Goal: Task Accomplishment & Management: Manage account settings

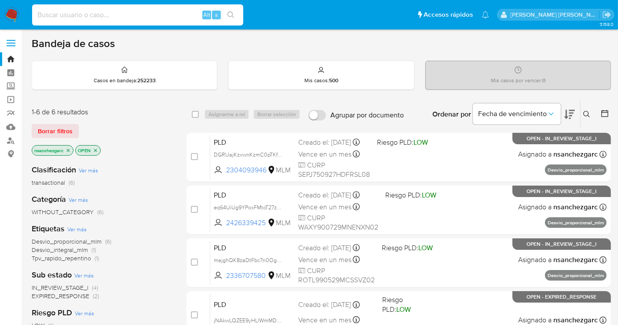
click at [43, 15] on input at bounding box center [137, 14] width 211 height 11
paste input "2450732518"
type input "2450732518"
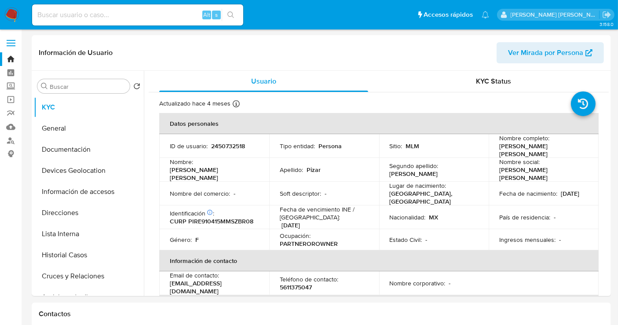
select select "10"
drag, startPoint x: 569, startPoint y: 147, endPoint x: 562, endPoint y: 147, distance: 6.2
click at [562, 147] on div "Nombre completo : Erika Karina Pizar Robles" at bounding box center [543, 146] width 89 height 24
click at [77, 254] on button "Historial Casos" at bounding box center [85, 255] width 103 height 21
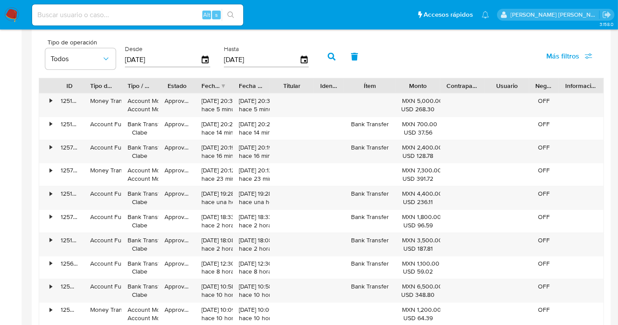
scroll to position [880, 0]
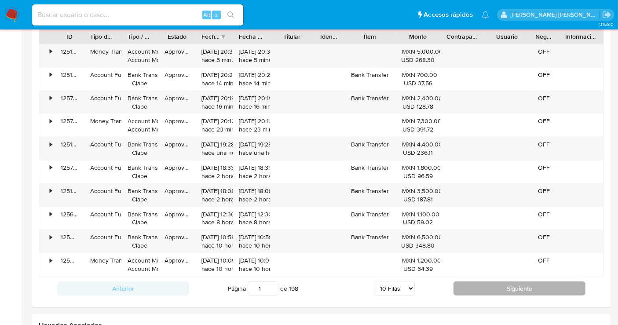
click at [553, 283] on button "Siguiente" at bounding box center [520, 289] width 132 height 14
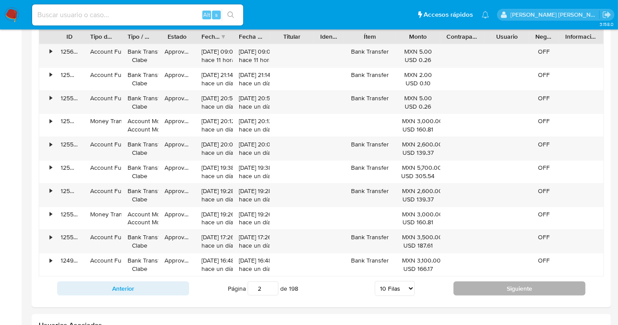
click at [542, 282] on button "Siguiente" at bounding box center [520, 289] width 132 height 14
type input "3"
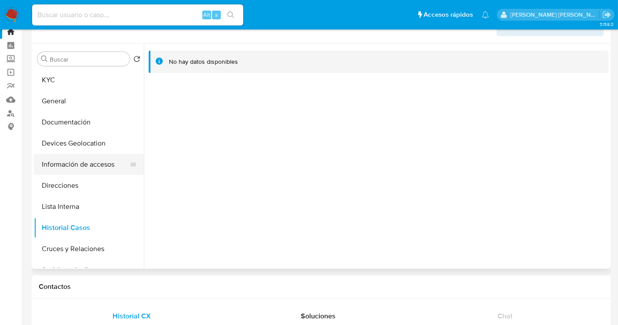
scroll to position [0, 0]
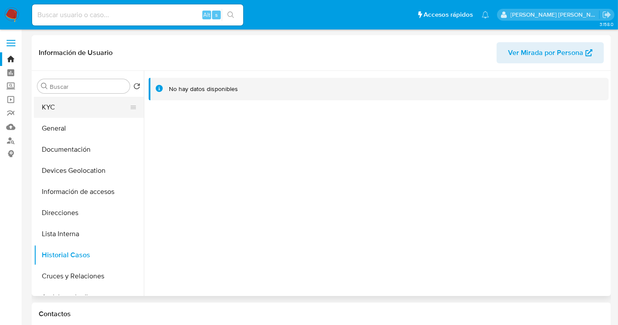
click at [71, 104] on button "KYC" at bounding box center [85, 107] width 103 height 21
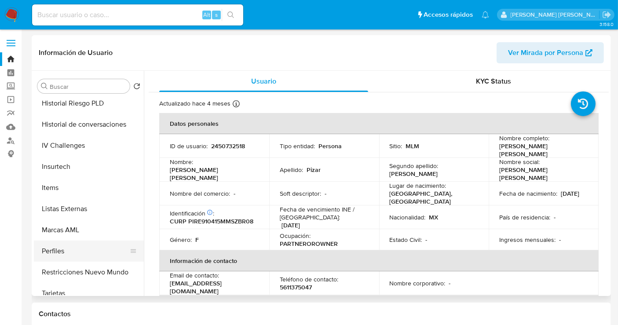
scroll to position [371, 0]
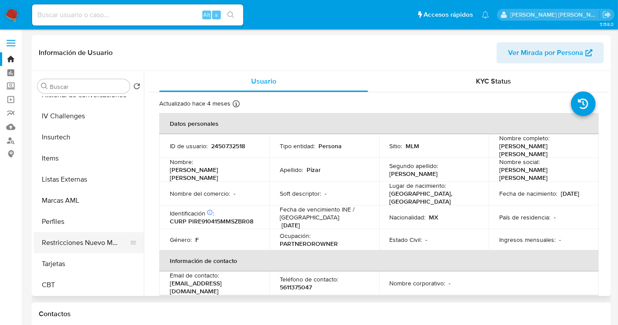
click at [77, 240] on button "Restricciones Nuevo Mundo" at bounding box center [85, 242] width 103 height 21
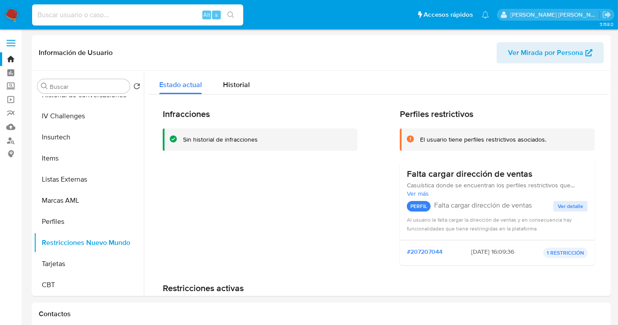
click at [53, 9] on input at bounding box center [137, 14] width 211 height 11
paste input "2472000265"
type input "2472000265"
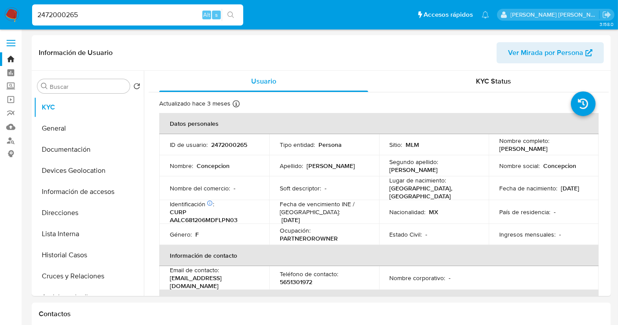
select select "10"
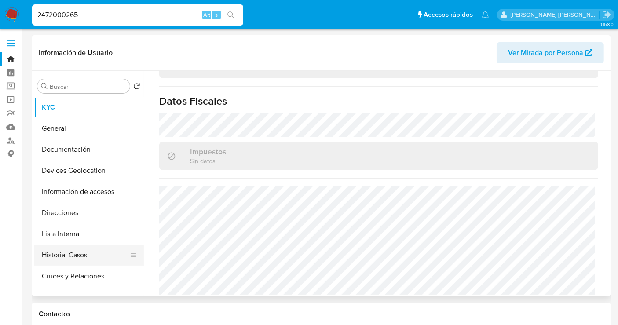
click at [79, 260] on button "Historial Casos" at bounding box center [85, 255] width 103 height 21
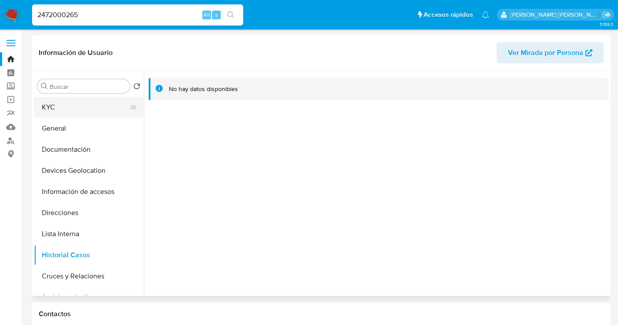
click at [47, 107] on button "KYC" at bounding box center [85, 107] width 103 height 21
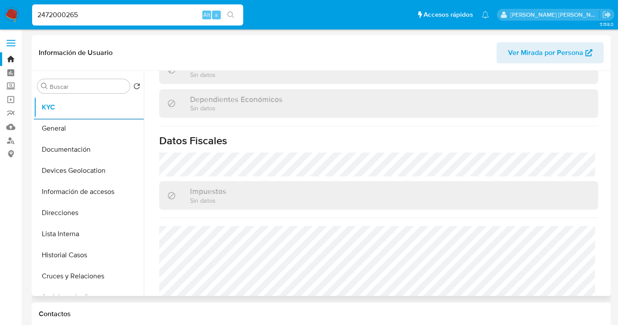
scroll to position [538, 0]
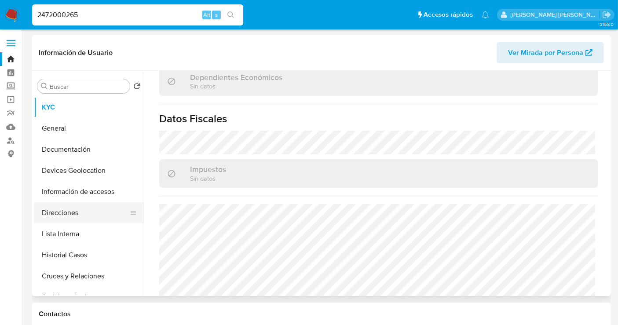
click at [58, 209] on button "Direcciones" at bounding box center [85, 212] width 103 height 21
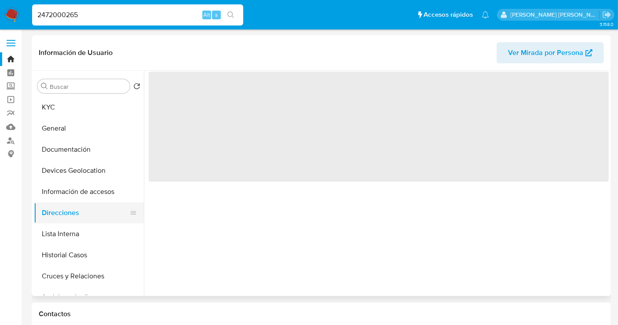
scroll to position [0, 0]
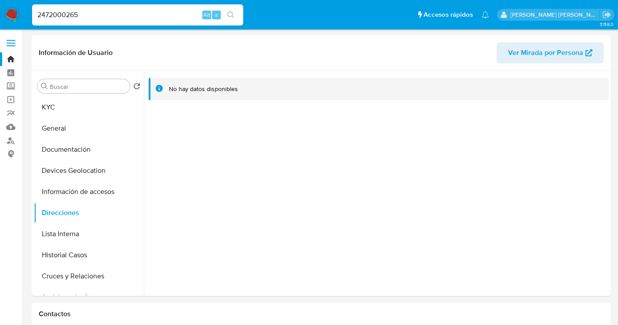
click at [66, 14] on input "2472000265" at bounding box center [137, 14] width 211 height 11
paste input "50732518"
type input "2450732518"
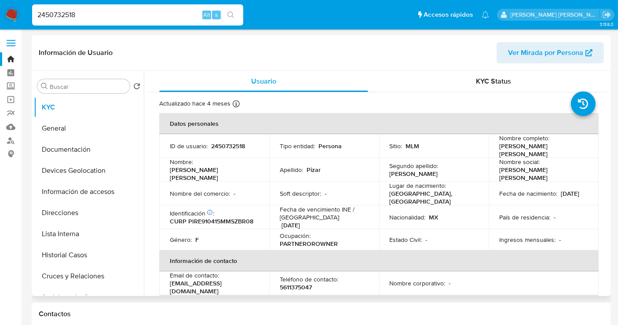
select select "10"
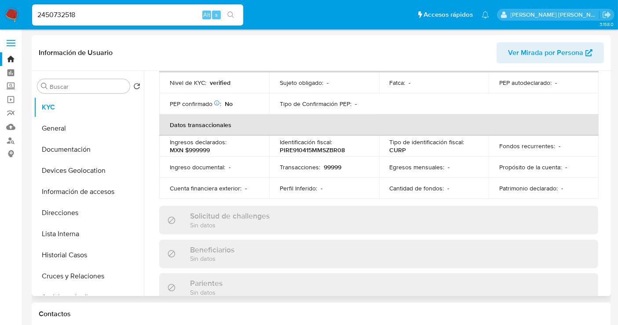
scroll to position [538, 0]
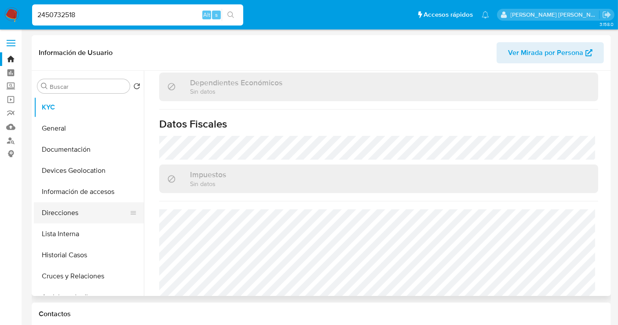
click at [63, 212] on button "Direcciones" at bounding box center [85, 212] width 103 height 21
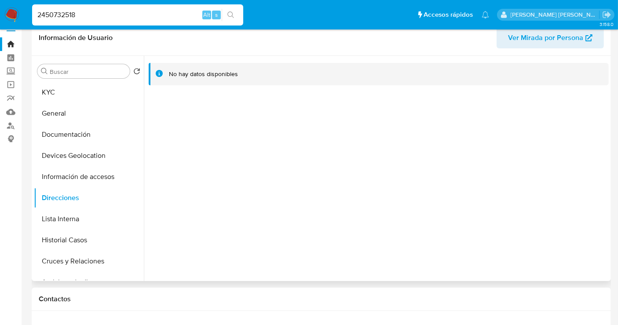
scroll to position [0, 0]
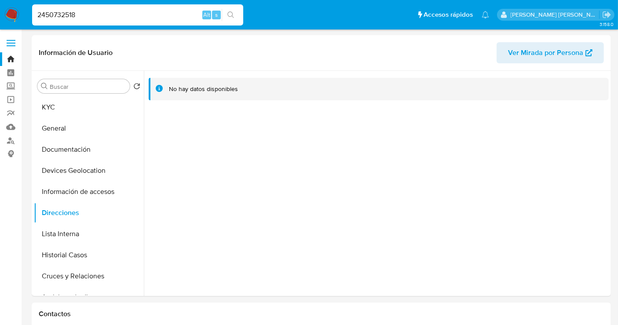
click at [56, 11] on input "2450732518" at bounding box center [137, 14] width 211 height 11
paste input "534553226"
type input "2534553226"
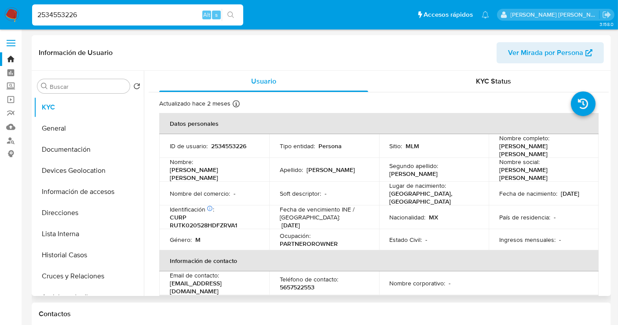
select select "10"
click at [75, 250] on button "Historial Casos" at bounding box center [85, 255] width 103 height 21
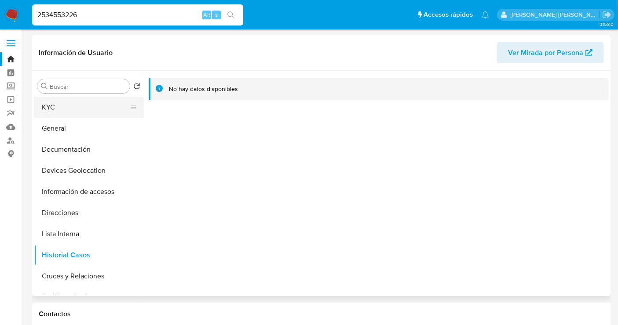
click at [66, 109] on button "KYC" at bounding box center [85, 107] width 103 height 21
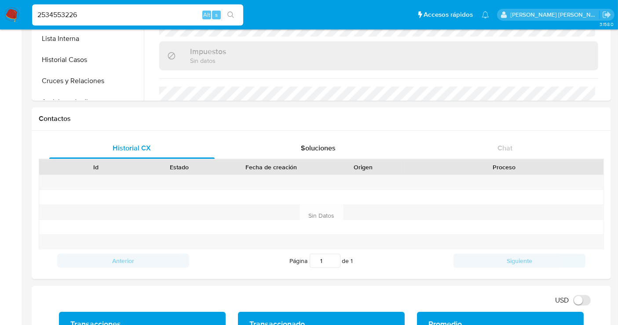
scroll to position [455, 0]
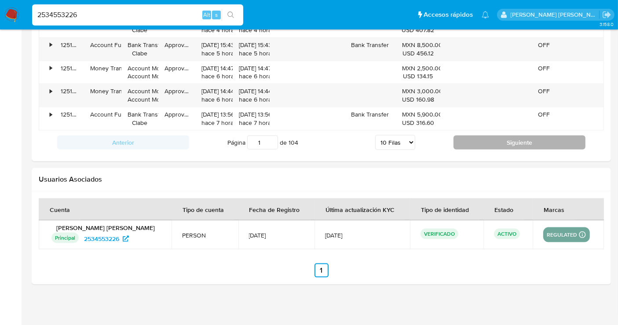
click at [503, 141] on button "Siguiente" at bounding box center [520, 143] width 132 height 14
type input "2"
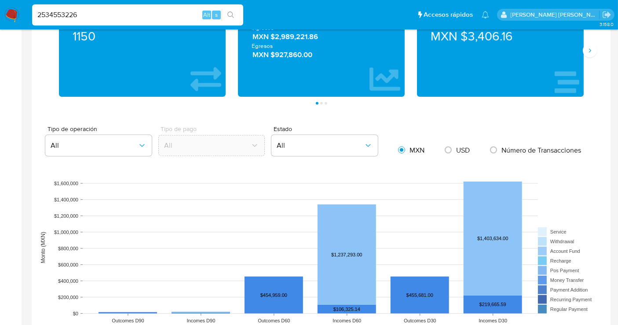
scroll to position [308, 0]
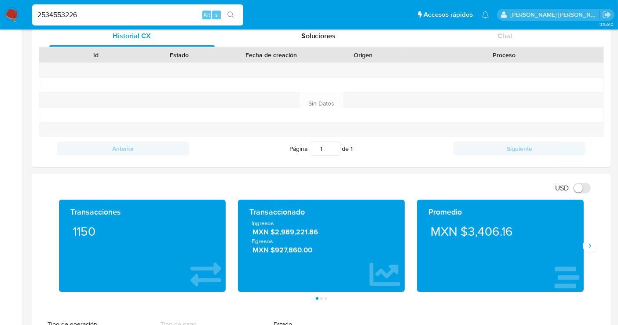
click at [323, 297] on li "Página 2" at bounding box center [322, 298] width 4 height 3
click at [322, 297] on button "Página 2" at bounding box center [321, 298] width 3 height 3
click at [328, 297] on ul "Página 1 Página 2 Página 3" at bounding box center [321, 298] width 537 height 3
click at [588, 247] on icon "Siguiente" at bounding box center [590, 245] width 7 height 7
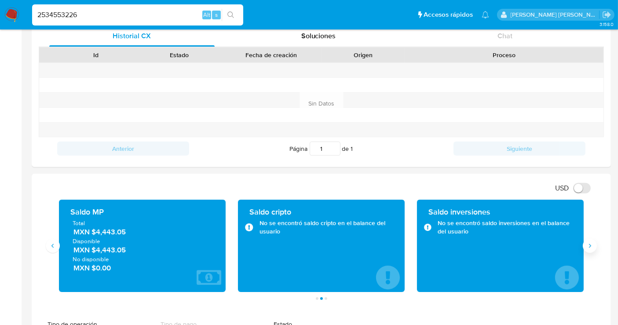
click at [588, 247] on icon "Siguiente" at bounding box center [590, 245] width 7 height 7
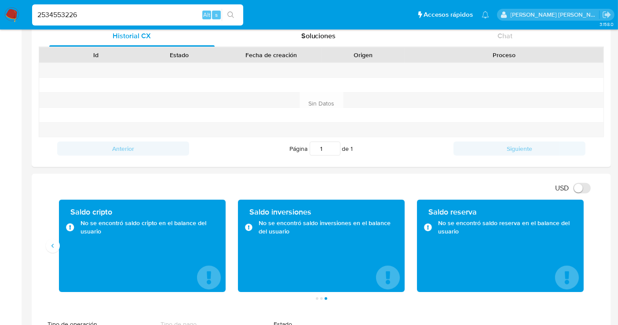
click at [70, 14] on input "2534553226" at bounding box center [137, 14] width 211 height 11
paste input "450732518"
type input "2450732518"
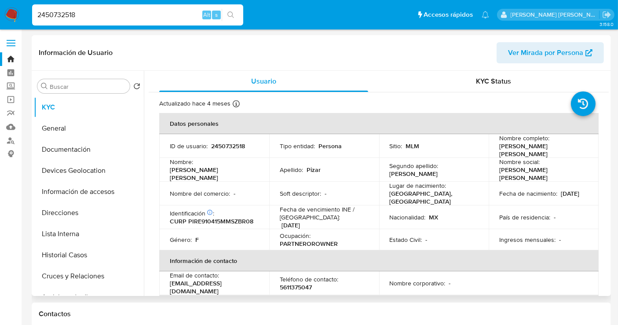
select select "10"
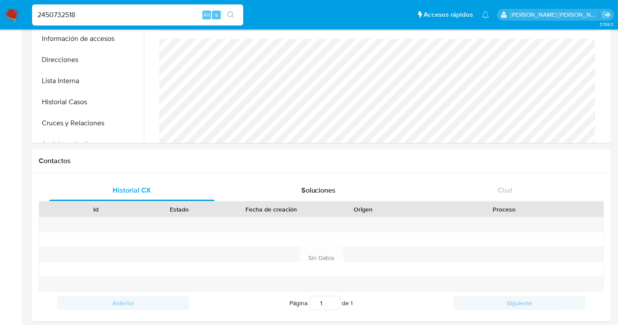
scroll to position [342, 0]
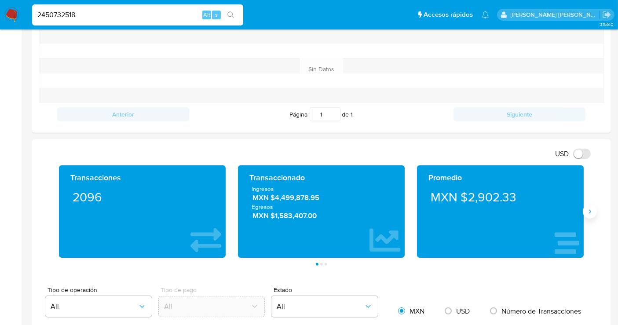
click at [588, 213] on icon "Siguiente" at bounding box center [590, 211] width 7 height 7
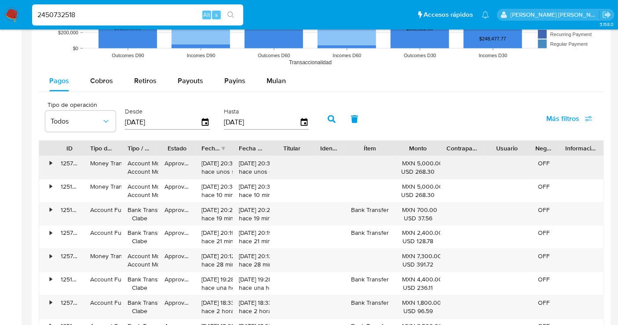
scroll to position [733, 0]
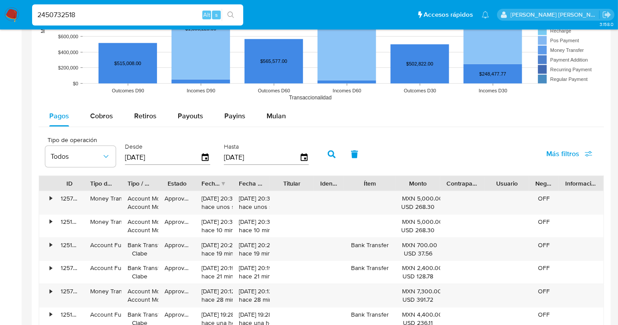
drag, startPoint x: 236, startPoint y: 154, endPoint x: 220, endPoint y: 154, distance: 16.3
click at [222, 154] on div "Hasta 10/09/2025" at bounding box center [268, 153] width 92 height 35
type input "3_/__/____"
type input "31/07/2025"
click at [328, 151] on icon "button" at bounding box center [332, 155] width 8 height 8
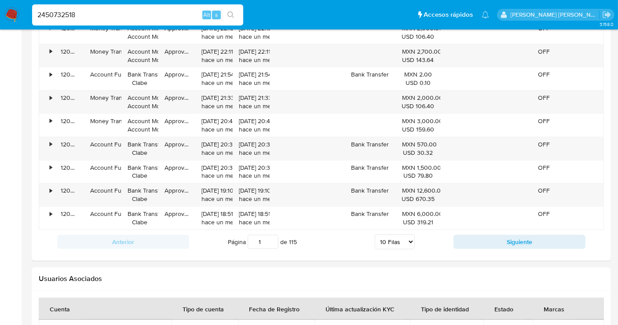
scroll to position [929, 0]
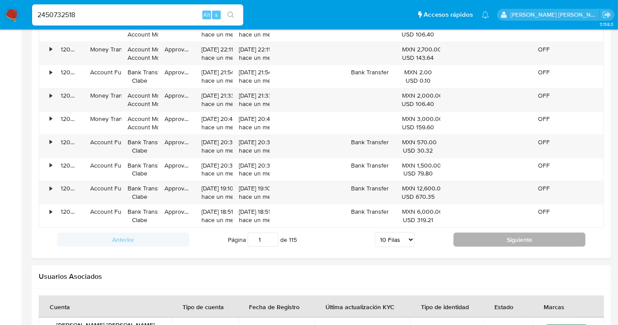
click at [493, 235] on button "Siguiente" at bounding box center [520, 240] width 132 height 14
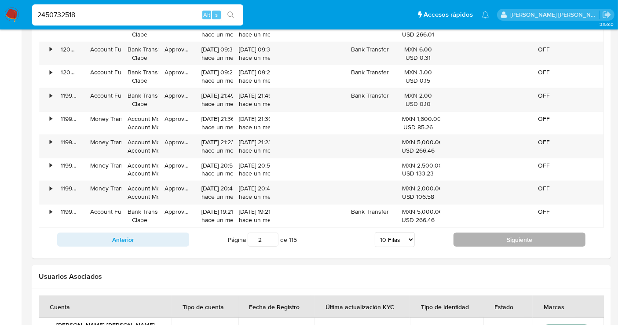
click at [493, 235] on button "Siguiente" at bounding box center [520, 240] width 132 height 14
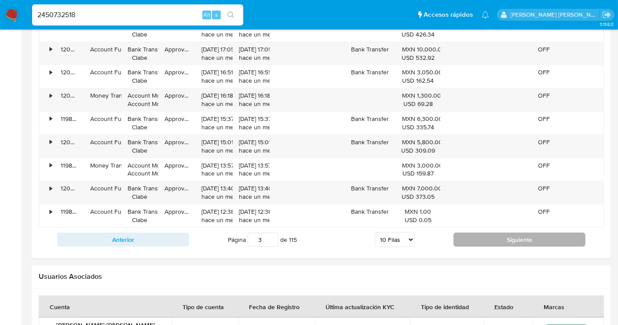
click at [476, 234] on button "Siguiente" at bounding box center [520, 240] width 132 height 14
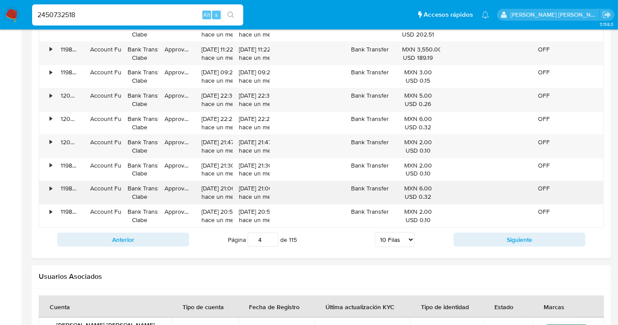
scroll to position [880, 0]
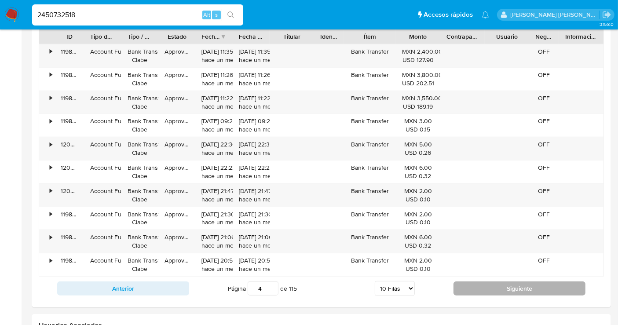
click at [477, 288] on button "Siguiente" at bounding box center [520, 289] width 132 height 14
click at [523, 291] on button "Siguiente" at bounding box center [520, 289] width 132 height 14
type input "6"
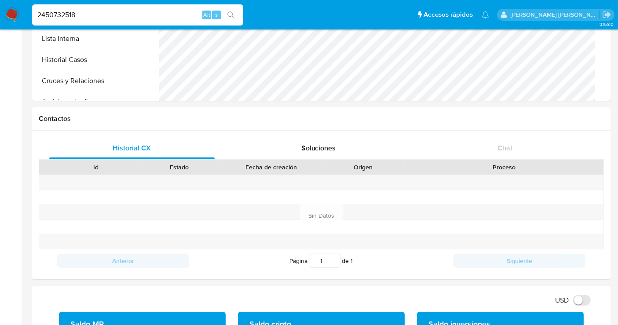
scroll to position [0, 0]
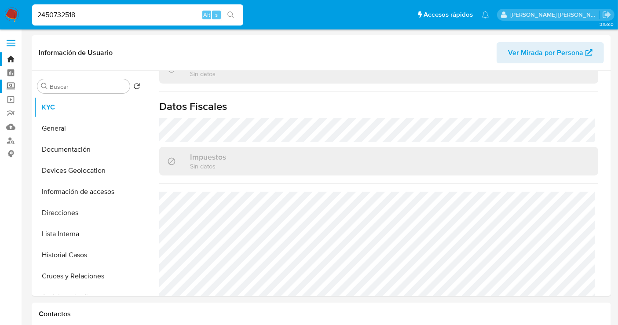
click at [9, 87] on label "Screening" at bounding box center [52, 87] width 105 height 14
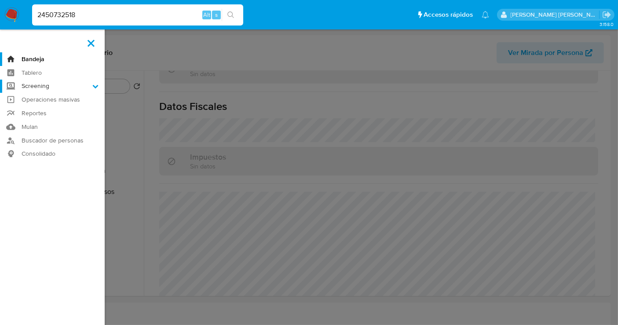
click at [0, 0] on input "Screening" at bounding box center [0, 0] width 0 height 0
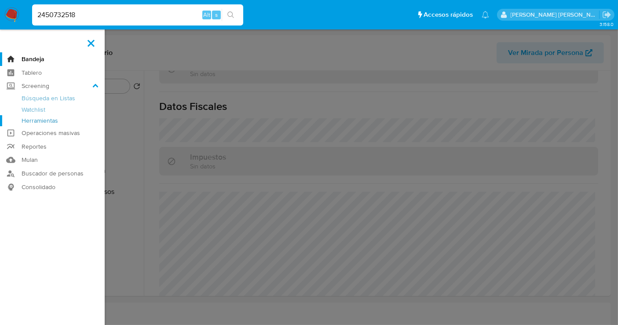
click at [35, 121] on link "Herramientas" at bounding box center [52, 120] width 105 height 11
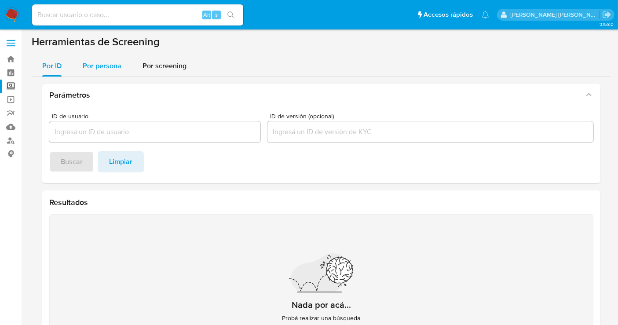
click at [102, 73] on div "Por persona" at bounding box center [102, 65] width 39 height 21
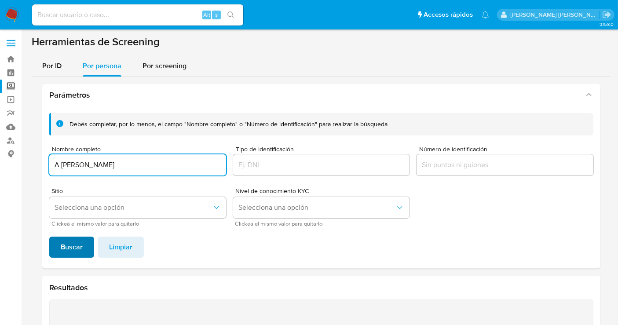
type input "A [PERSON_NAME]"
click at [80, 251] on span "Buscar" at bounding box center [72, 247] width 22 height 19
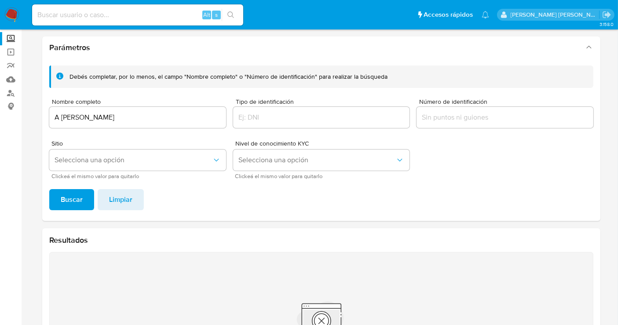
scroll to position [33, 0]
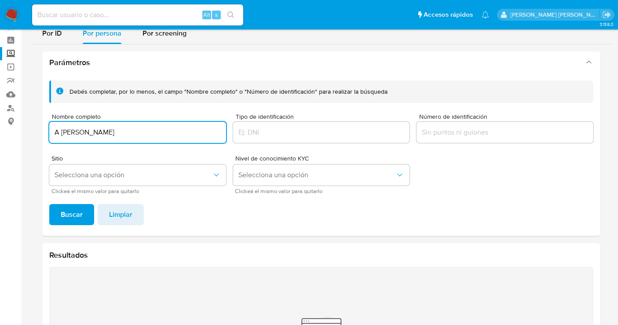
click at [94, 128] on input "A [PERSON_NAME]" at bounding box center [137, 132] width 177 height 11
type input "SULEM [PERSON_NAME]"
click at [68, 220] on span "Buscar" at bounding box center [72, 214] width 22 height 19
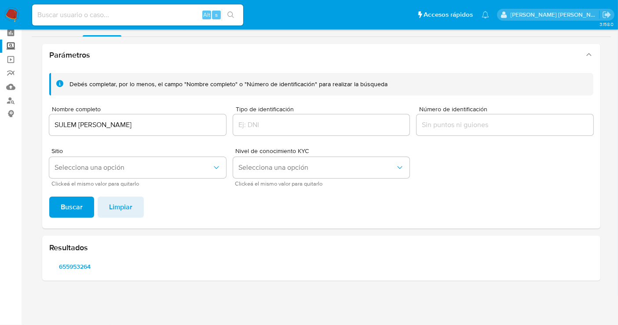
scroll to position [40, 0]
click at [74, 267] on span "655953264" at bounding box center [74, 267] width 39 height 12
click at [9, 11] on img at bounding box center [11, 14] width 15 height 15
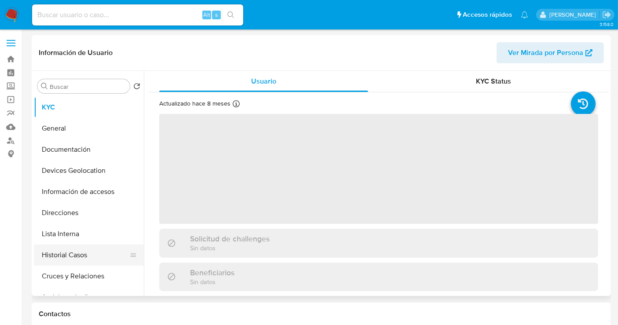
click at [71, 256] on button "Historial Casos" at bounding box center [85, 255] width 103 height 21
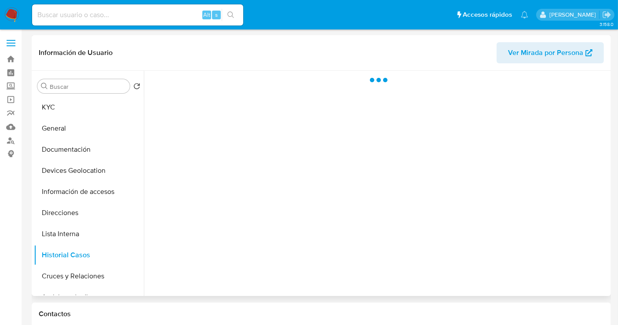
select select "10"
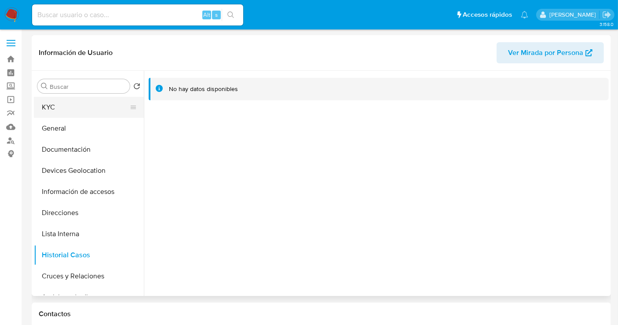
click at [55, 110] on button "KYC" at bounding box center [85, 107] width 103 height 21
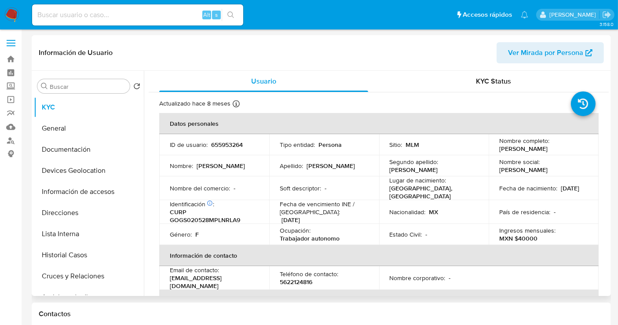
click at [221, 146] on p "655953264" at bounding box center [227, 145] width 32 height 8
copy p "655953264"
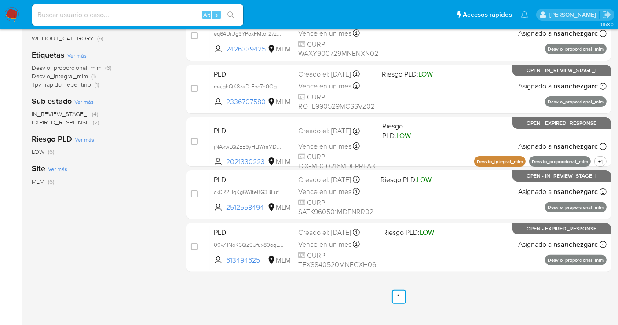
scroll to position [195, 0]
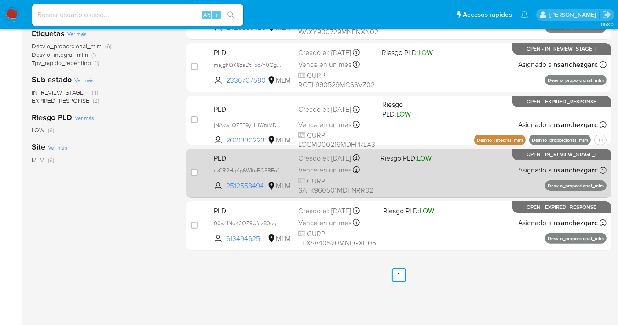
click at [327, 175] on span "Vence en un mes" at bounding box center [324, 170] width 53 height 10
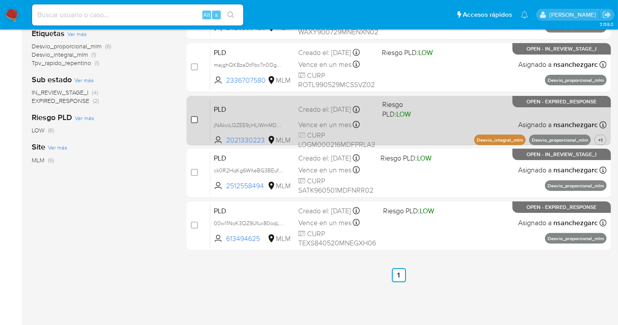
click at [193, 120] on input "checkbox" at bounding box center [194, 119] width 7 height 7
checkbox input "true"
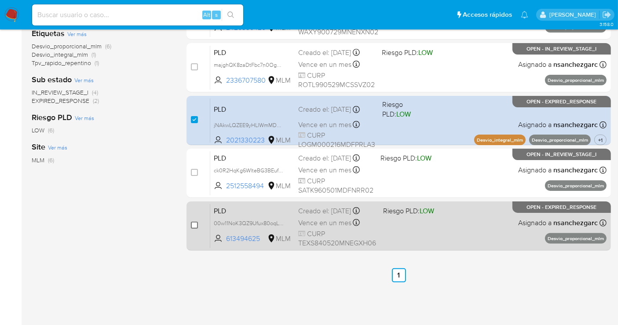
click at [195, 223] on input "checkbox" at bounding box center [194, 225] width 7 height 7
checkbox input "true"
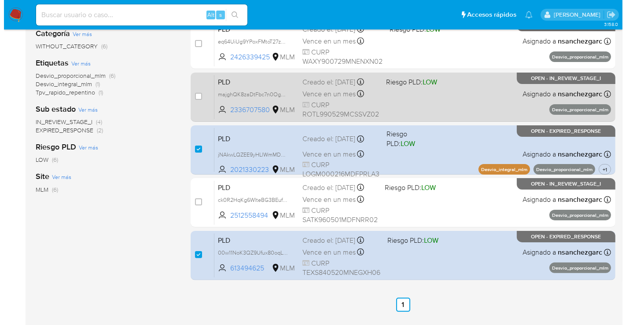
scroll to position [0, 0]
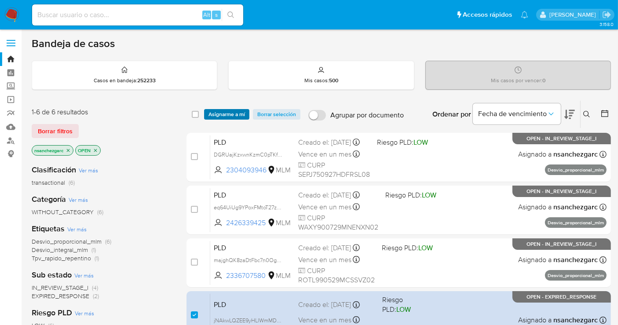
click at [213, 110] on span "Asignarme a mí" at bounding box center [227, 114] width 37 height 9
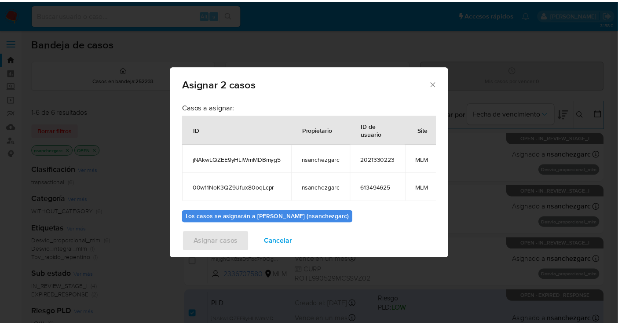
scroll to position [58, 0]
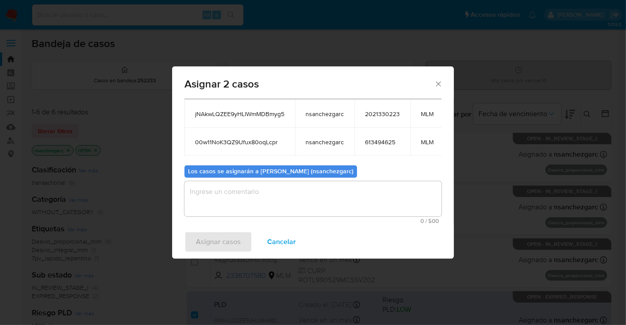
click at [252, 188] on textarea "assign-modal" at bounding box center [312, 198] width 257 height 35
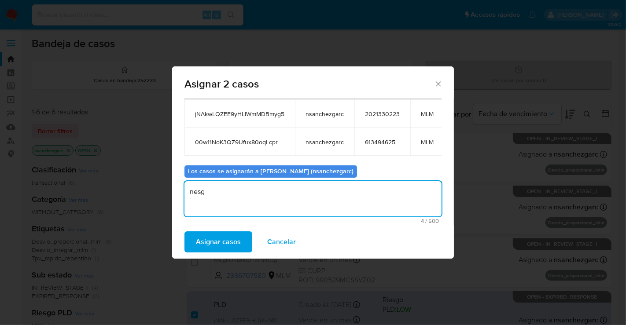
type textarea "nesg"
click at [437, 81] on icon "Cerrar ventana" at bounding box center [438, 84] width 9 height 9
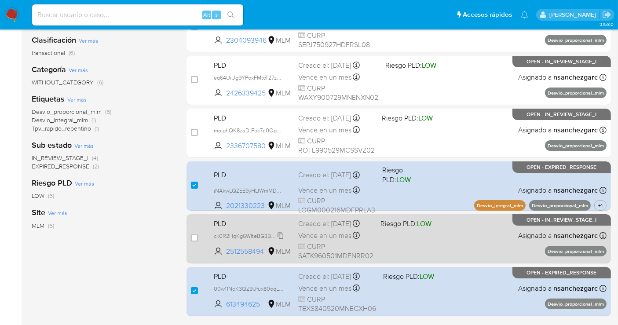
scroll to position [147, 0]
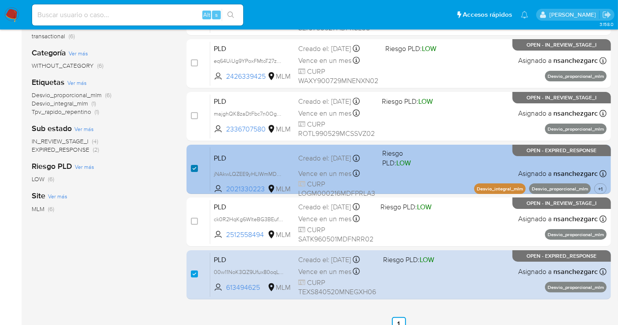
click at [192, 166] on input "checkbox" at bounding box center [194, 168] width 7 height 7
checkbox input "false"
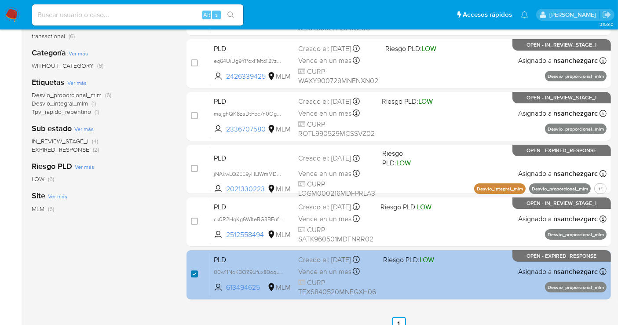
click at [191, 271] on input "checkbox" at bounding box center [194, 274] width 7 height 7
checkbox input "false"
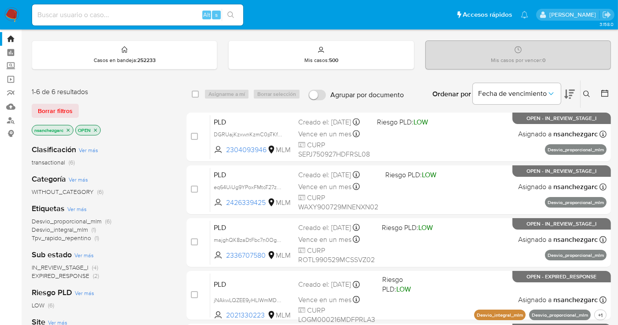
scroll to position [0, 0]
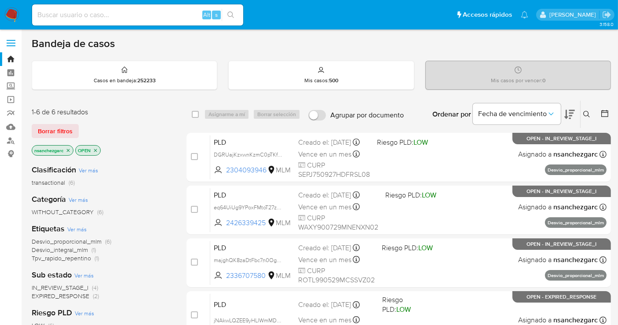
click at [586, 112] on icon at bounding box center [587, 114] width 7 height 7
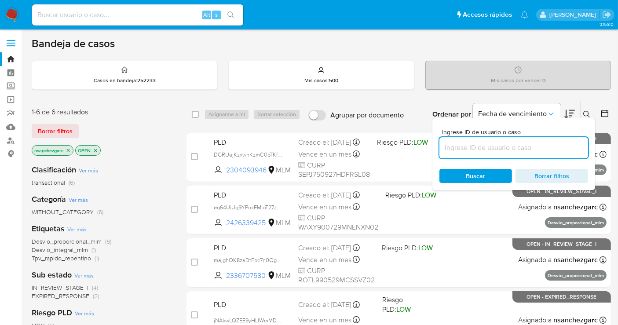
click at [488, 147] on input at bounding box center [514, 147] width 149 height 11
type input "1174215882"
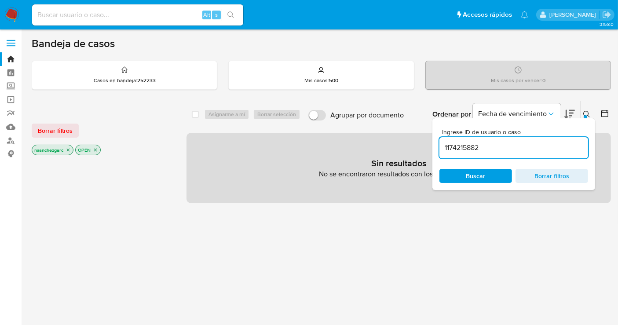
click at [69, 150] on icon "close-filter" at bounding box center [68, 149] width 5 height 5
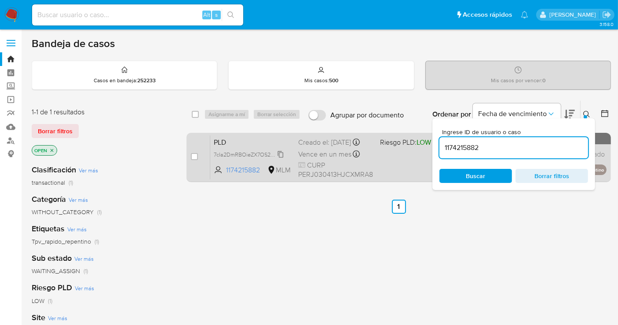
click at [279, 158] on span "7cIa2DmRBOieZX7OS2a4jQhC" at bounding box center [252, 154] width 76 height 10
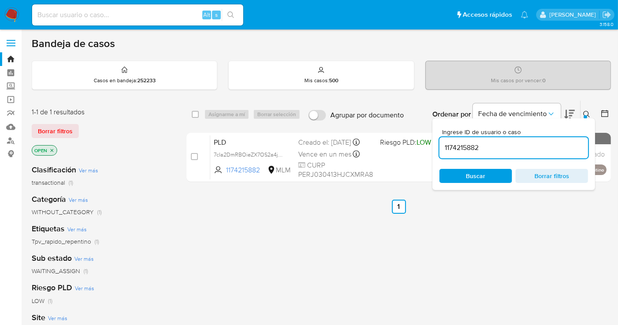
click at [209, 115] on div "Asignarme a mí Borrar selección" at bounding box center [254, 114] width 100 height 11
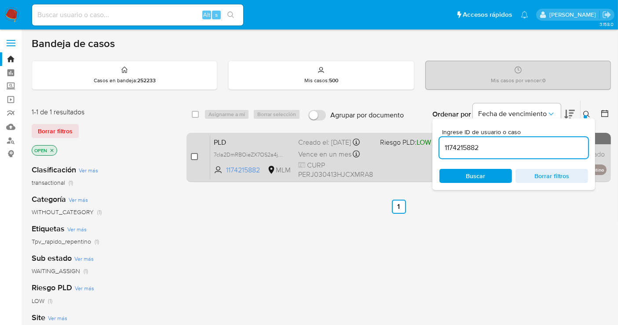
click at [196, 157] on input "checkbox" at bounding box center [194, 156] width 7 height 7
checkbox input "true"
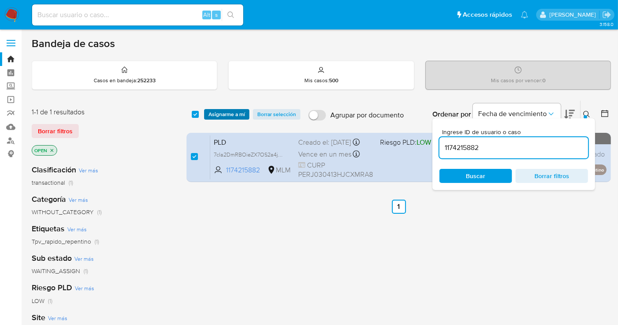
click at [222, 116] on span "Asignarme a mí" at bounding box center [227, 114] width 37 height 9
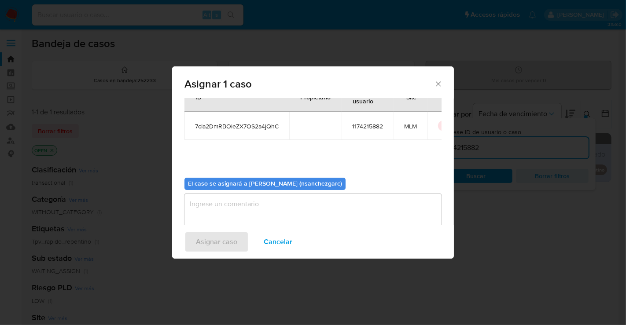
scroll to position [45, 0]
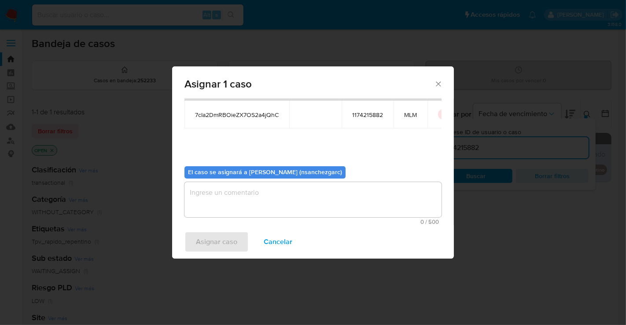
click at [225, 321] on div "Asignar 1 caso Casos a asignar: ID Propietario ID de usuario Site 7cIa2DmRBOieZ…" at bounding box center [313, 162] width 626 height 325
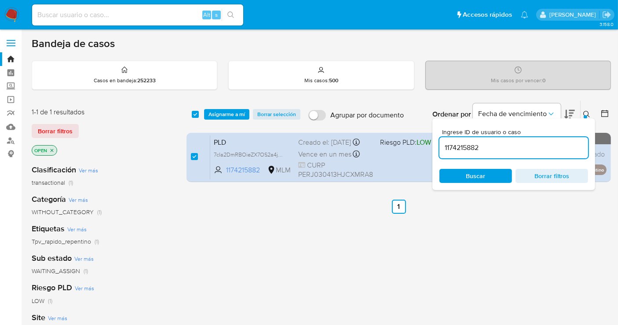
click at [228, 114] on span "Asignarme a mí" at bounding box center [227, 114] width 37 height 9
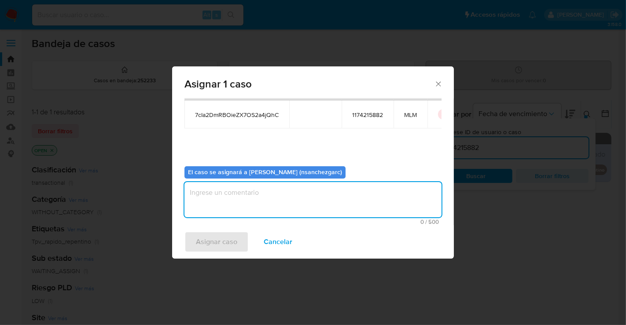
click at [217, 198] on textarea "assign-modal" at bounding box center [312, 199] width 257 height 35
type textarea "nesg"
click at [210, 243] on span "Asignar caso" at bounding box center [216, 241] width 41 height 19
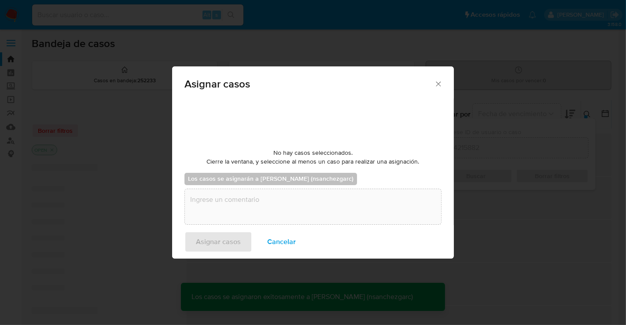
checkbox input "false"
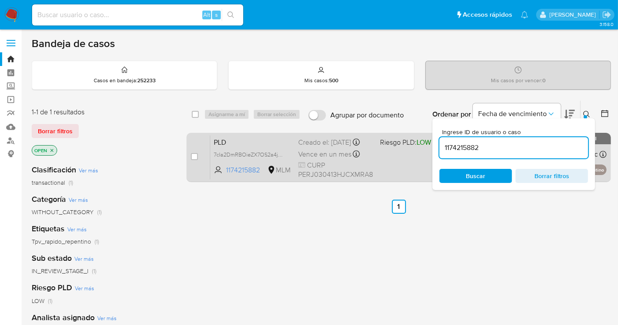
click at [322, 157] on span "Vence en un mes" at bounding box center [324, 155] width 53 height 10
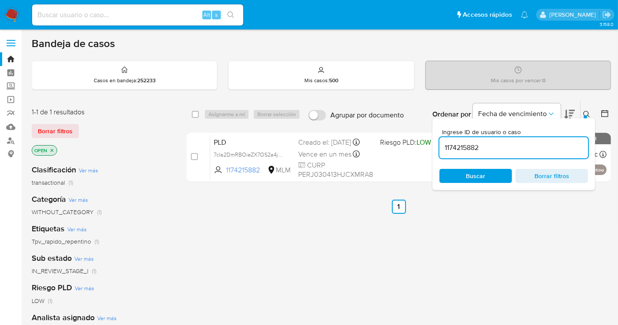
click at [10, 9] on img at bounding box center [11, 14] width 15 height 15
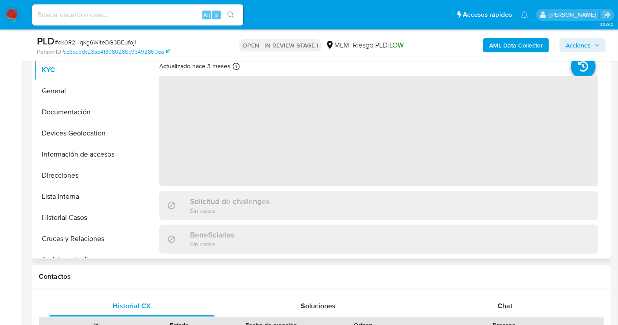
scroll to position [195, 0]
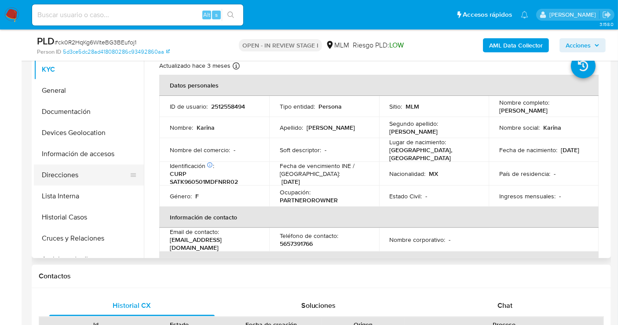
click at [67, 176] on button "Direcciones" at bounding box center [85, 175] width 103 height 21
select select "10"
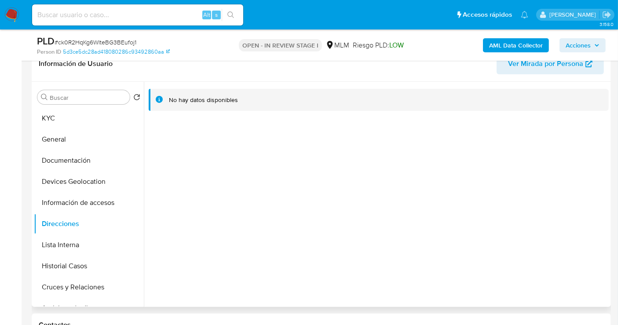
scroll to position [98, 0]
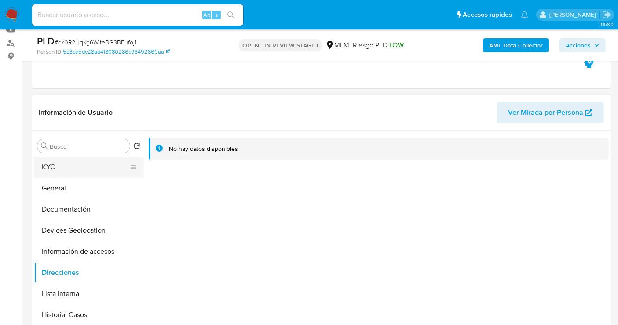
click at [65, 168] on button "KYC" at bounding box center [85, 167] width 103 height 21
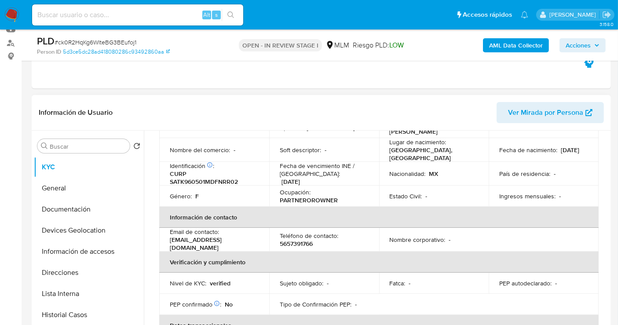
click at [298, 240] on p "5657391766" at bounding box center [296, 244] width 33 height 8
copy p "5657391766"
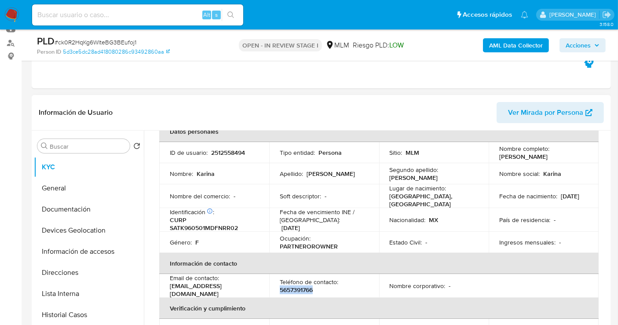
scroll to position [0, 0]
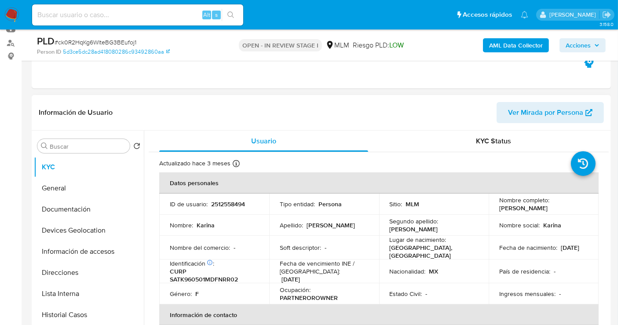
click at [532, 107] on span "Ver Mirada por Persona" at bounding box center [545, 112] width 75 height 21
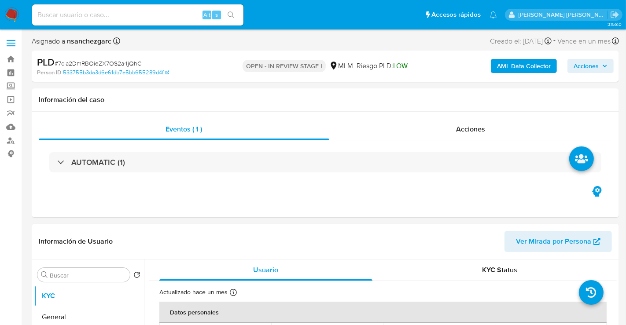
select select "10"
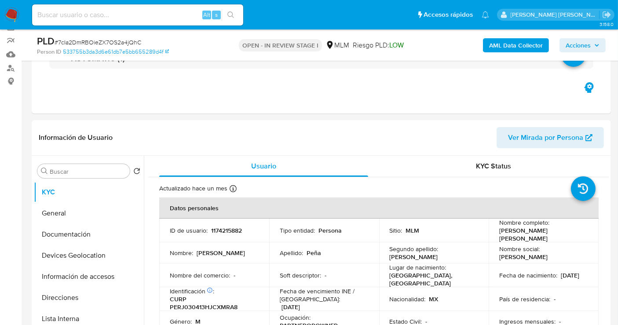
scroll to position [147, 0]
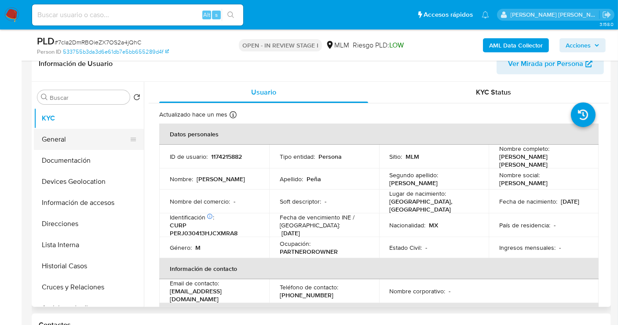
click at [70, 136] on button "General" at bounding box center [85, 139] width 103 height 21
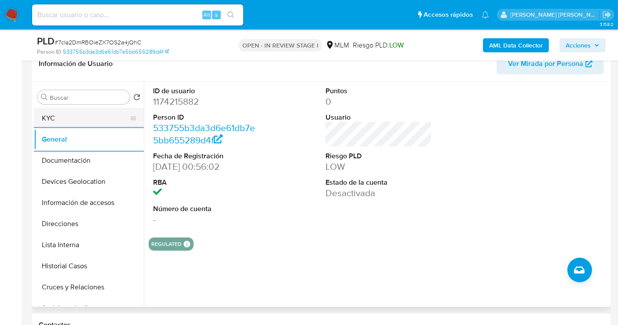
click at [74, 118] on button "KYC" at bounding box center [85, 118] width 103 height 21
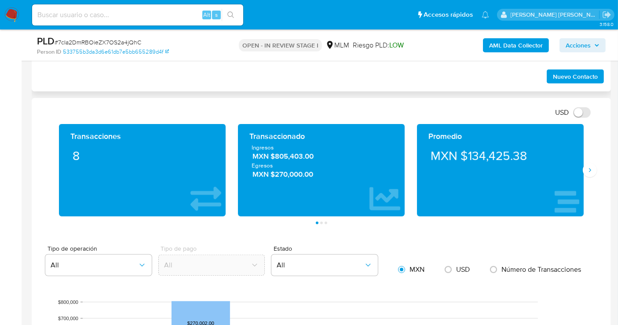
scroll to position [587, 0]
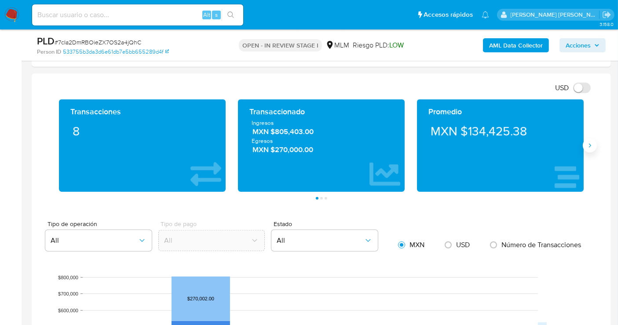
click at [590, 143] on icon "Siguiente" at bounding box center [590, 145] width 2 height 4
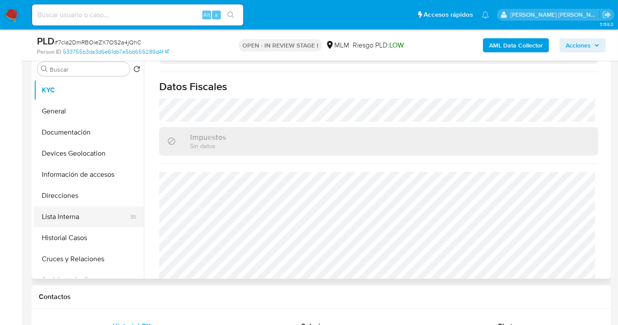
scroll to position [147, 0]
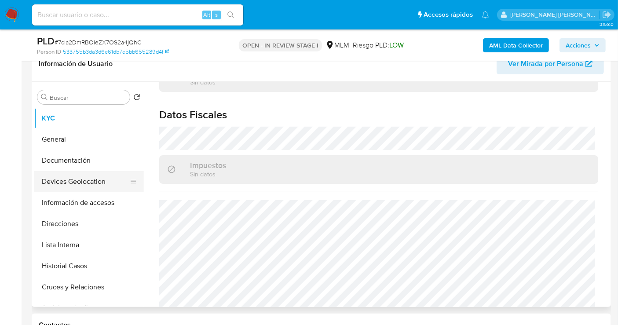
click at [62, 180] on button "Devices Geolocation" at bounding box center [85, 181] width 103 height 21
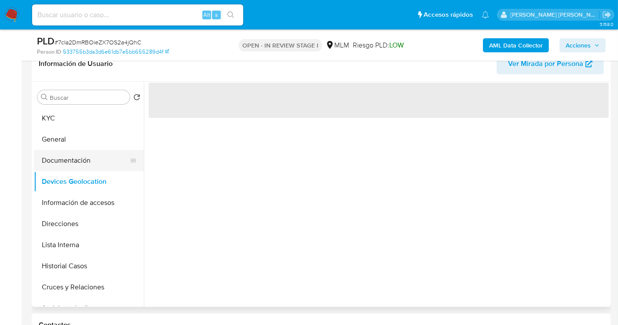
click button "Documentación"
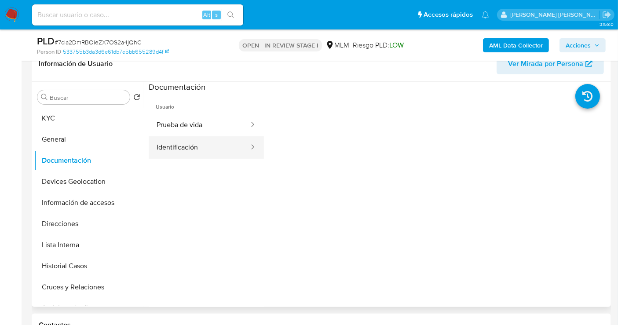
click button "Identificación"
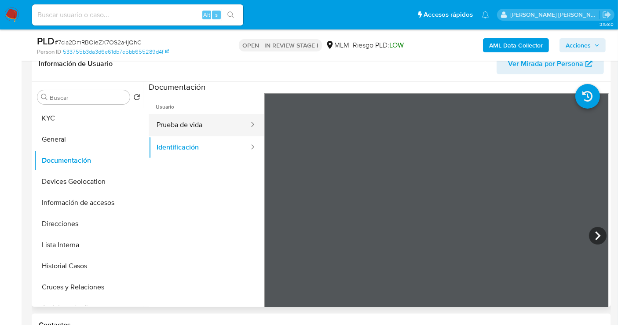
click button "Prueba de vida"
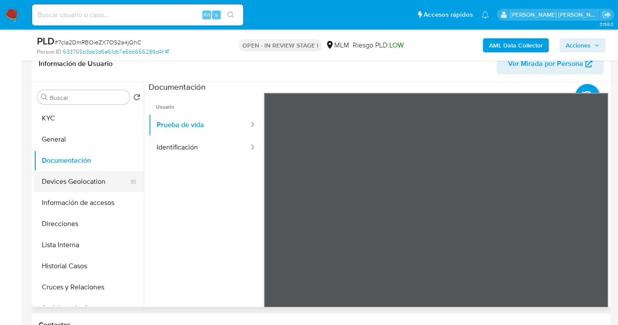
click button "Devices Geolocation"
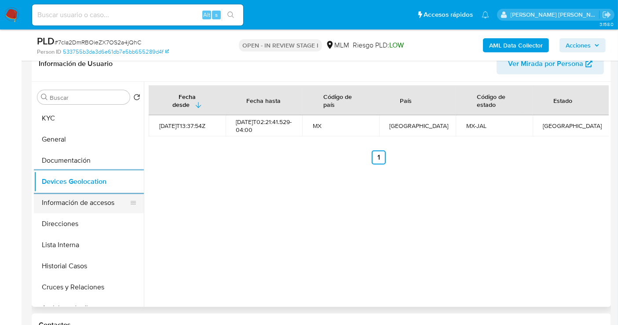
click button "Información de accesos"
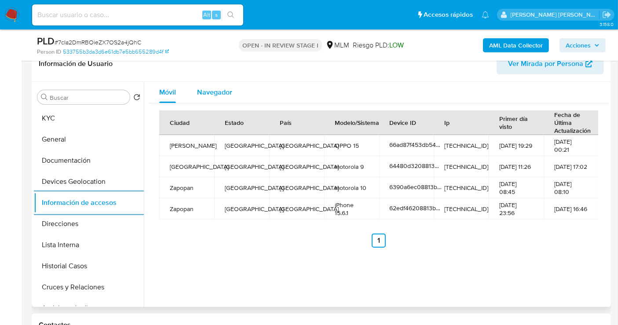
click span "Navegador"
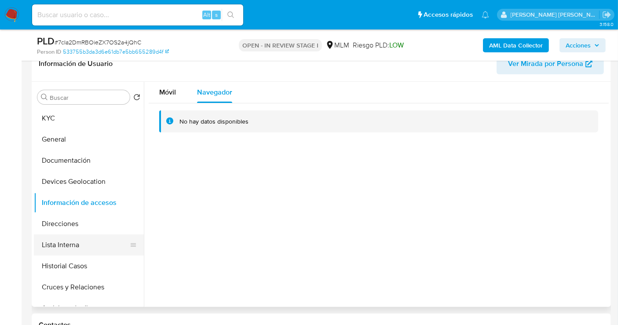
click button "Lista Interna"
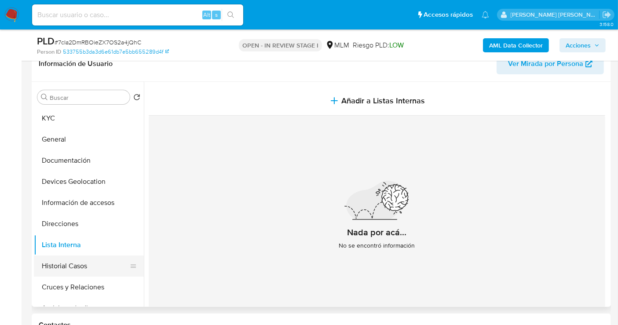
click button "Historial Casos"
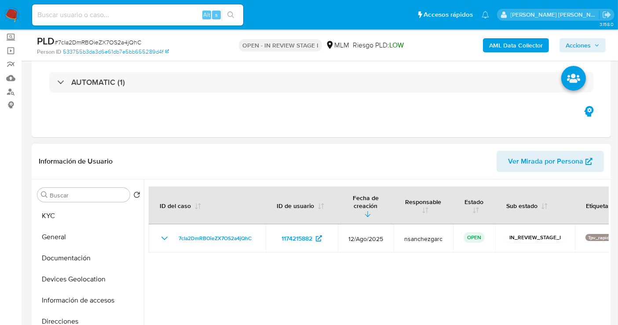
scroll to position [98, 0]
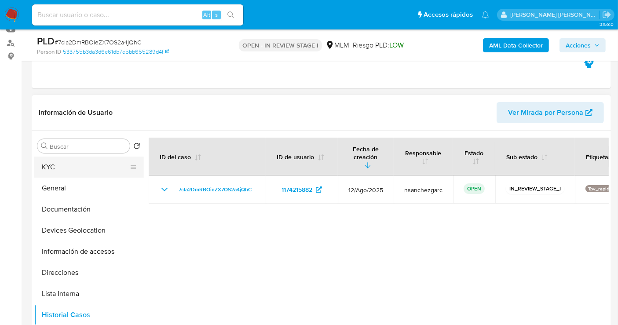
click button "KYC"
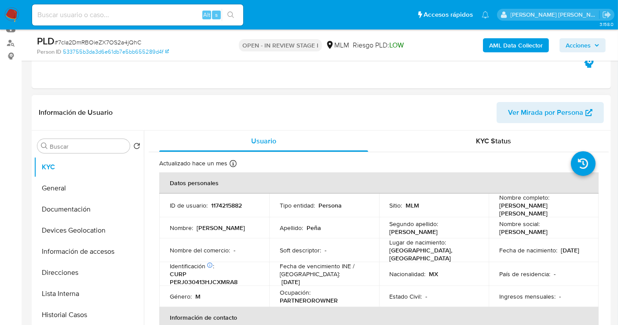
scroll to position [49, 0]
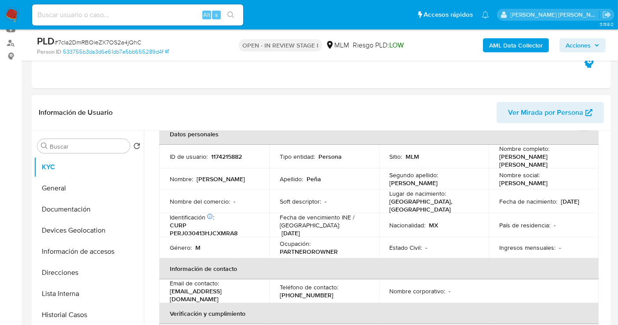
drag, startPoint x: 235, startPoint y: 289, endPoint x: 244, endPoint y: 288, distance: 9.3
click p "jj.pramirez123@gmail.com"
drag, startPoint x: 244, startPoint y: 288, endPoint x: 168, endPoint y: 290, distance: 76.1
click td "Email de contacto : jj.pramirez123@gmail.com"
copy p "jj.pramirez123@gmail.com"
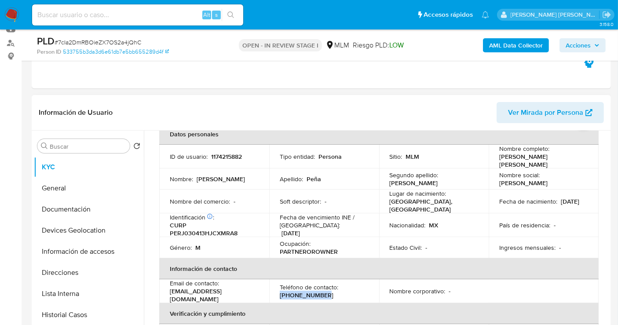
drag, startPoint x: 324, startPoint y: 291, endPoint x: 275, endPoint y: 291, distance: 48.8
click td "Teléfono de contacto : (33) 15299736"
copy p "(33) 15299736"
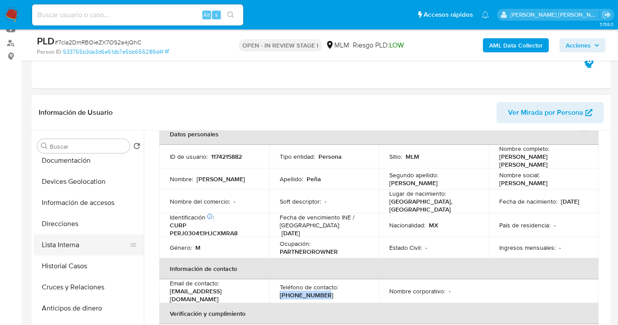
scroll to position [98, 0]
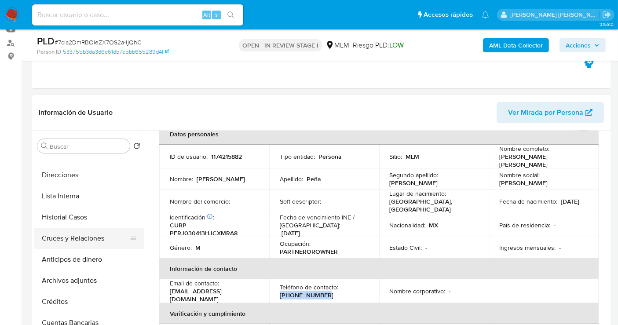
click button "Cruces y Relaciones"
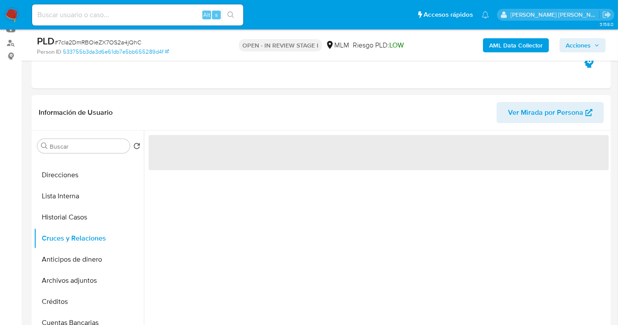
scroll to position [0, 0]
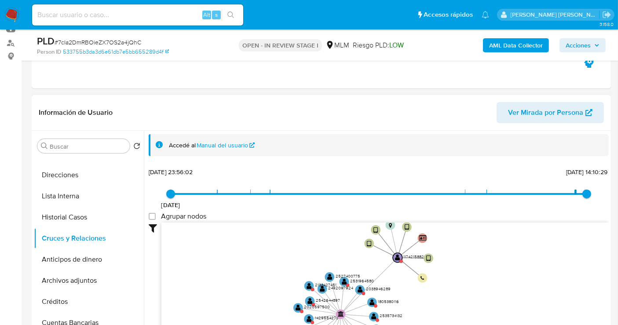
drag, startPoint x: 503, startPoint y: 277, endPoint x: 448, endPoint y: 295, distance: 58.2
click icon "user-1174215882  1174215882 device-64480d3208813b0018067d55  device-66ad87f45…"
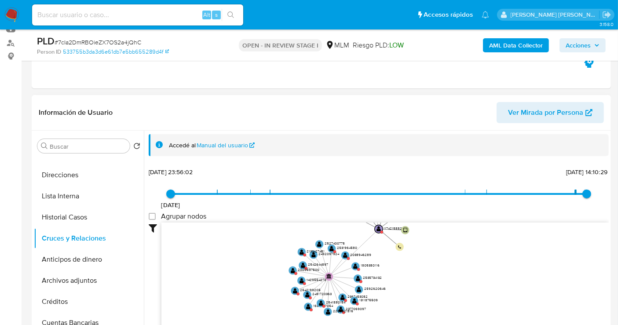
drag, startPoint x: 442, startPoint y: 281, endPoint x: 422, endPoint y: 259, distance: 29.3
click icon "user-1174215882  1174215882 device-64480d3208813b0018067d55  device-66ad87f45…"
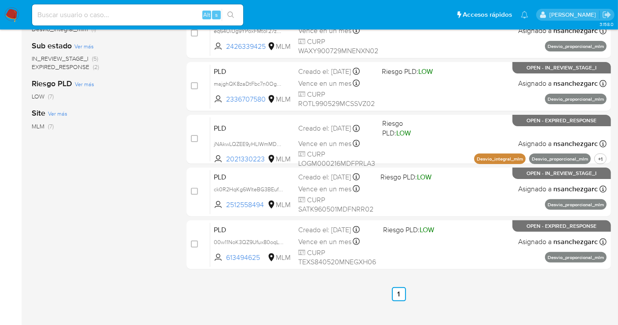
scroll to position [242, 0]
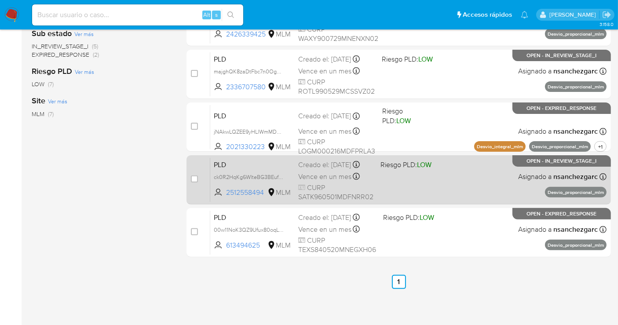
click at [324, 170] on div "Creado el: [DATE] Creado el: [DATE] 02:03:02" at bounding box center [335, 165] width 75 height 10
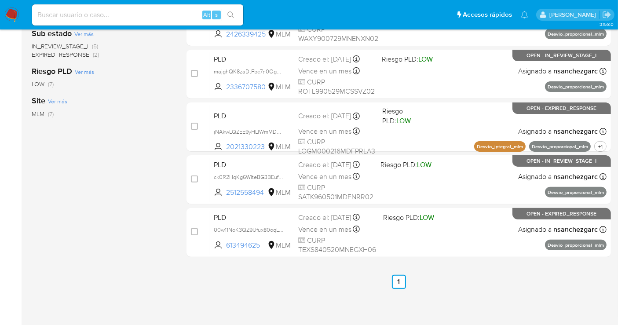
click at [91, 12] on input at bounding box center [137, 14] width 211 height 11
paste input "1760964674"
type input "1760964674"
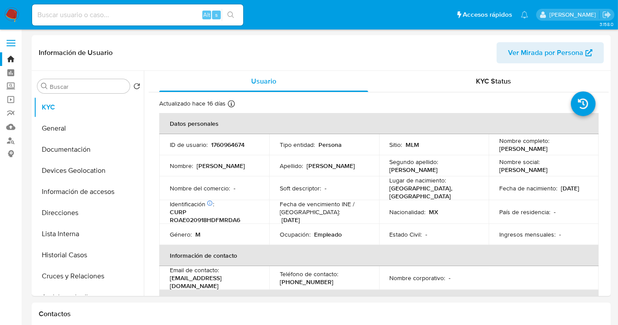
select select "10"
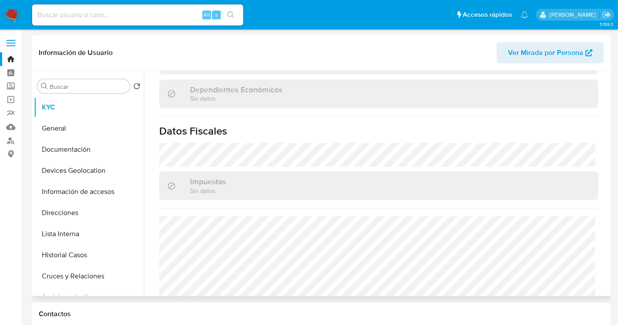
scroll to position [555, 0]
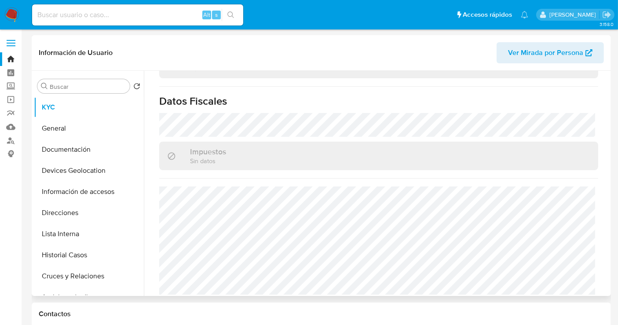
drag, startPoint x: 80, startPoint y: 252, endPoint x: 143, endPoint y: 242, distance: 63.7
click at [80, 252] on button "Historial Casos" at bounding box center [89, 255] width 110 height 21
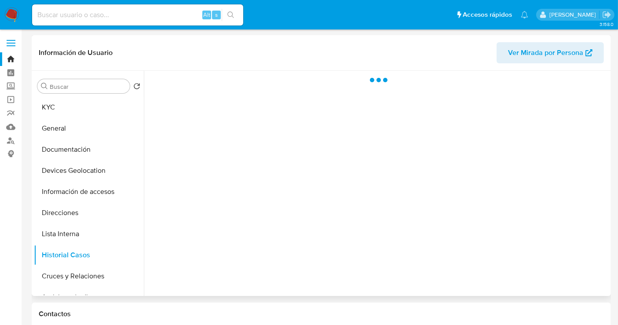
scroll to position [0, 0]
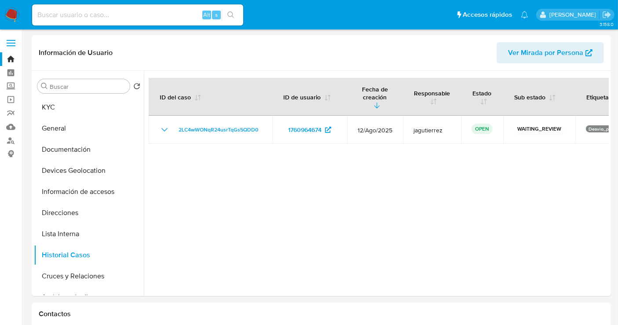
click at [15, 13] on img at bounding box center [11, 14] width 15 height 15
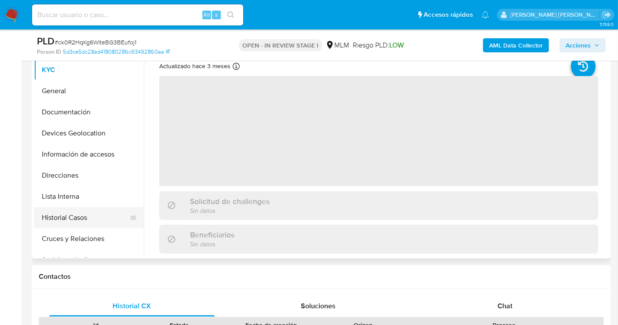
scroll to position [195, 0]
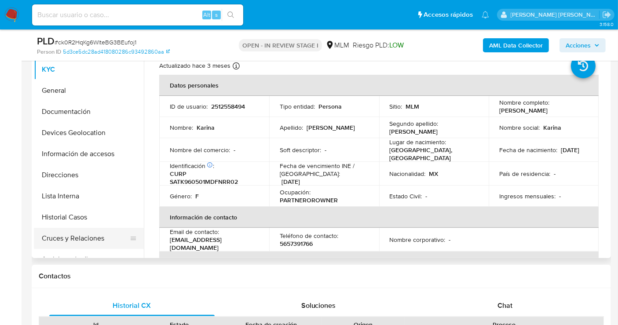
select select "10"
click at [87, 232] on button "Cruces y Relaciones" at bounding box center [85, 238] width 103 height 21
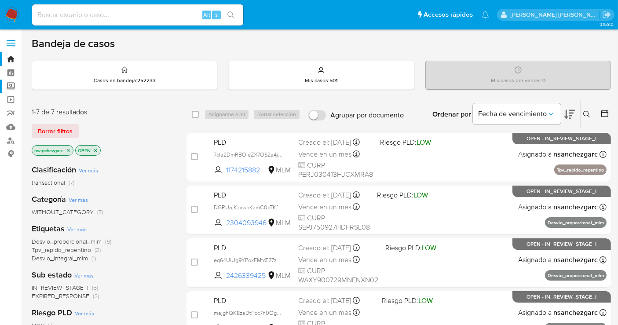
click at [12, 84] on label "Screening" at bounding box center [52, 87] width 105 height 14
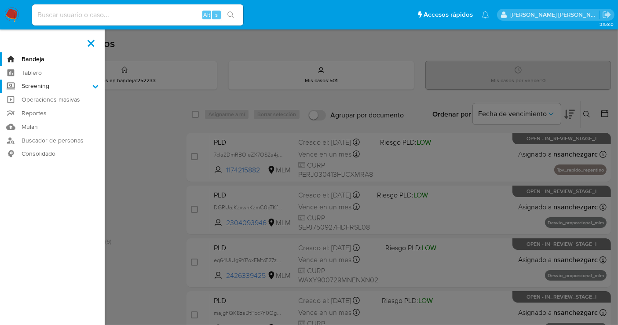
click at [0, 0] on input "Screening" at bounding box center [0, 0] width 0 height 0
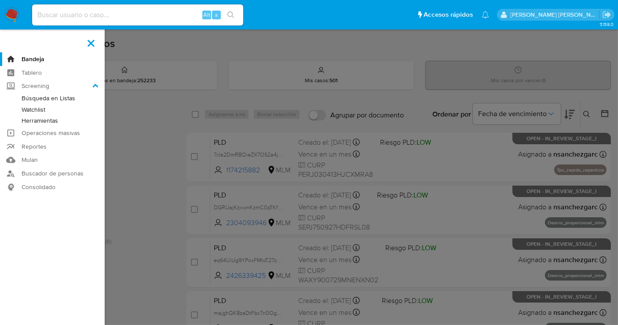
click at [89, 22] on div "Alt s" at bounding box center [137, 14] width 211 height 21
click at [79, 18] on input at bounding box center [137, 14] width 211 height 11
paste input "2377069097"
type input "2377069097"
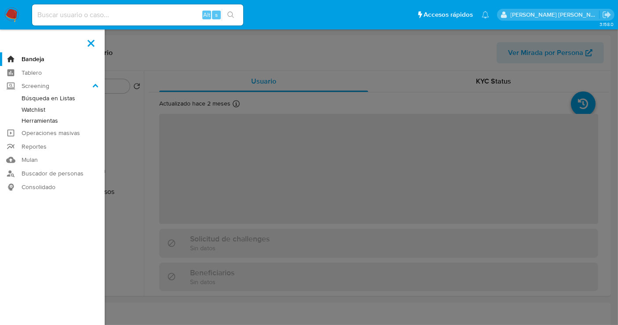
click at [90, 44] on label at bounding box center [91, 43] width 22 height 18
click at [0, 0] on input "checkbox" at bounding box center [0, 0] width 0 height 0
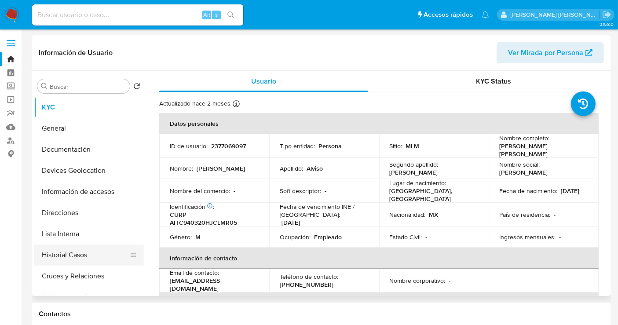
select select "10"
click at [69, 256] on button "Historial Casos" at bounding box center [85, 255] width 103 height 21
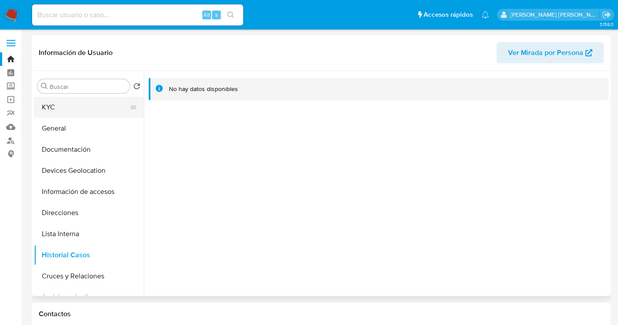
click at [63, 104] on button "KYC" at bounding box center [85, 107] width 103 height 21
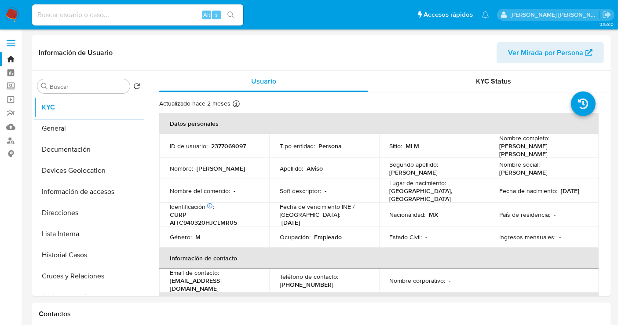
click at [58, 15] on input at bounding box center [137, 14] width 211 height 11
paste input "2377069097"
type input "2377069097"
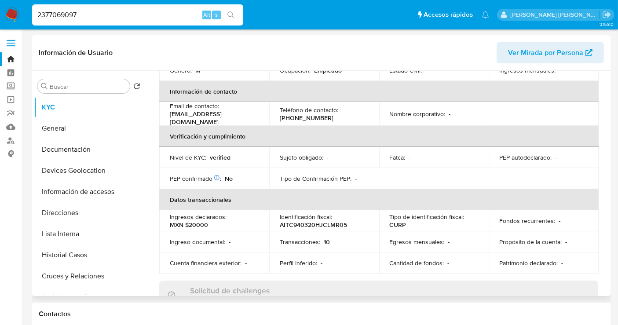
scroll to position [20, 0]
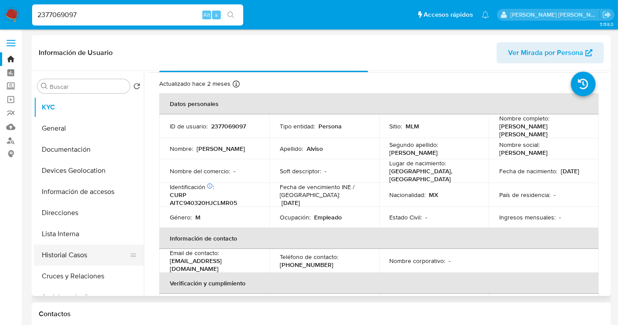
click at [73, 255] on button "Historial Casos" at bounding box center [85, 255] width 103 height 21
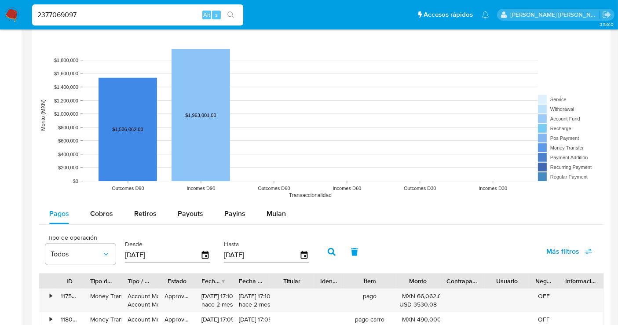
scroll to position [929, 0]
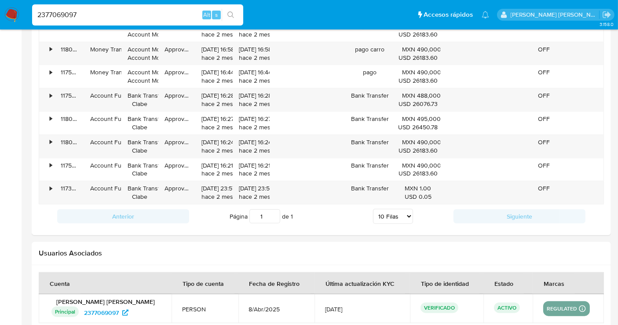
click at [68, 14] on input "2377069097" at bounding box center [137, 14] width 211 height 11
paste input
type input "2377069097"
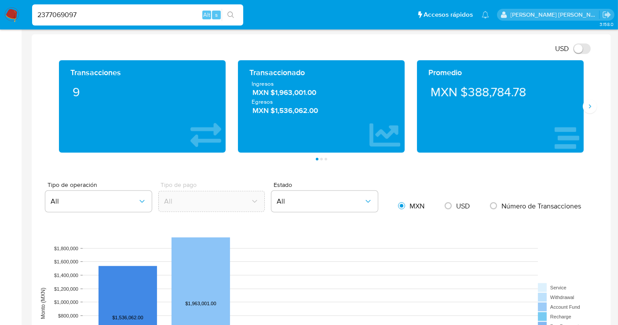
scroll to position [440, 0]
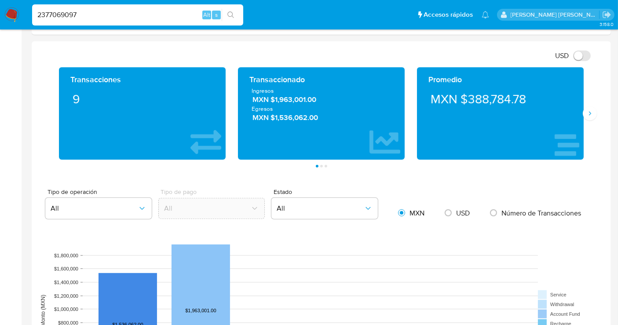
click at [9, 14] on img at bounding box center [11, 14] width 15 height 15
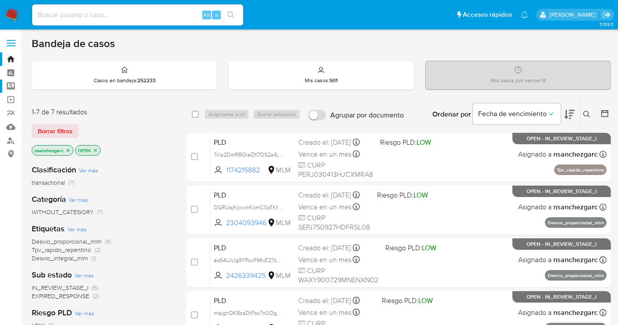
click at [8, 88] on label "Screening" at bounding box center [52, 87] width 105 height 14
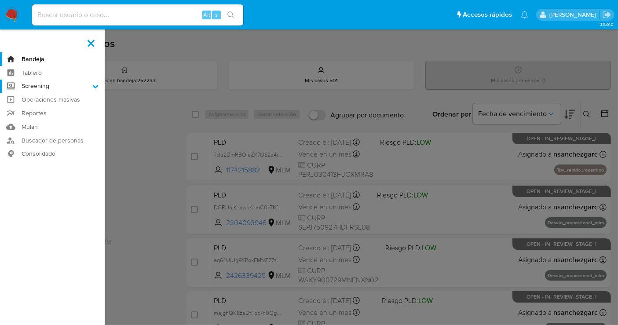
click at [0, 0] on input "Screening" at bounding box center [0, 0] width 0 height 0
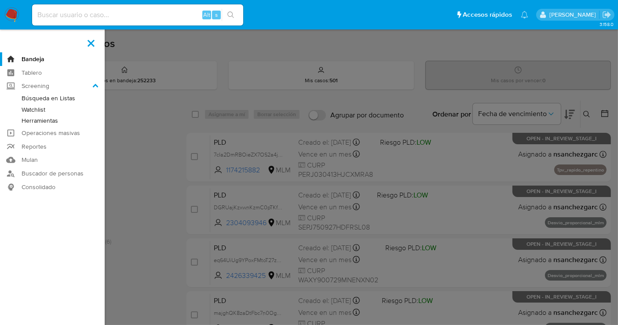
click at [44, 121] on link "Herramientas" at bounding box center [52, 120] width 105 height 11
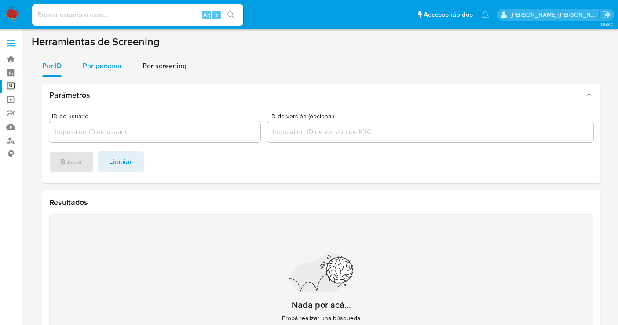
click at [96, 62] on span "Por persona" at bounding box center [102, 66] width 39 height 10
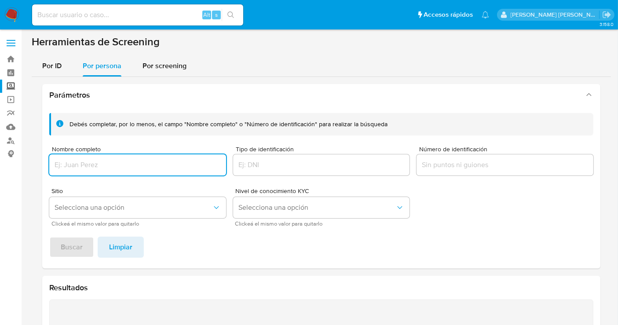
paste input "[PERSON_NAME]"
type input "[PERSON_NAME]"
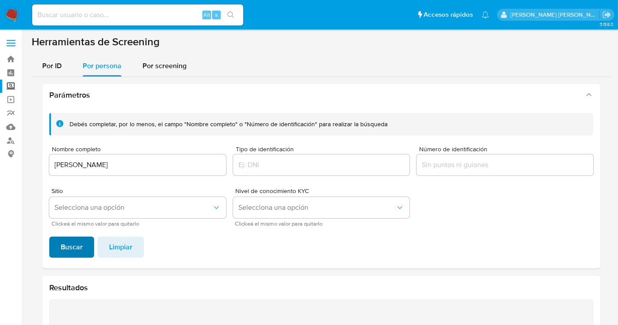
click at [71, 246] on span "Buscar" at bounding box center [72, 247] width 22 height 19
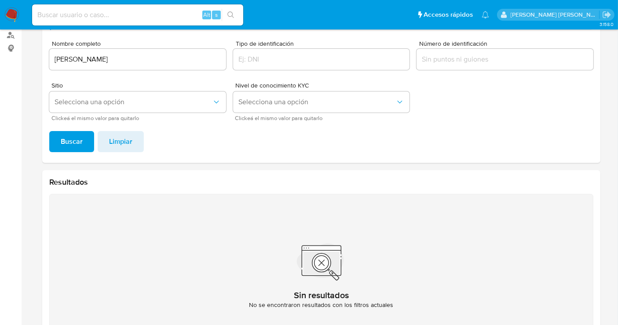
scroll to position [33, 0]
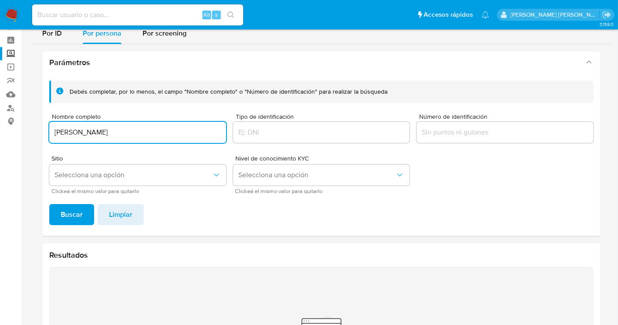
click at [102, 127] on input "GREGORIO MONTIEL ROSAS" at bounding box center [137, 132] width 177 height 11
type input "ABRAHAM EDUARDO LIZALDE PEREZ"
click at [74, 219] on span "Buscar" at bounding box center [72, 214] width 22 height 19
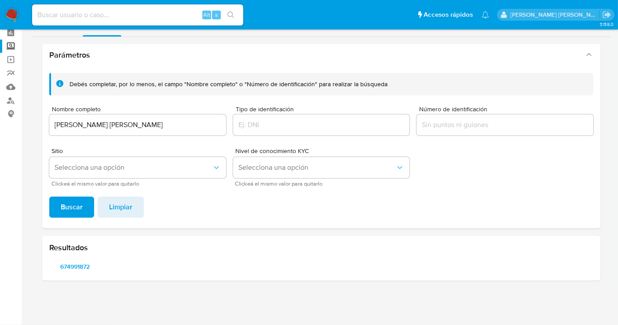
scroll to position [40, 0]
click at [75, 265] on span "674991872" at bounding box center [74, 267] width 39 height 12
click at [14, 15] on img at bounding box center [11, 14] width 15 height 15
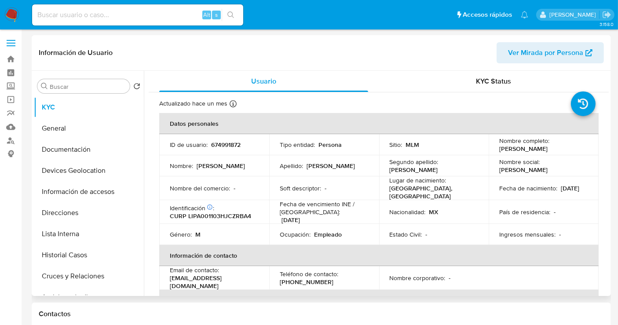
select select "10"
click at [232, 143] on p "674991872" at bounding box center [225, 145] width 29 height 8
copy p "674991872"
click at [64, 250] on button "Historial Casos" at bounding box center [85, 255] width 103 height 21
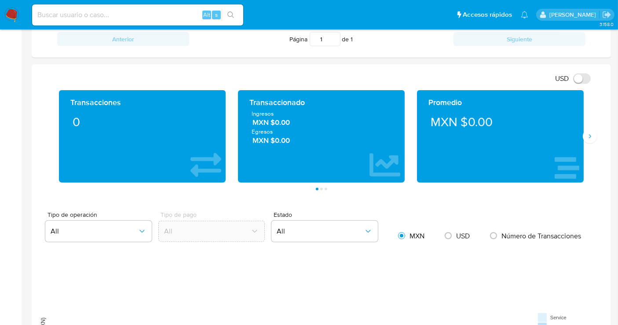
scroll to position [440, 0]
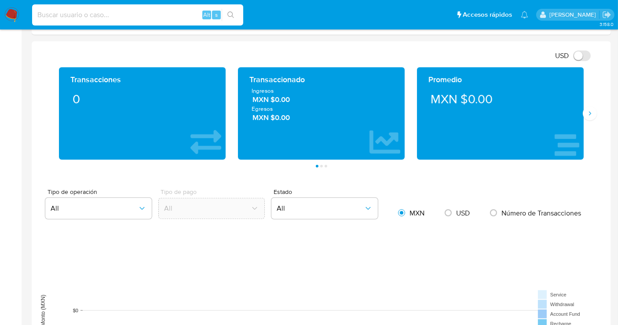
click at [61, 18] on input at bounding box center [137, 14] width 211 height 11
paste input "2542644897"
type input "2542644897"
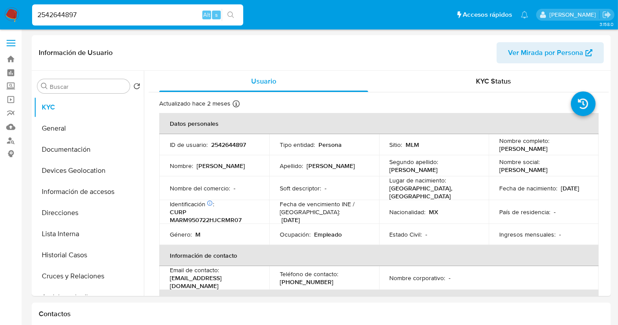
select select "10"
click at [230, 145] on p "2542644897" at bounding box center [228, 145] width 35 height 8
copy p "2542644897"
click at [230, 145] on p "2542644897" at bounding box center [228, 145] width 35 height 8
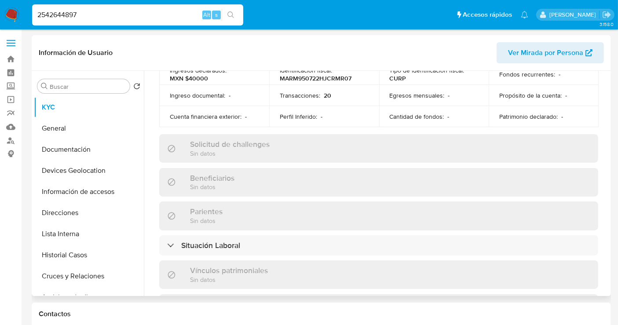
scroll to position [18, 0]
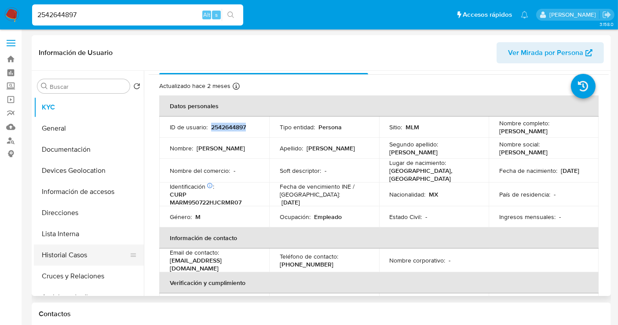
click at [72, 257] on button "Historial Casos" at bounding box center [85, 255] width 103 height 21
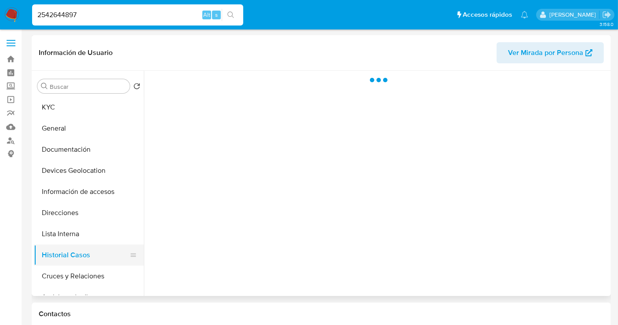
scroll to position [0, 0]
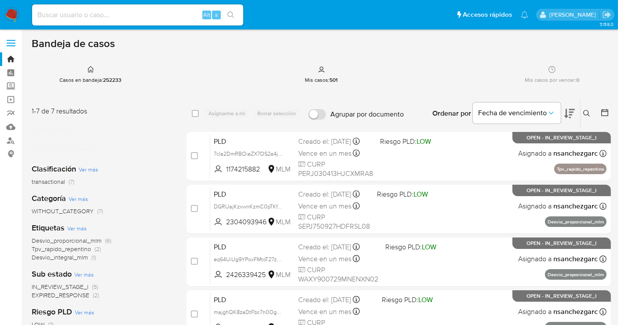
scroll to position [49, 0]
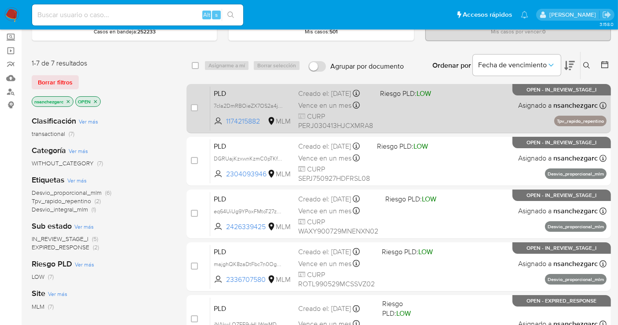
click at [307, 99] on div "Creado el: [DATE] Creado el: [DATE] 02:13:07" at bounding box center [335, 94] width 75 height 10
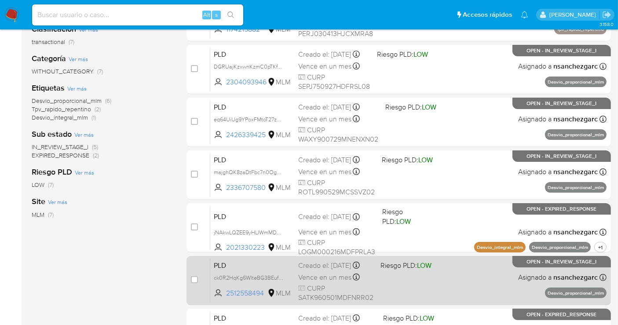
scroll to position [95, 0]
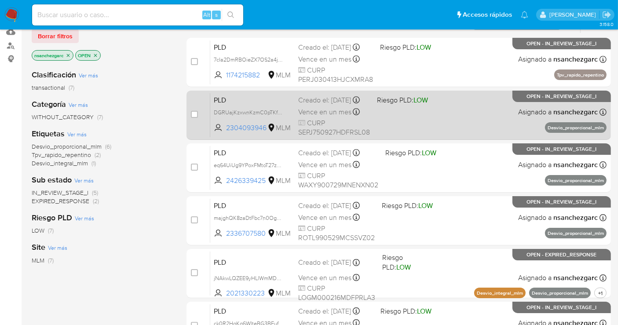
click at [301, 116] on span "Vence en un mes" at bounding box center [324, 112] width 53 height 10
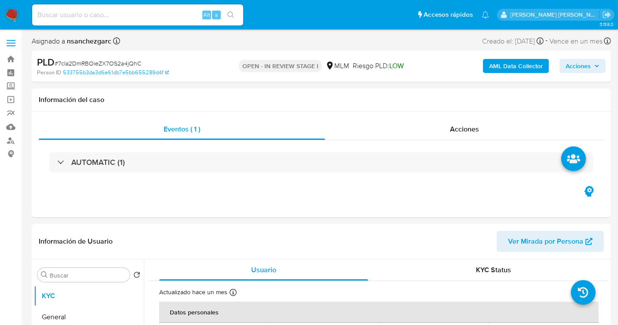
select select "10"
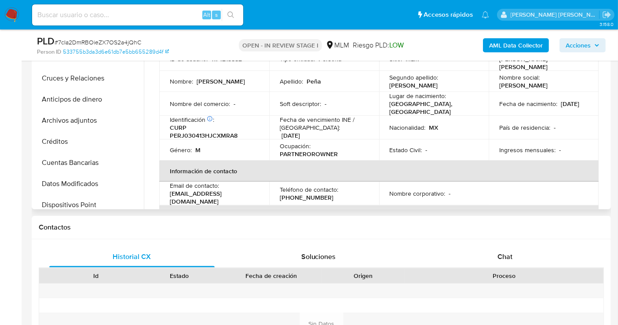
scroll to position [78, 0]
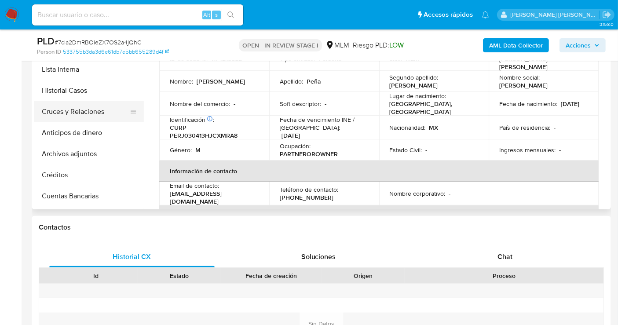
click at [78, 114] on button "Cruces y Relaciones" at bounding box center [85, 111] width 103 height 21
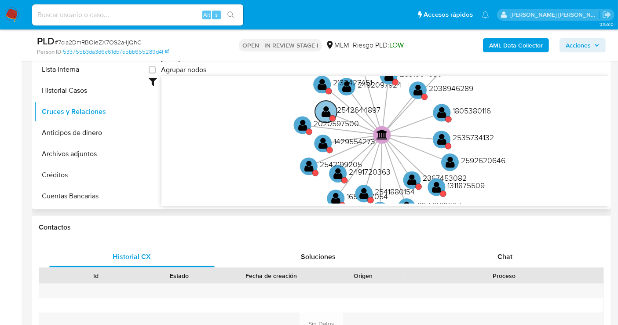
click at [346, 111] on text "2542644897" at bounding box center [359, 109] width 44 height 11
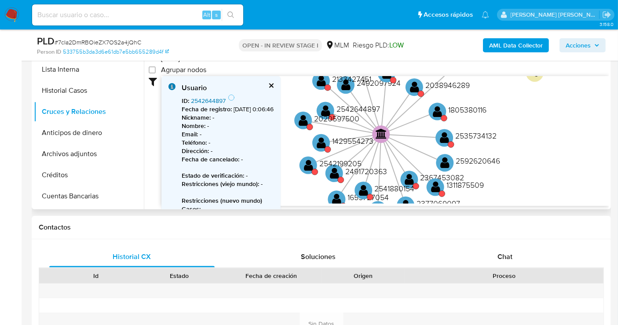
click at [205, 101] on link "2542644897" at bounding box center [208, 100] width 35 height 9
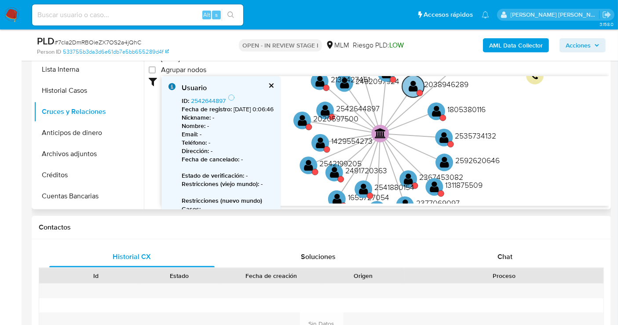
click at [446, 82] on text "2038946289" at bounding box center [446, 84] width 44 height 11
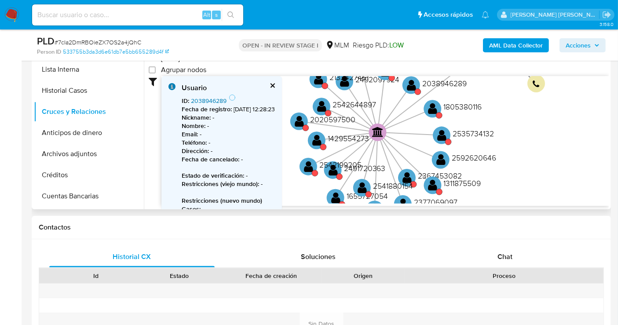
click at [206, 99] on link "2038946289" at bounding box center [209, 100] width 36 height 9
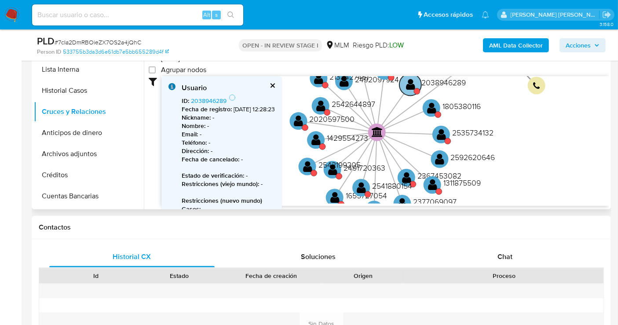
click at [428, 82] on text "2038946289" at bounding box center [444, 82] width 44 height 11
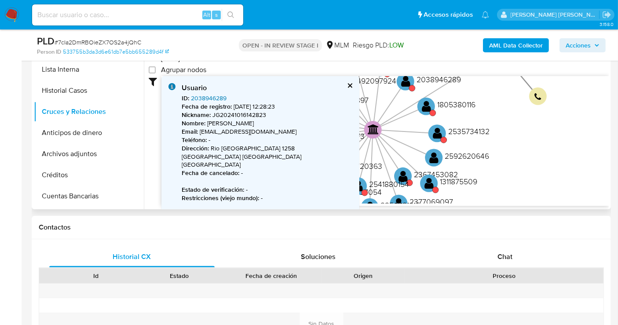
click at [216, 100] on link "2038946289" at bounding box center [209, 98] width 36 height 9
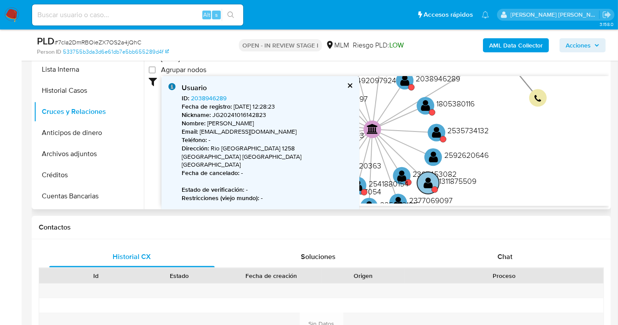
click at [448, 178] on text "1311875509" at bounding box center [457, 181] width 37 height 11
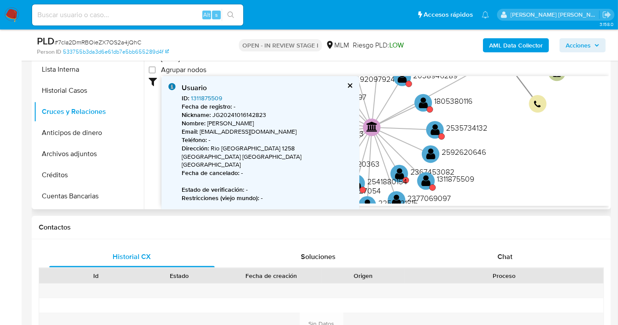
click at [198, 99] on link "1311875509" at bounding box center [206, 98] width 31 height 9
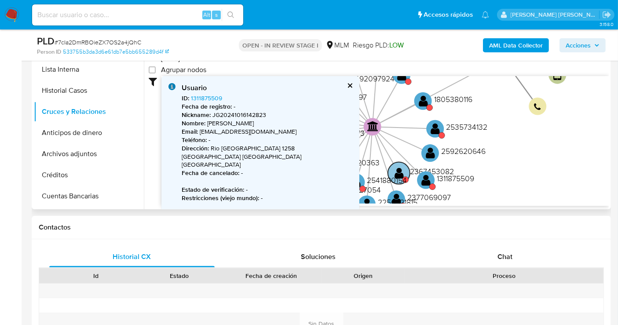
click at [413, 169] on text "2367453082" at bounding box center [432, 170] width 44 height 11
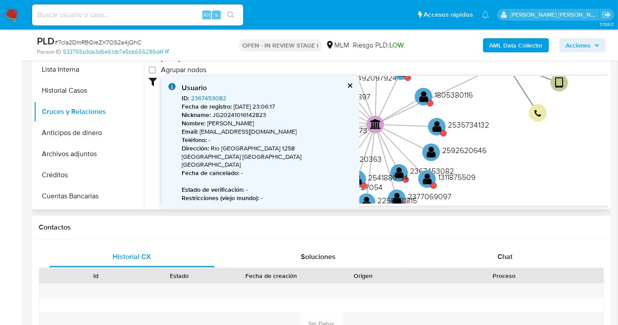
click at [215, 96] on link "2367453082" at bounding box center [208, 98] width 35 height 9
click at [351, 84] on button "cerrar" at bounding box center [350, 86] width 6 height 6
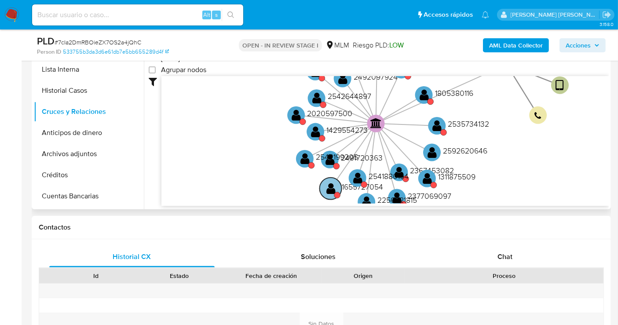
click at [346, 185] on text "1655727054" at bounding box center [362, 186] width 41 height 11
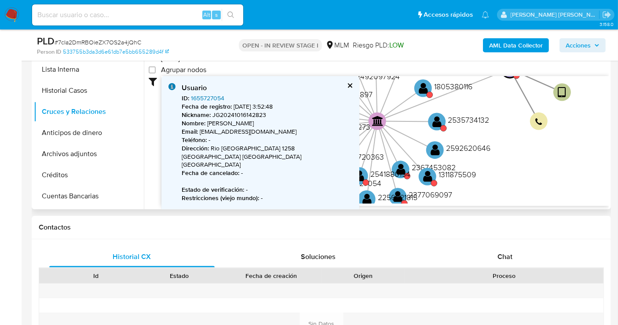
click at [204, 95] on link "1655727054" at bounding box center [207, 98] width 33 height 9
click at [348, 84] on button "cerrar" at bounding box center [350, 86] width 6 height 6
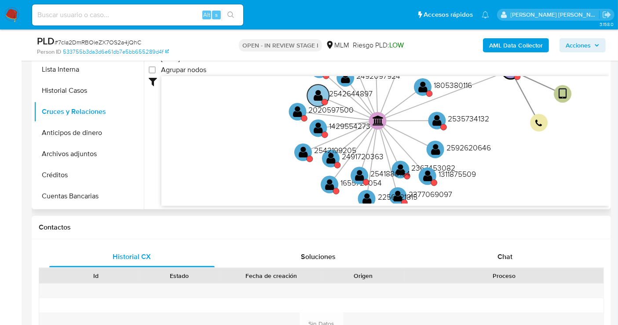
click at [338, 92] on text "2542644897" at bounding box center [351, 93] width 44 height 11
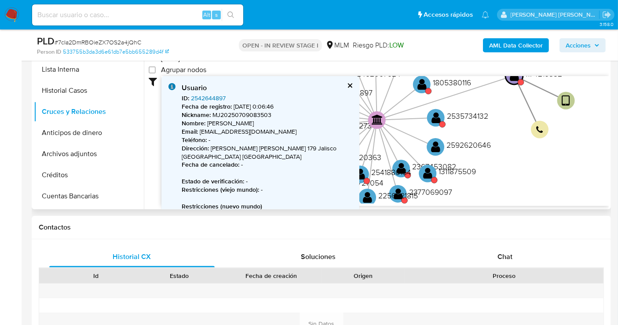
click at [212, 98] on link "2542644897" at bounding box center [208, 98] width 35 height 9
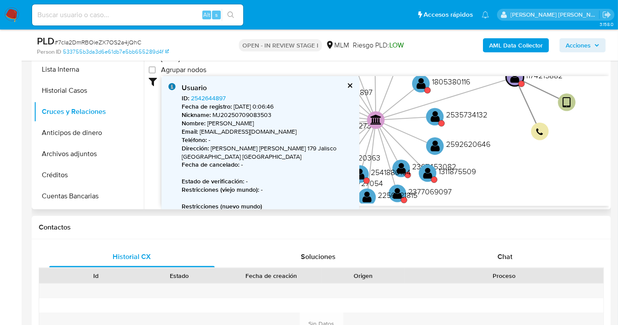
click at [350, 83] on button "cerrar" at bounding box center [350, 86] width 6 height 6
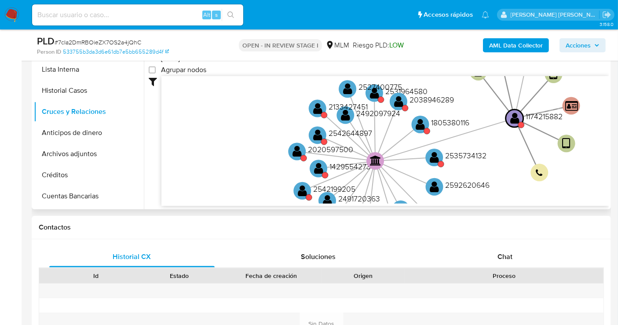
drag, startPoint x: 395, startPoint y: 93, endPoint x: 394, endPoint y: 134, distance: 40.9
click at [394, 134] on icon "user-1174215882  1174215882 device-64480d3208813b0018067d55  device-66ad87f45…" at bounding box center [386, 140] width 448 height 128
click at [339, 108] on text "2133427451" at bounding box center [348, 106] width 39 height 11
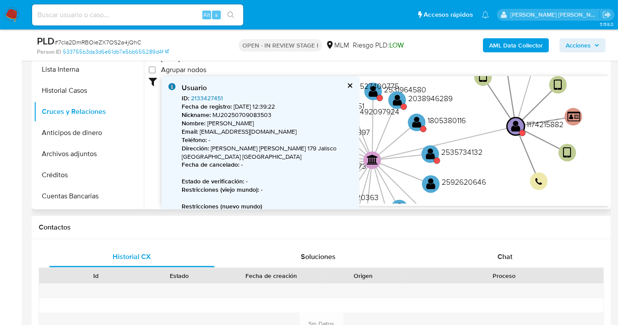
click at [207, 99] on link "2133427451" at bounding box center [207, 98] width 32 height 9
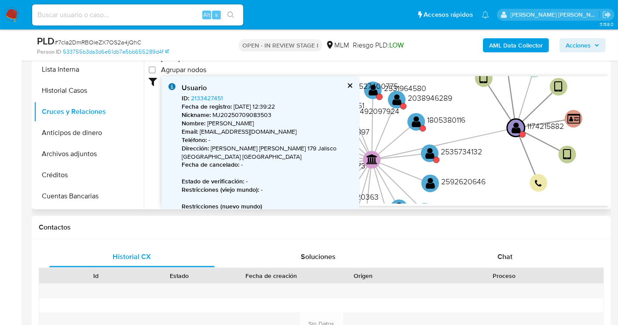
click at [350, 84] on button "cerrar" at bounding box center [350, 86] width 6 height 6
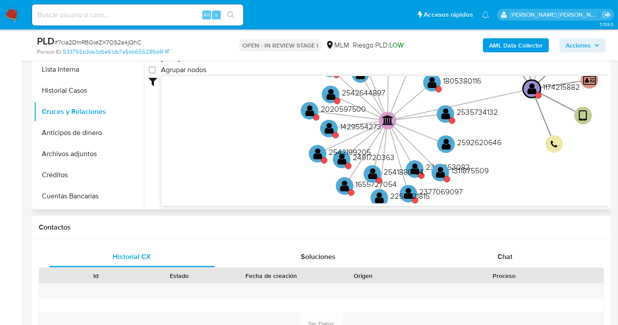
drag, startPoint x: 476, startPoint y: 100, endPoint x: 492, endPoint y: 61, distance: 42.3
click at [391, 170] on text "2541880154" at bounding box center [404, 171] width 40 height 11
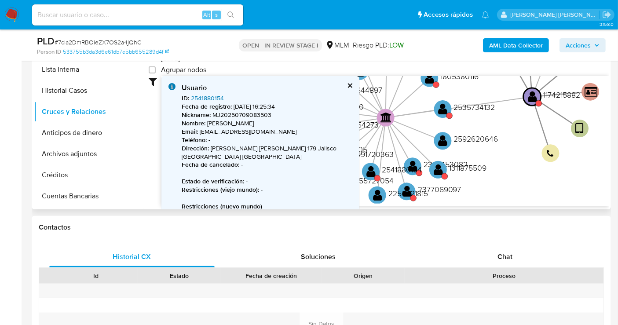
click at [206, 98] on link "2541880154" at bounding box center [207, 98] width 33 height 9
click at [349, 86] on button "cerrar" at bounding box center [350, 86] width 6 height 6
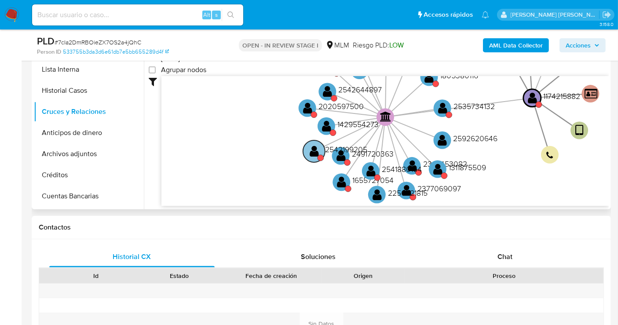
click at [330, 149] on text "2542199205" at bounding box center [346, 149] width 42 height 11
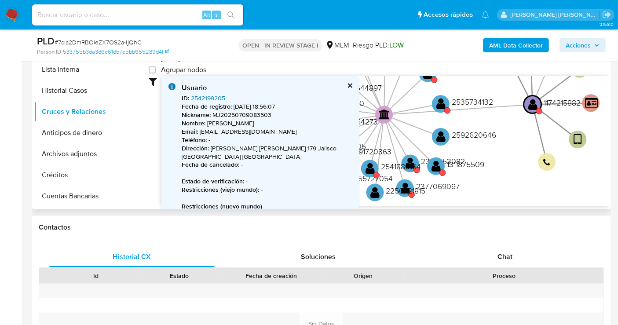
click at [210, 100] on link "2542199205" at bounding box center [208, 98] width 34 height 9
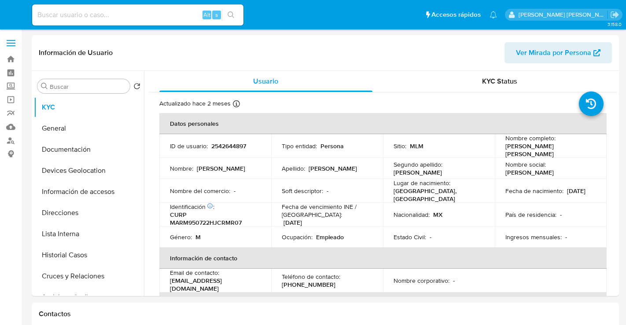
select select "10"
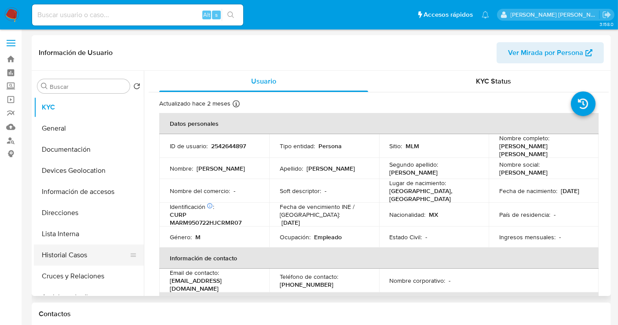
click at [82, 257] on button "Historial Casos" at bounding box center [85, 255] width 103 height 21
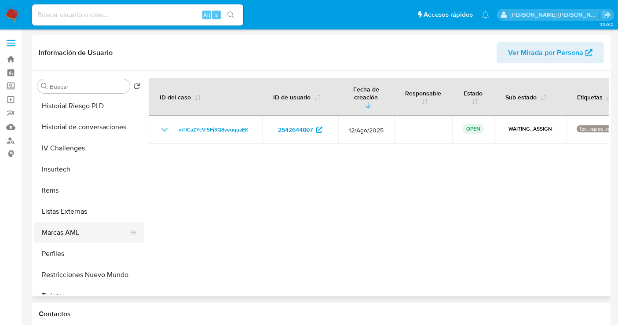
scroll to position [371, 0]
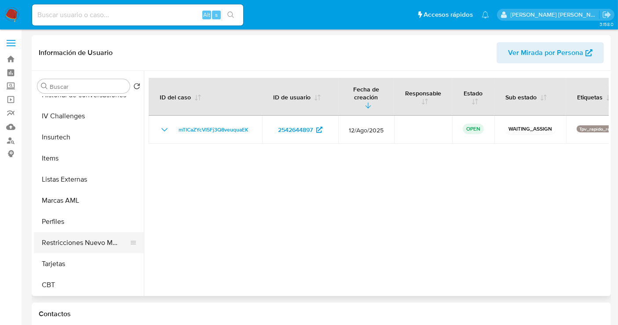
click at [83, 242] on button "Restricciones Nuevo Mundo" at bounding box center [85, 242] width 103 height 21
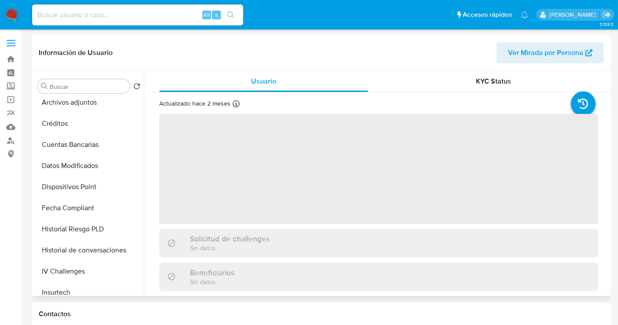
scroll to position [244, 0]
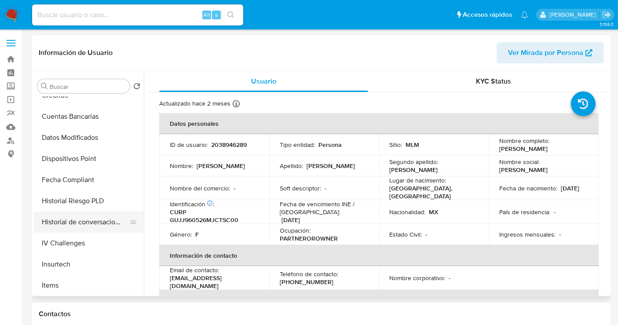
select select "10"
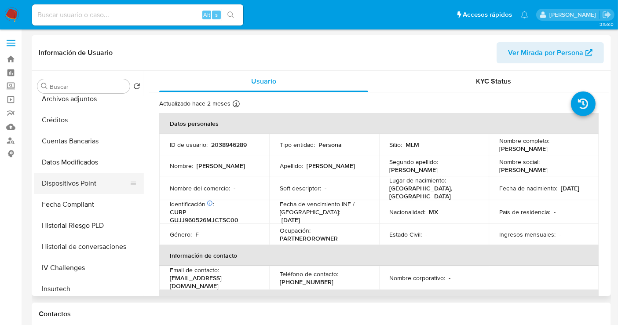
scroll to position [147, 0]
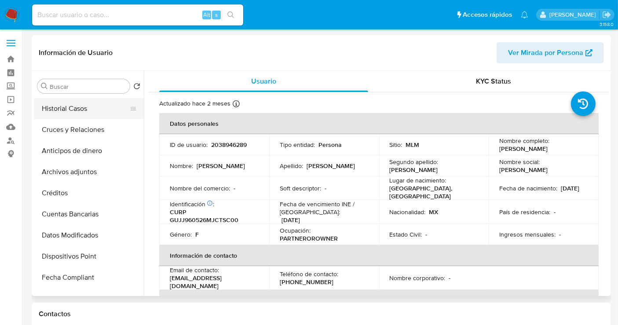
click at [69, 111] on button "Historial Casos" at bounding box center [85, 108] width 103 height 21
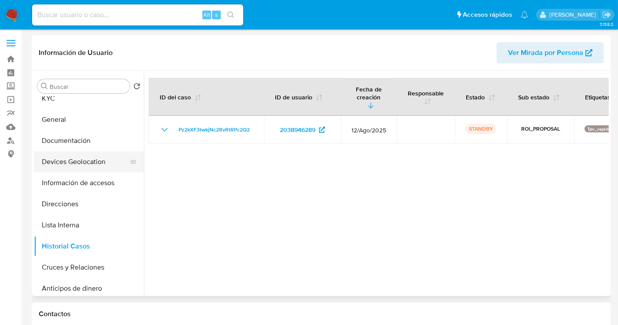
scroll to position [0, 0]
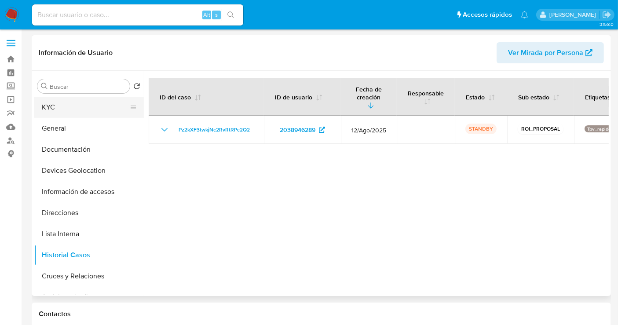
click at [48, 110] on button "KYC" at bounding box center [85, 107] width 103 height 21
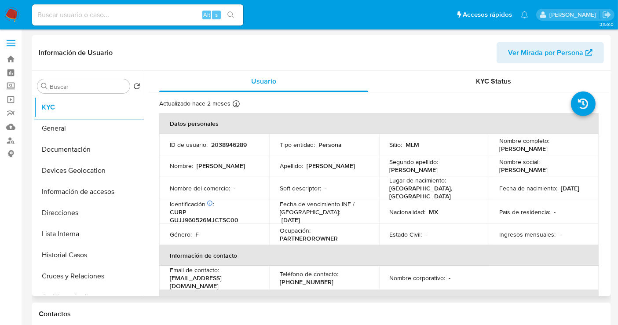
click at [235, 146] on p "2038946289" at bounding box center [229, 145] width 36 height 8
copy p "2038946289"
copy p "Jacqueline Gutierrez Jasso"
drag, startPoint x: 576, startPoint y: 149, endPoint x: 495, endPoint y: 153, distance: 81.5
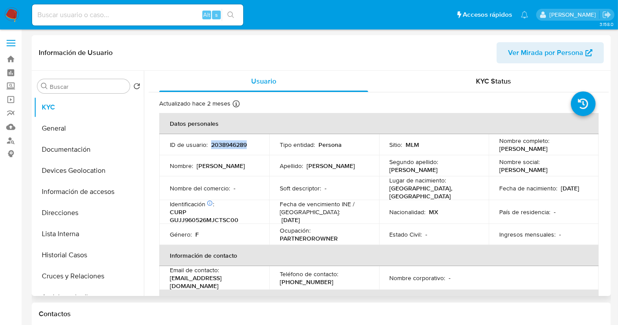
click at [495, 153] on td "Nombre completo : Jacqueline Gutierrez Jasso" at bounding box center [544, 144] width 110 height 21
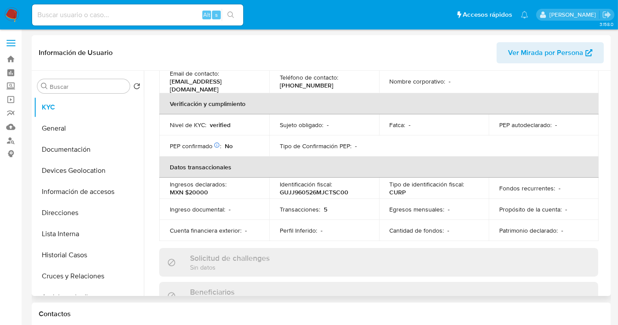
scroll to position [244, 0]
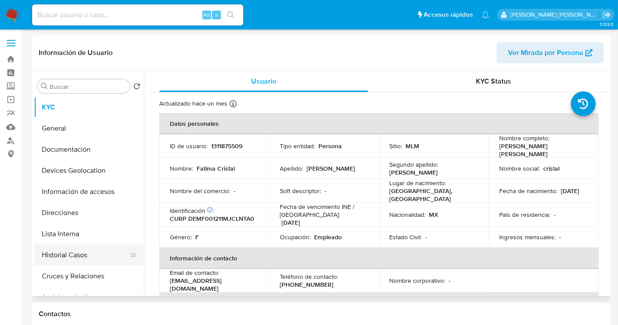
click at [78, 259] on button "Historial Casos" at bounding box center [85, 255] width 103 height 21
select select "10"
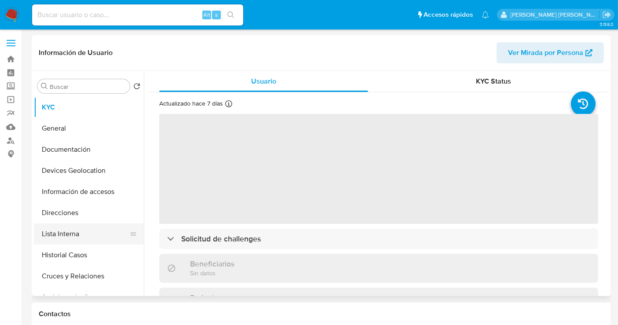
scroll to position [49, 0]
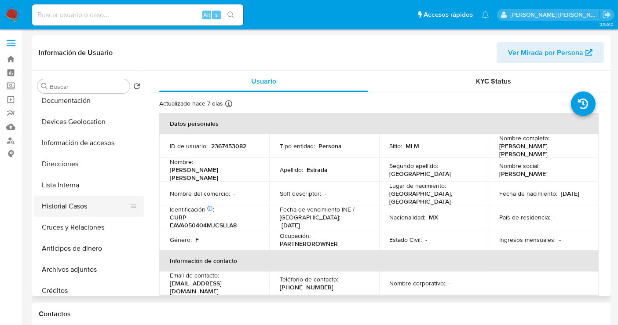
click at [58, 204] on button "Historial Casos" at bounding box center [85, 206] width 103 height 21
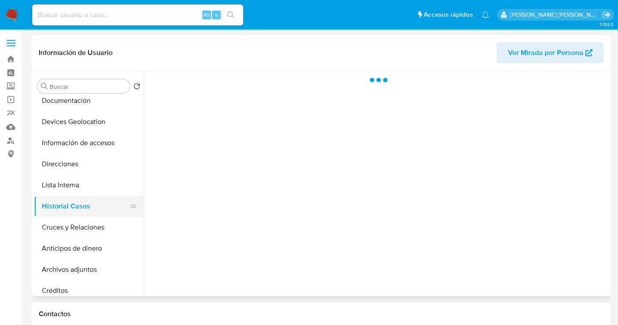
select select "10"
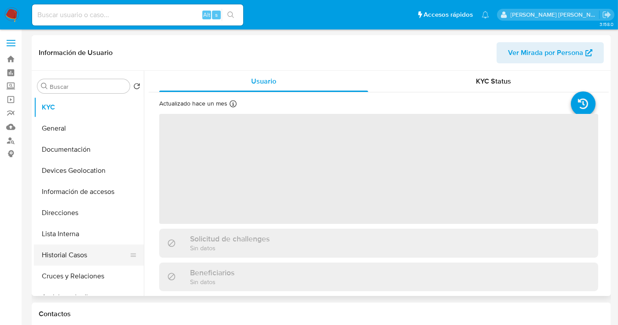
click at [88, 259] on button "Historial Casos" at bounding box center [85, 255] width 103 height 21
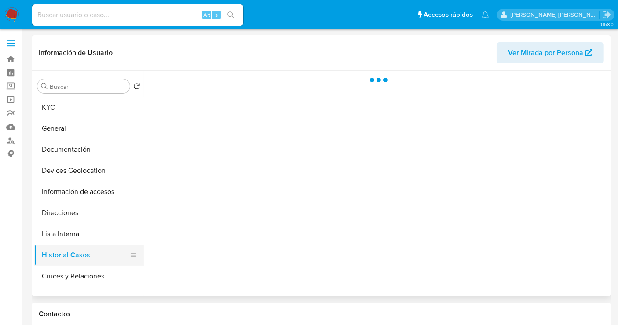
select select "10"
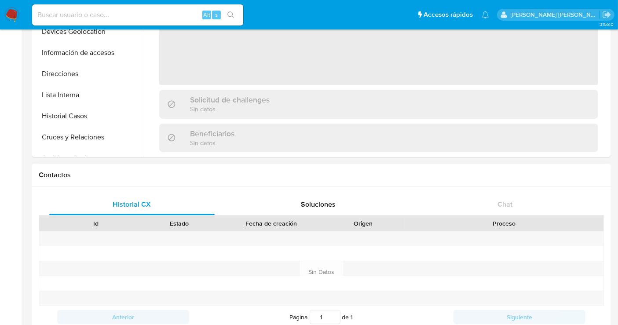
scroll to position [147, 0]
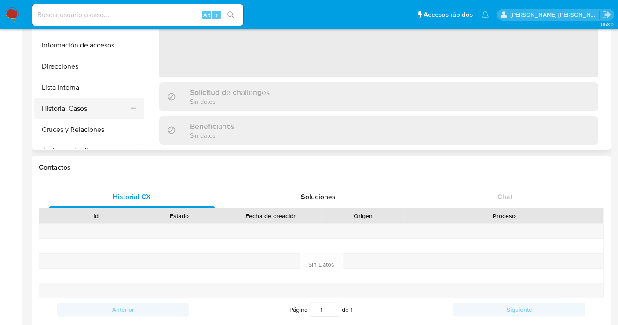
click at [74, 110] on button "Historial Casos" at bounding box center [85, 108] width 103 height 21
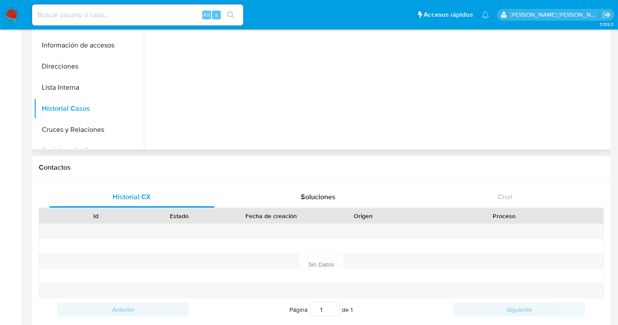
scroll to position [49, 0]
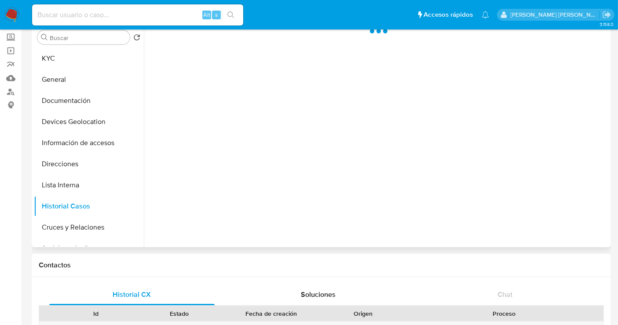
select select "10"
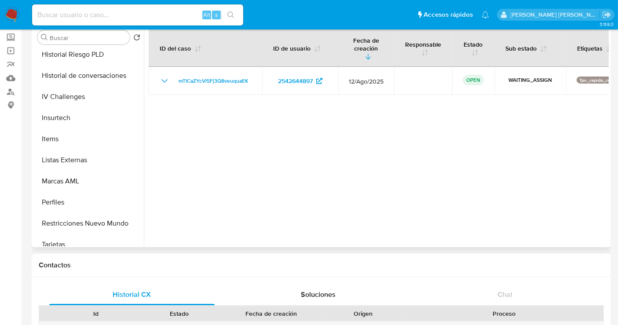
scroll to position [342, 0]
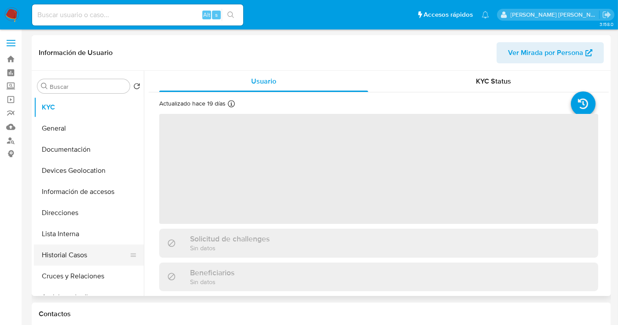
click at [62, 258] on button "Historial Casos" at bounding box center [85, 255] width 103 height 21
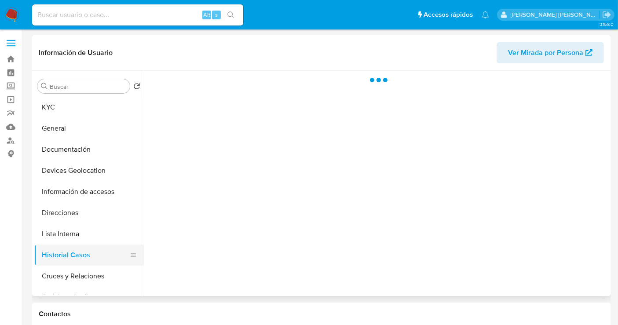
select select "10"
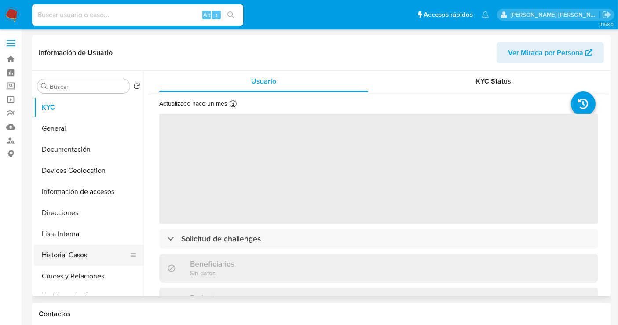
click at [68, 260] on button "Historial Casos" at bounding box center [85, 255] width 103 height 21
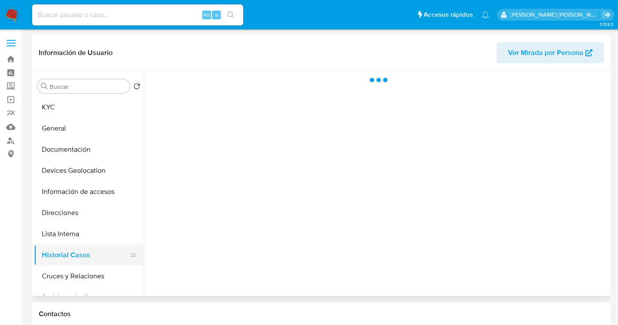
select select "10"
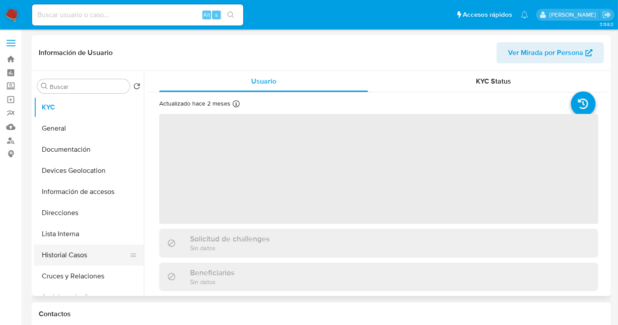
click at [68, 253] on button "Historial Casos" at bounding box center [85, 255] width 103 height 21
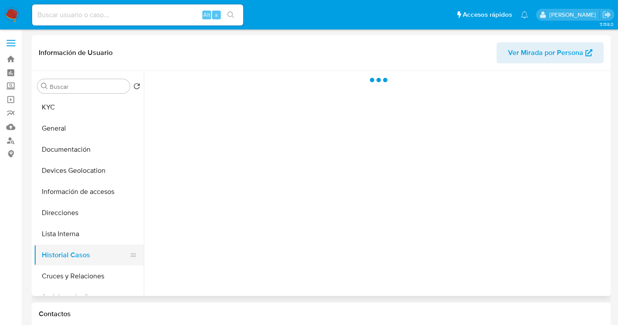
select select "10"
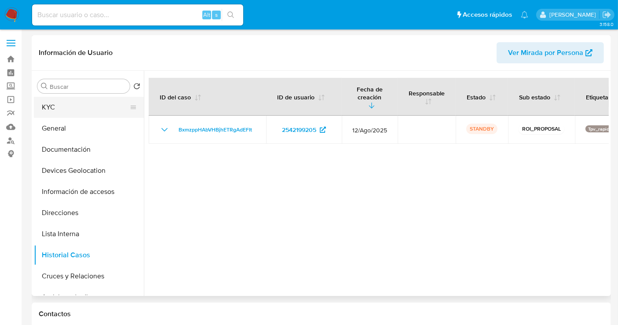
click at [55, 109] on button "KYC" at bounding box center [85, 107] width 103 height 21
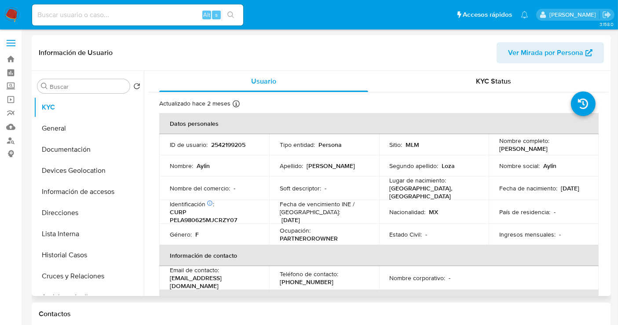
click at [237, 143] on p "2542199205" at bounding box center [228, 145] width 34 height 8
copy p "2542199205"
copy p "[PERSON_NAME]"
drag, startPoint x: 549, startPoint y: 150, endPoint x: 495, endPoint y: 151, distance: 54.1
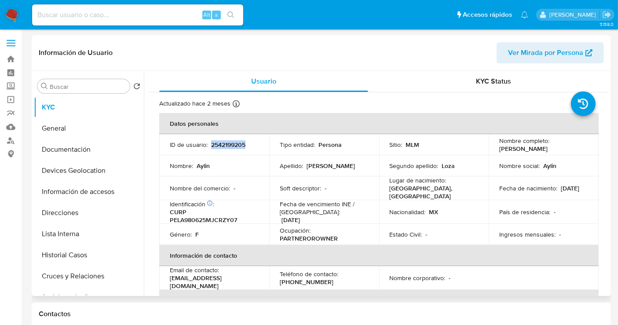
click at [495, 151] on td "Nombre completo : [PERSON_NAME]" at bounding box center [544, 144] width 110 height 21
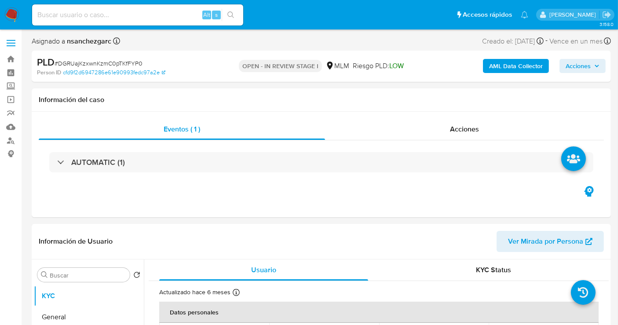
select select "10"
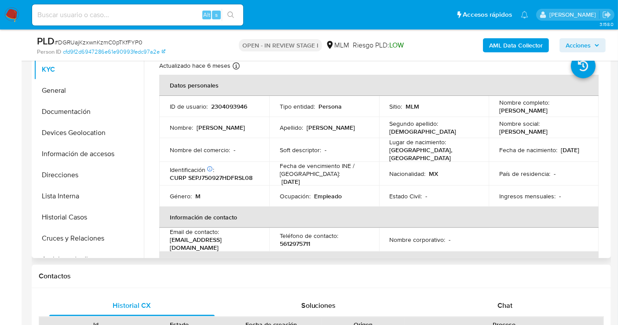
scroll to position [195, 0]
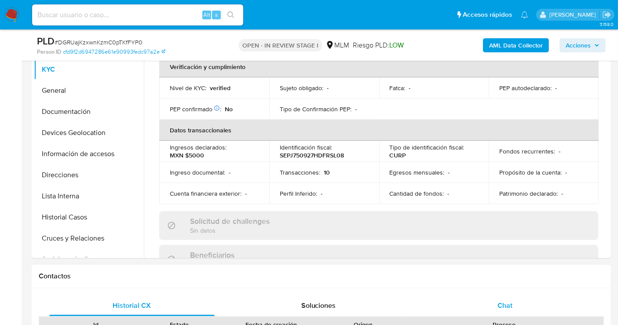
click at [503, 306] on span "Chat" at bounding box center [505, 306] width 15 height 10
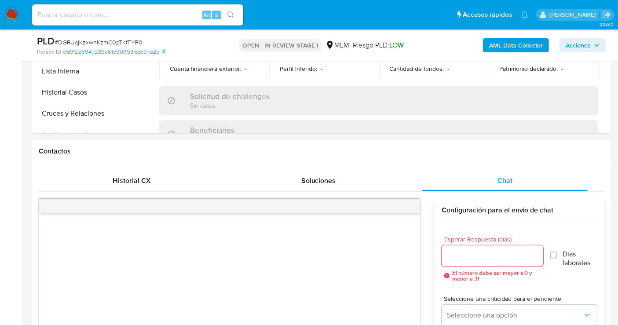
scroll to position [342, 0]
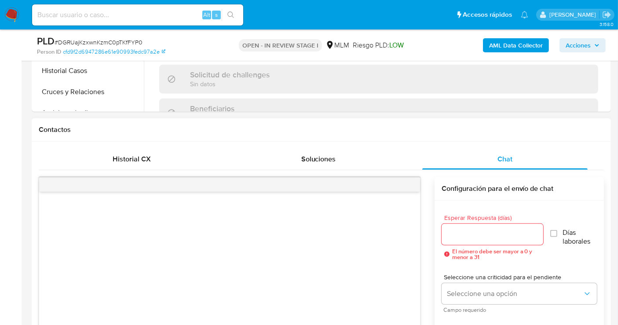
click at [470, 234] on input "Esperar Respuesta (días)" at bounding box center [493, 234] width 102 height 11
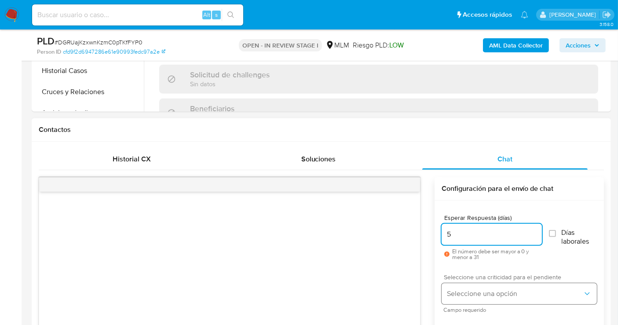
type input "5"
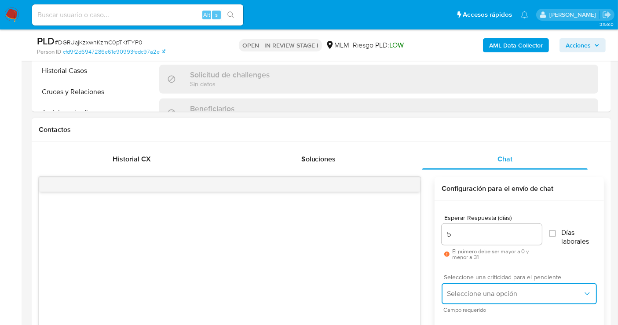
click at [479, 297] on span "Seleccione una opción" at bounding box center [515, 294] width 136 height 9
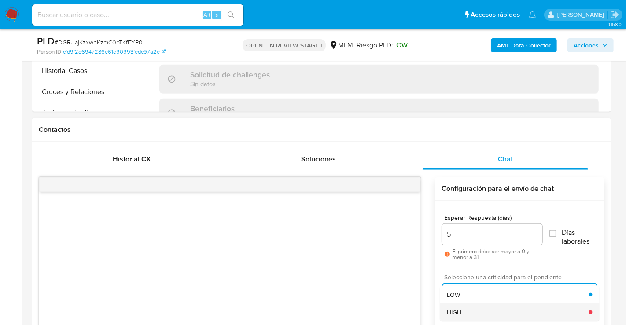
click at [463, 308] on div "HIGH" at bounding box center [518, 313] width 142 height 18
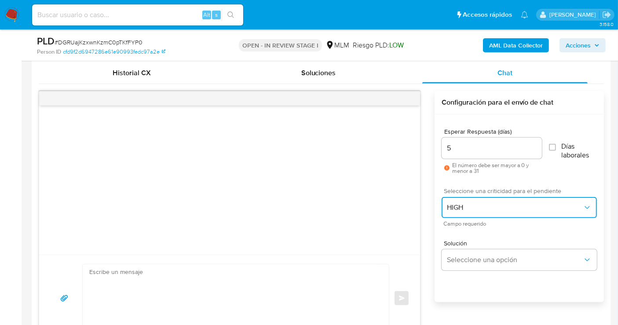
scroll to position [489, 0]
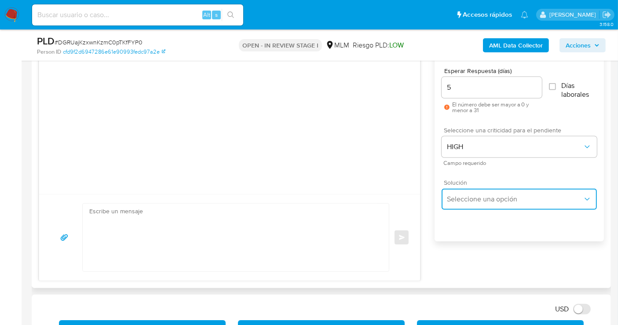
click at [456, 189] on button "Seleccione una opción" at bounding box center [519, 199] width 155 height 21
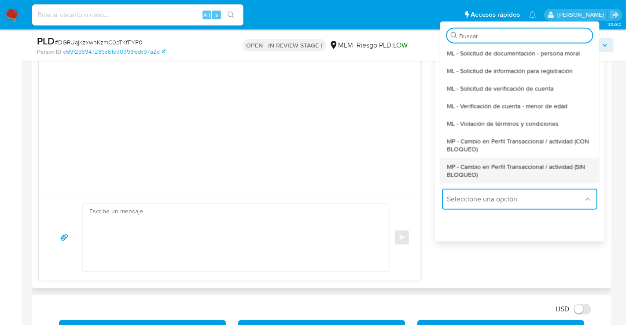
click at [457, 174] on span "MP - Cambio en Perfil Transaccional / actividad (SIN BLOQUEO)" at bounding box center [519, 170] width 145 height 16
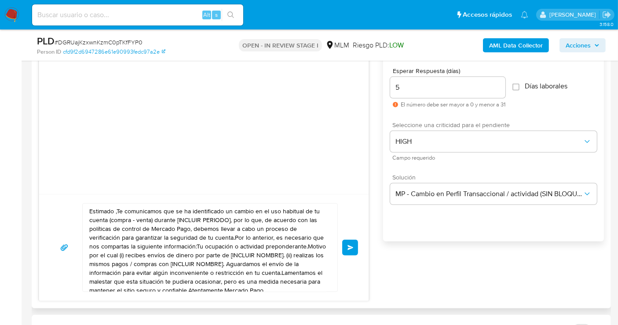
click at [245, 233] on textarea "Estimado ,Te comunicamos que se ha identificado un cambio en el uso habitual de…" at bounding box center [207, 248] width 237 height 88
paste textarea "cliente se ha identificado un cambio en el uso habitual de tu cuenta para garan…"
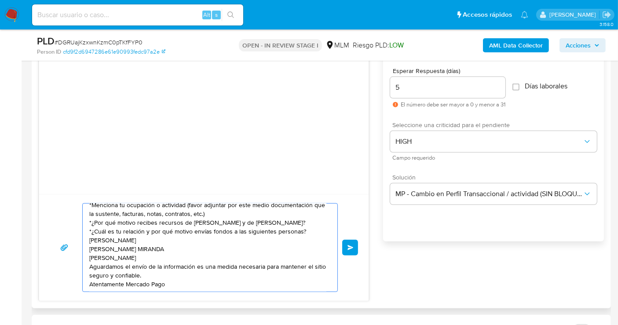
scroll to position [41, 0]
type textarea "Estimado cliente se ha identificado un cambio en el uso habitual de tu cuenta p…"
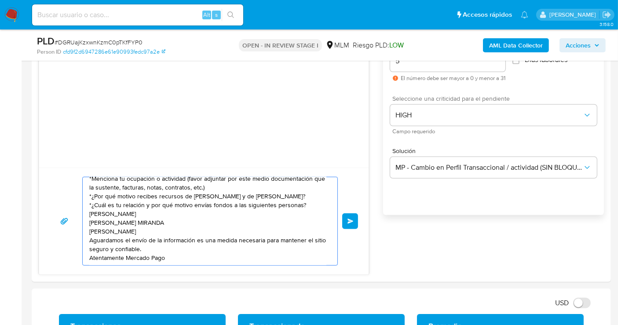
scroll to position [587, 0]
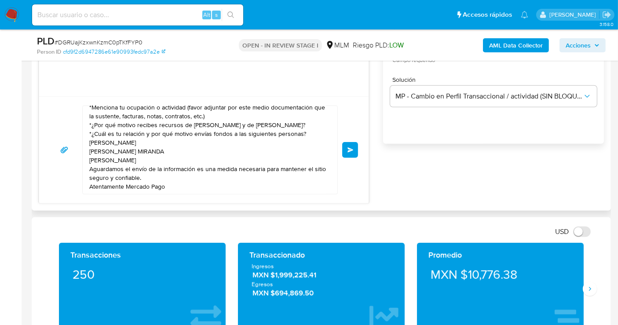
click at [345, 145] on button "Enviar" at bounding box center [350, 150] width 16 height 16
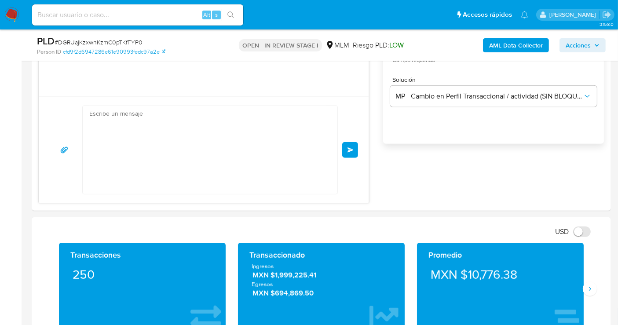
scroll to position [29, 0]
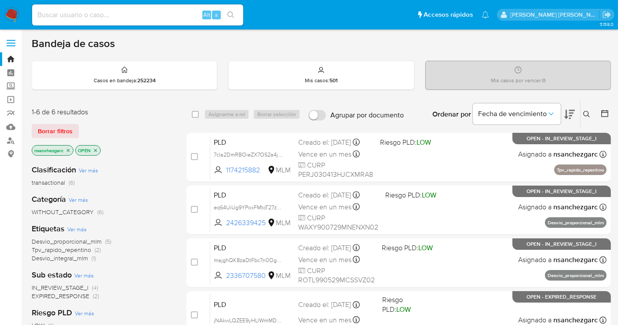
click at [584, 111] on icon at bounding box center [587, 114] width 7 height 7
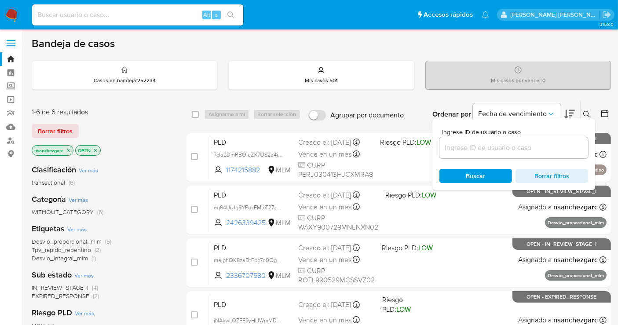
click at [485, 145] on input at bounding box center [514, 147] width 149 height 11
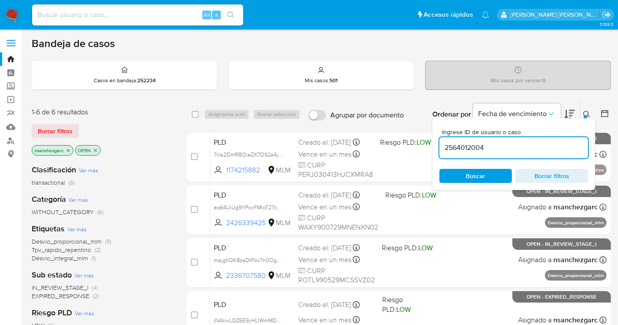
type input "2564012004"
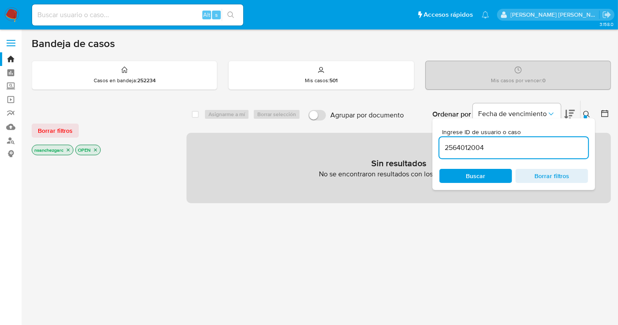
click at [69, 150] on icon "close-filter" at bounding box center [68, 149] width 5 height 5
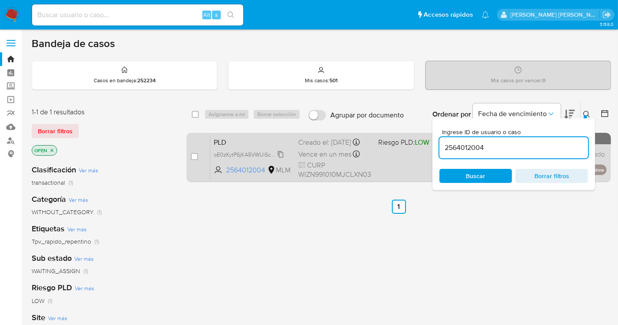
click at [283, 159] on span "oE0zKytP6jKA5VWUiScxJAln" at bounding box center [249, 154] width 70 height 10
click at [279, 159] on span "oE0zKytP6jKA5VWUiScxJAln" at bounding box center [249, 154] width 70 height 10
click at [195, 154] on input "checkbox" at bounding box center [194, 156] width 7 height 7
checkbox input "true"
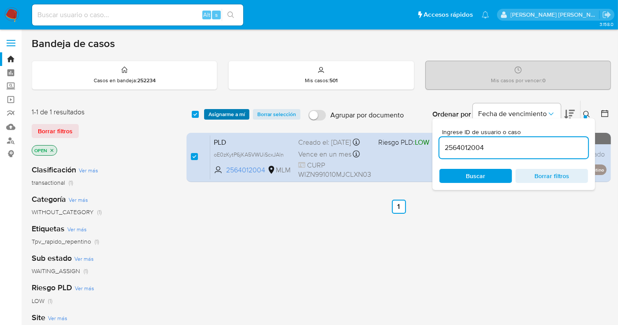
click at [221, 114] on span "Asignarme a mí" at bounding box center [227, 114] width 37 height 9
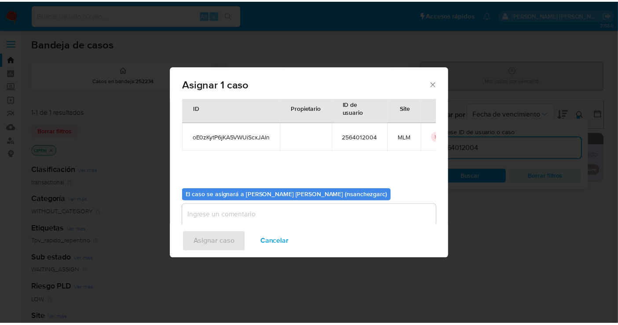
scroll to position [45, 0]
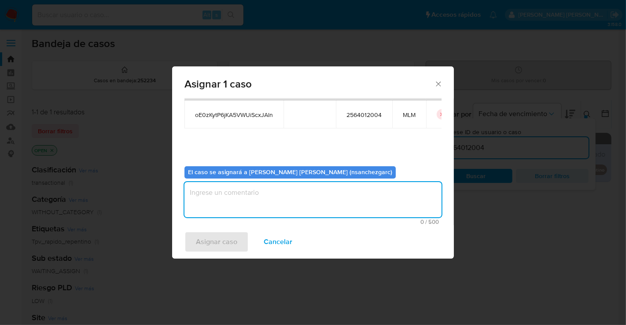
click at [228, 195] on textarea "assign-modal" at bounding box center [312, 199] width 257 height 35
type textarea "nesg"
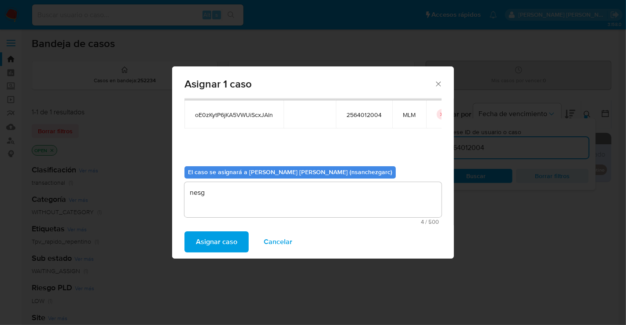
click at [226, 243] on span "Asignar caso" at bounding box center [216, 241] width 41 height 19
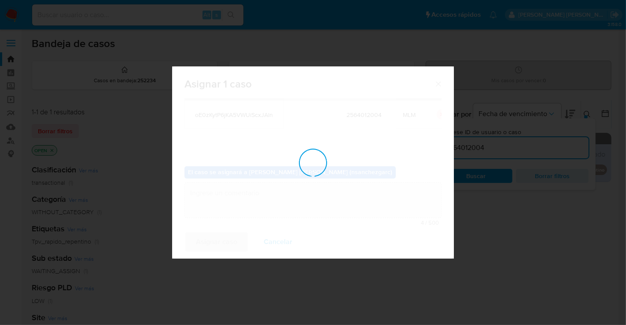
checkbox input "false"
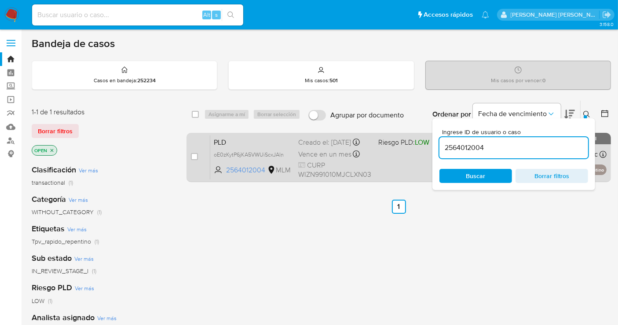
click at [326, 147] on div "Creado el: [DATE] Creado el: [DATE] 02:10:38" at bounding box center [334, 143] width 73 height 10
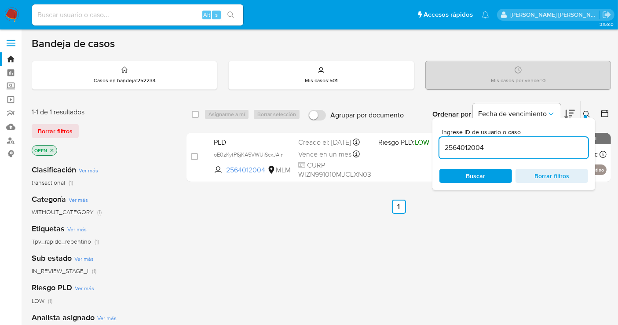
click at [84, 13] on input at bounding box center [137, 14] width 211 height 11
paste input "2564021928"
type input "2564021928"
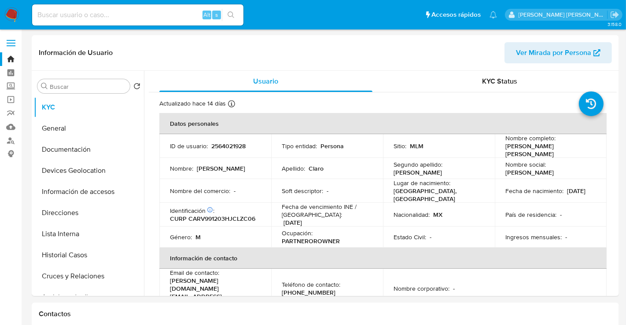
select select "10"
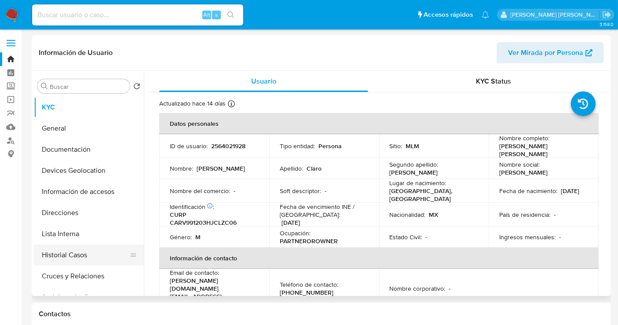
click at [79, 256] on button "Historial Casos" at bounding box center [85, 255] width 103 height 21
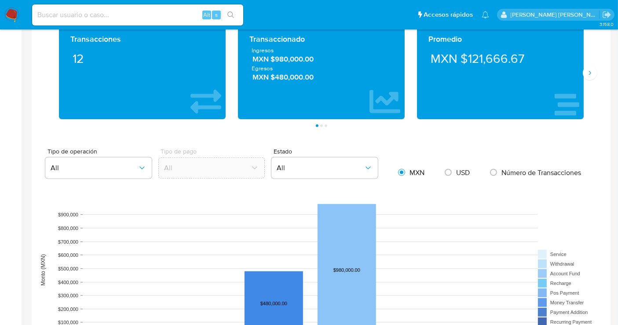
scroll to position [391, 0]
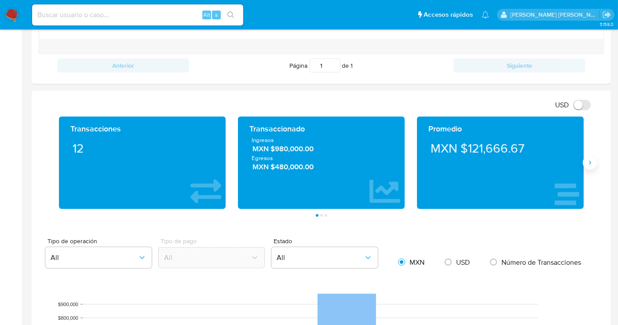
click at [591, 160] on icon "Siguiente" at bounding box center [590, 162] width 7 height 7
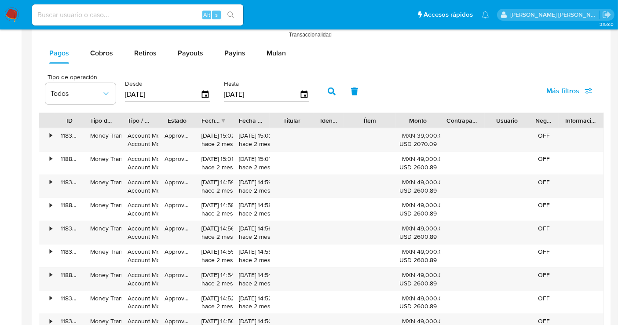
scroll to position [733, 0]
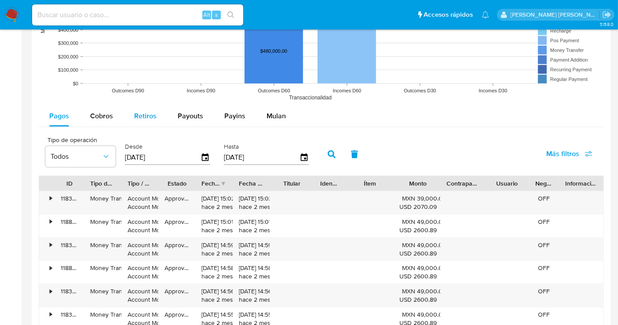
click at [157, 116] on button "Retiros" at bounding box center [146, 116] width 44 height 21
select select "10"
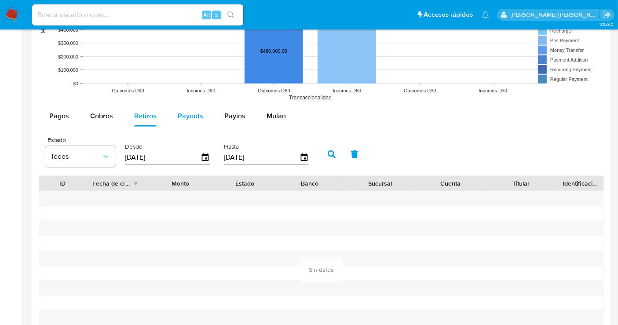
click at [190, 119] on span "Payouts" at bounding box center [191, 116] width 26 height 10
select select "10"
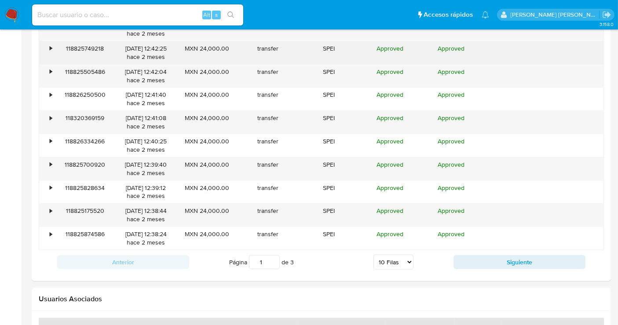
scroll to position [929, 0]
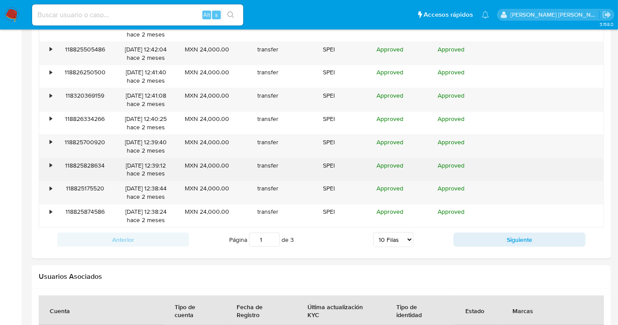
click at [55, 162] on div "118825828634" at bounding box center [85, 169] width 61 height 23
click at [50, 162] on div "•" at bounding box center [51, 166] width 2 height 8
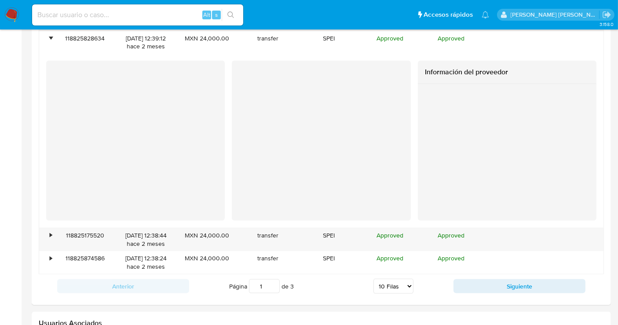
scroll to position [1124, 0]
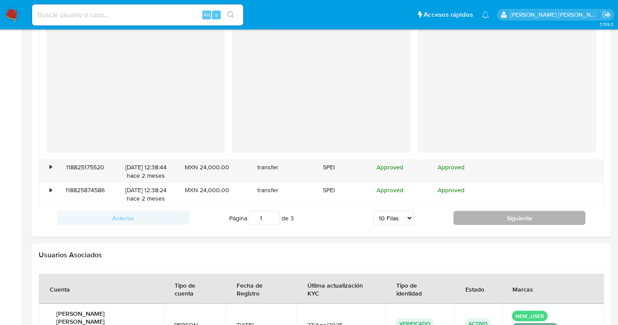
click at [518, 218] on button "Siguiente" at bounding box center [520, 218] width 132 height 14
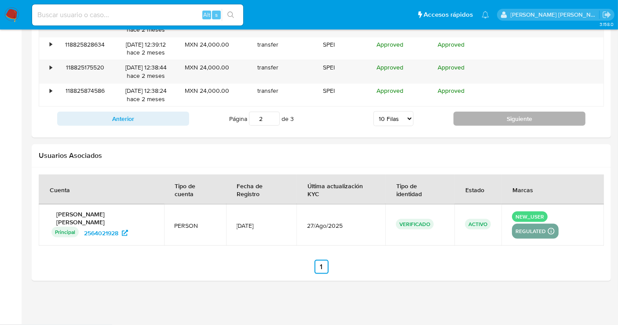
type input "2"
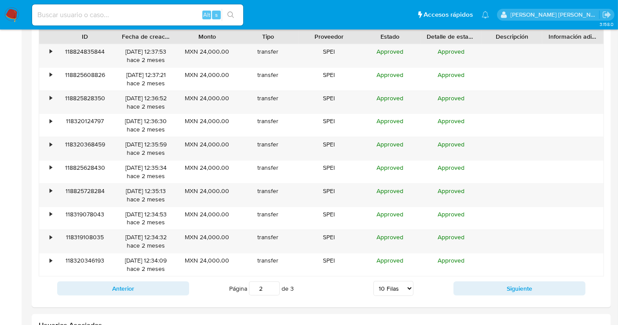
scroll to position [880, 0]
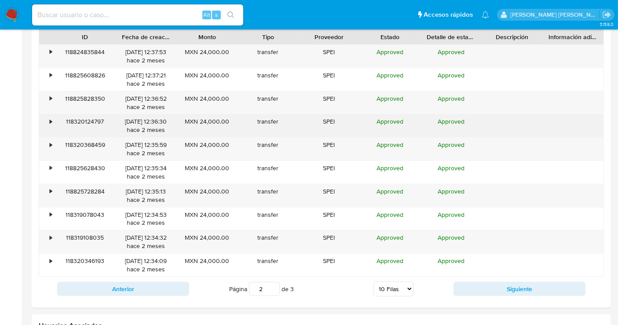
click at [50, 121] on div "•" at bounding box center [51, 122] width 2 height 8
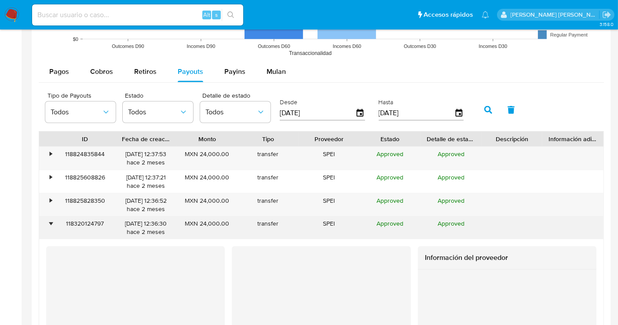
scroll to position [733, 0]
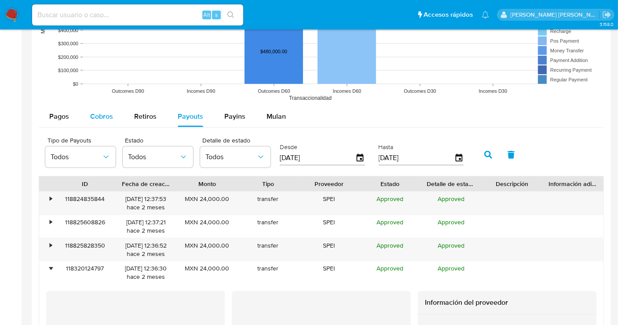
click at [107, 119] on span "Cobros" at bounding box center [101, 116] width 23 height 10
select select "10"
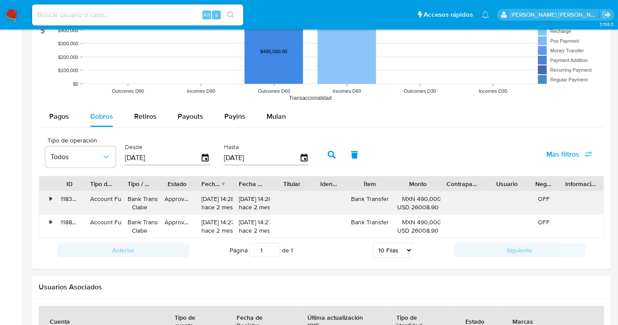
click at [50, 199] on div "•" at bounding box center [51, 199] width 2 height 8
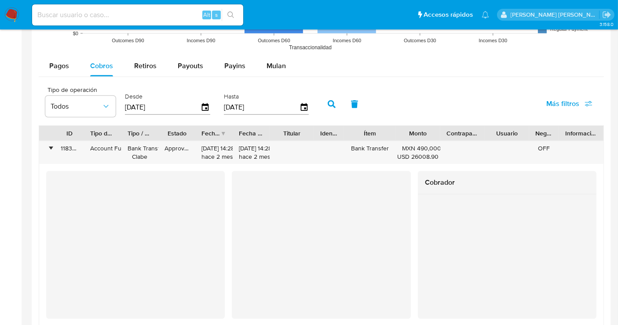
scroll to position [782, 0]
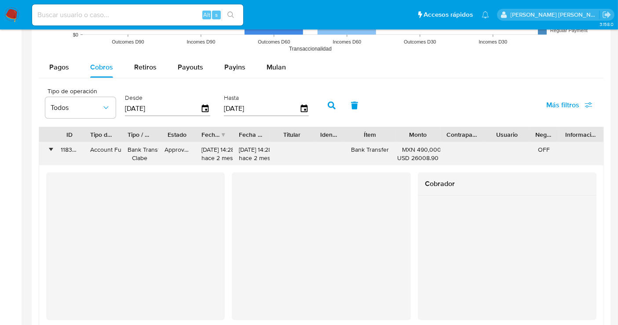
click at [53, 148] on div "•" at bounding box center [46, 154] width 15 height 23
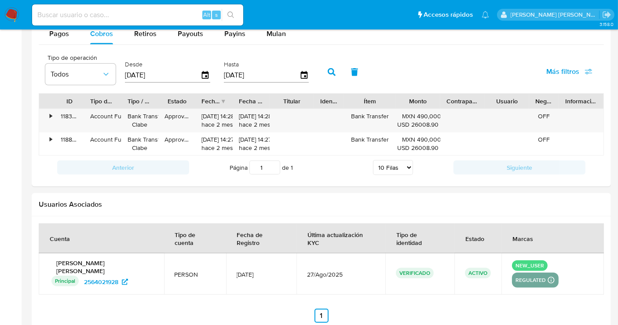
scroll to position [831, 0]
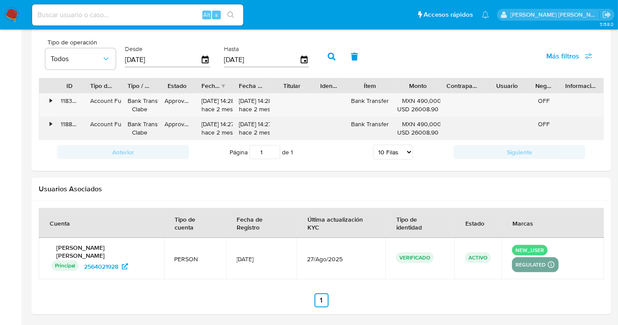
click at [51, 120] on div "•" at bounding box center [51, 124] width 2 height 8
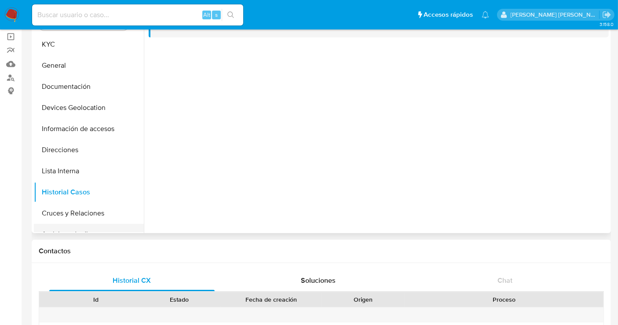
scroll to position [0, 0]
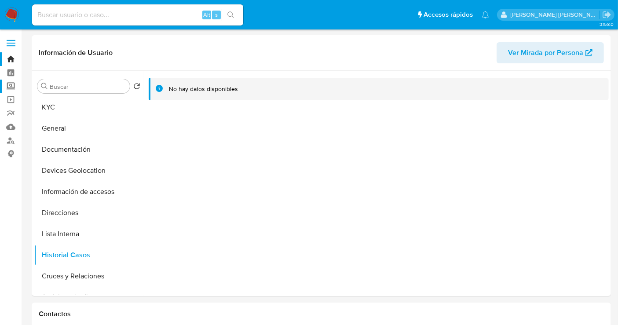
drag, startPoint x: 13, startPoint y: 89, endPoint x: 18, endPoint y: 88, distance: 5.0
click at [13, 88] on label "Screening" at bounding box center [52, 87] width 105 height 14
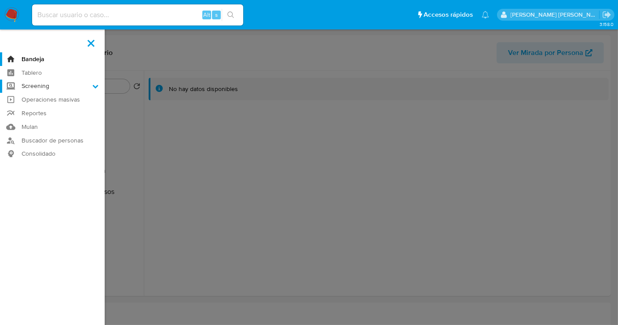
click at [0, 0] on input "Screening" at bounding box center [0, 0] width 0 height 0
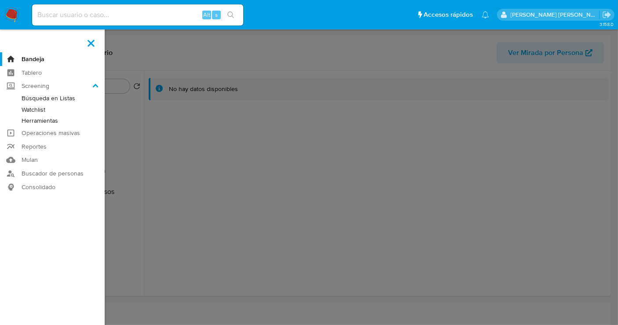
click at [41, 120] on link "Herramientas" at bounding box center [52, 120] width 105 height 11
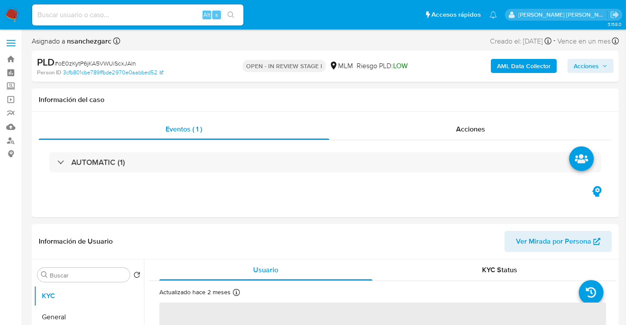
select select "10"
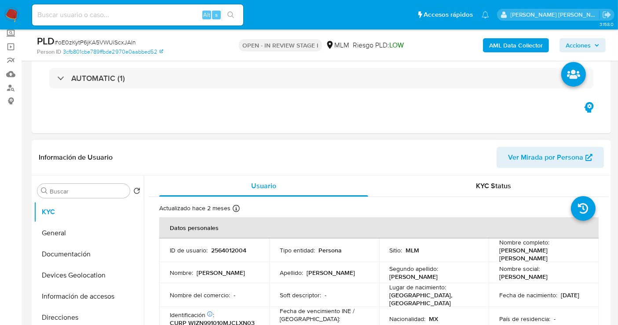
scroll to position [147, 0]
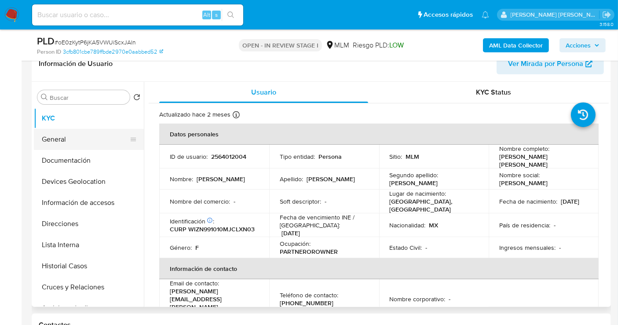
click at [83, 137] on button "General" at bounding box center [85, 139] width 103 height 21
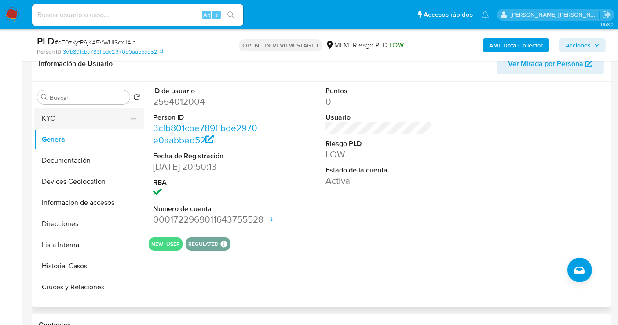
click at [56, 120] on button "KYC" at bounding box center [85, 118] width 103 height 21
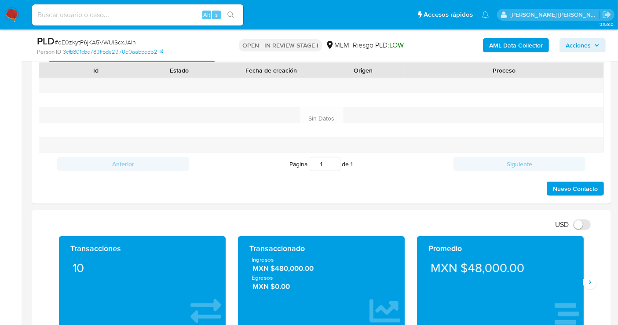
scroll to position [538, 0]
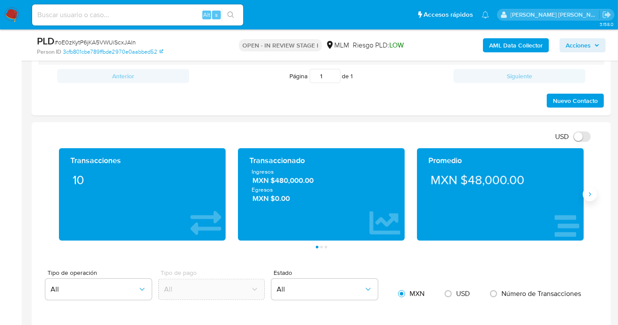
click at [589, 187] on button "Siguiente" at bounding box center [590, 194] width 14 height 14
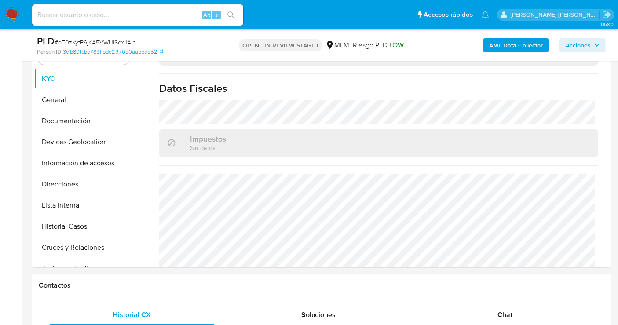
scroll to position [147, 0]
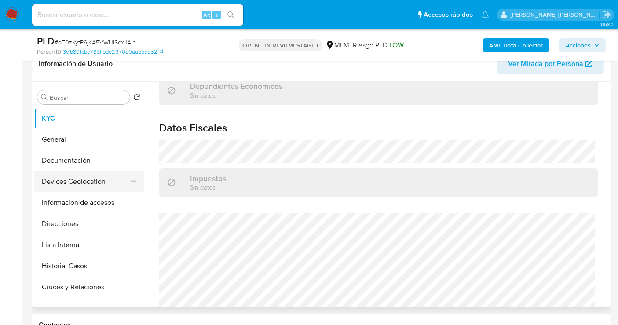
click at [80, 177] on button "Devices Geolocation" at bounding box center [85, 181] width 103 height 21
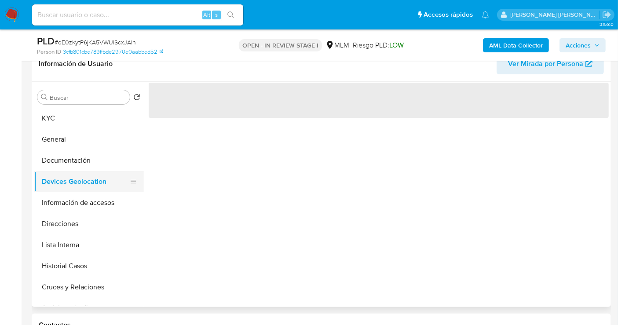
scroll to position [0, 0]
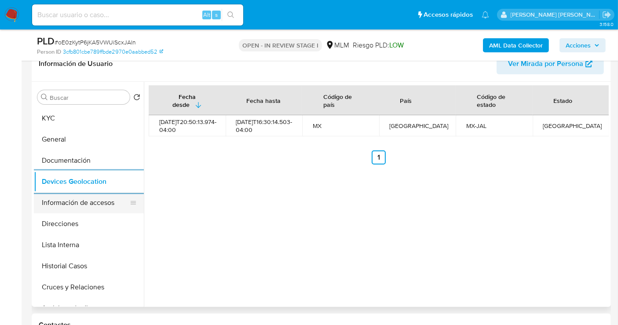
click at [88, 202] on button "Información de accesos" at bounding box center [85, 202] width 103 height 21
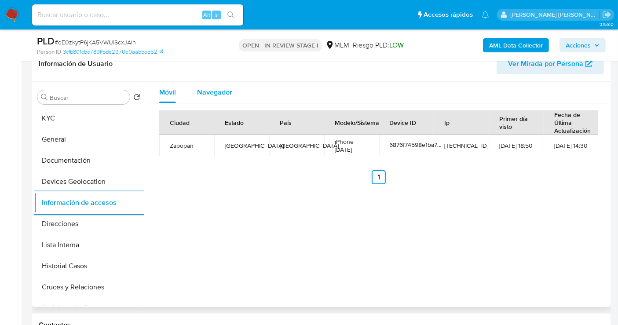
click at [216, 99] on div "Navegador" at bounding box center [214, 92] width 35 height 21
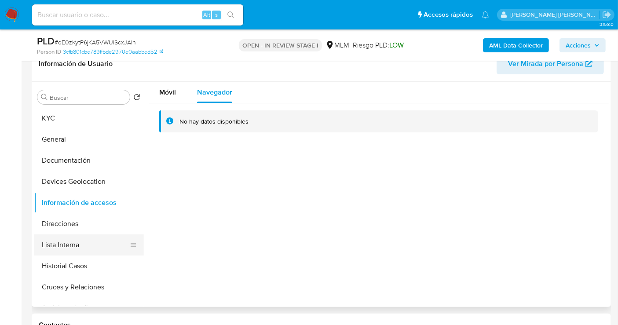
click at [64, 240] on button "Lista Interna" at bounding box center [85, 245] width 103 height 21
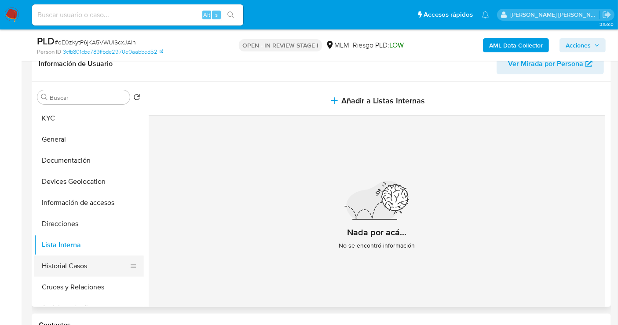
click at [68, 264] on button "Historial Casos" at bounding box center [85, 266] width 103 height 21
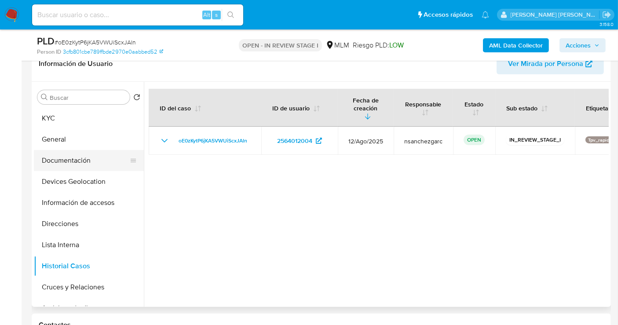
click at [75, 163] on button "Documentación" at bounding box center [85, 160] width 103 height 21
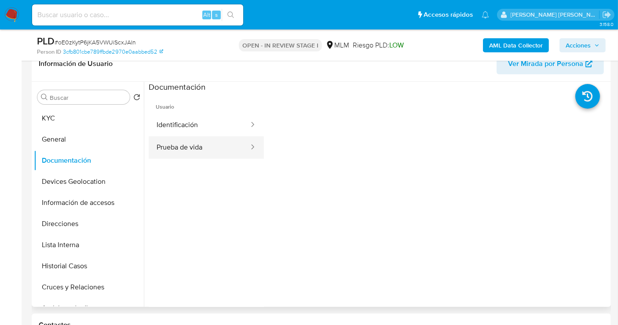
click at [206, 151] on button "Prueba de vida" at bounding box center [199, 147] width 101 height 22
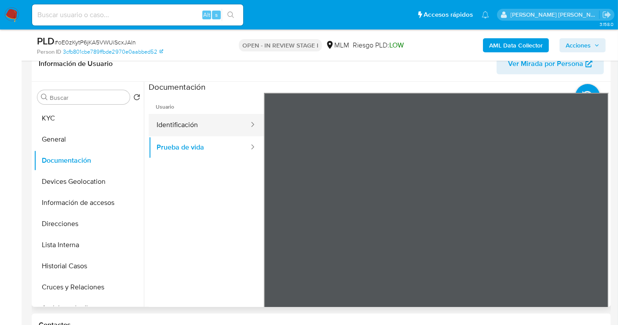
click at [186, 129] on button "Identificación" at bounding box center [199, 125] width 101 height 22
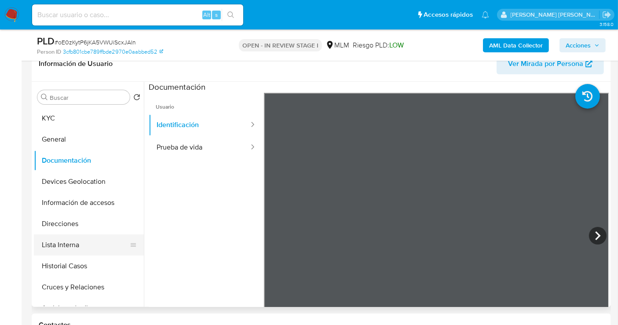
scroll to position [98, 0]
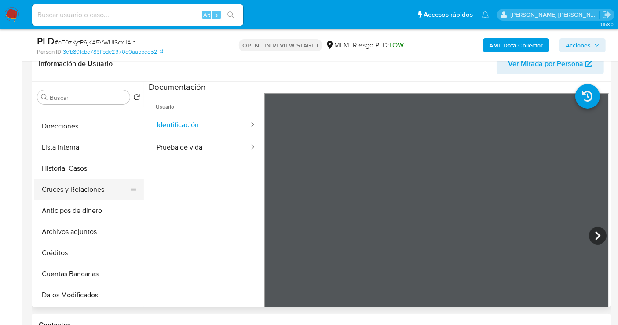
click at [68, 189] on button "Cruces y Relaciones" at bounding box center [85, 189] width 103 height 21
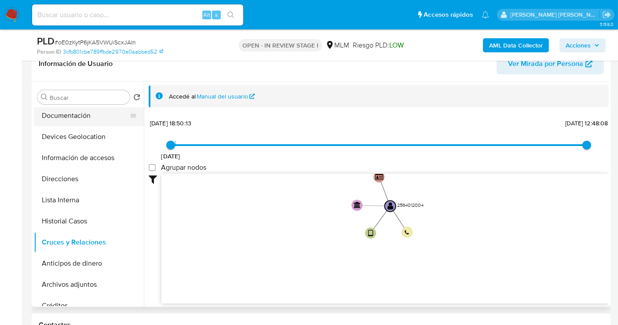
scroll to position [0, 0]
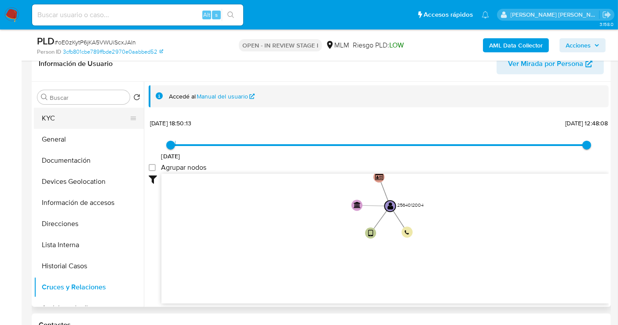
click at [56, 118] on button "KYC" at bounding box center [85, 118] width 103 height 21
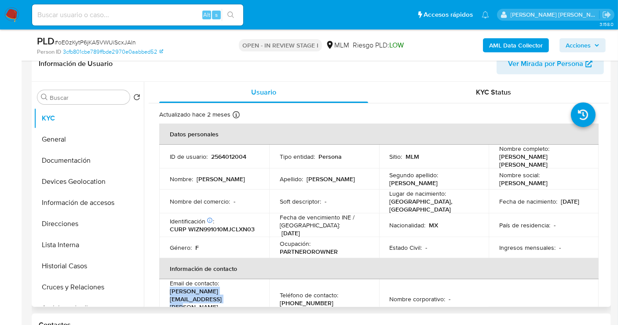
drag, startPoint x: 264, startPoint y: 296, endPoint x: 169, endPoint y: 292, distance: 96.0
click at [169, 292] on td "Email de contacto : viridiana.wiliams@eleme01.com.mx" at bounding box center [214, 299] width 110 height 40
copy p "viridiana.wiliams@eleme01.com.mx"
drag, startPoint x: 326, startPoint y: 292, endPoint x: 276, endPoint y: 294, distance: 49.3
click at [276, 294] on td "Teléfono de contacto : (55) 91866195" at bounding box center [324, 299] width 110 height 40
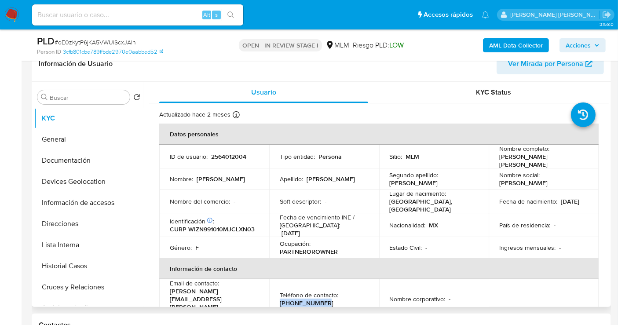
copy p "(55) 91866195"
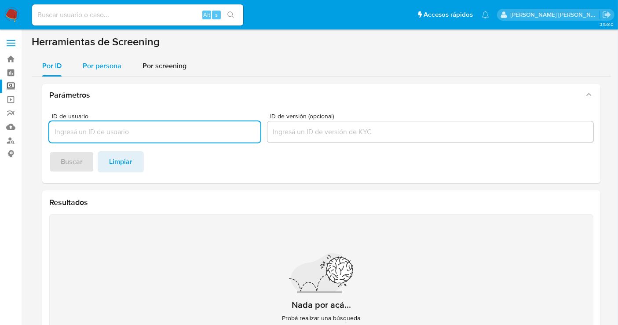
click at [99, 72] on div "Por persona" at bounding box center [102, 65] width 39 height 21
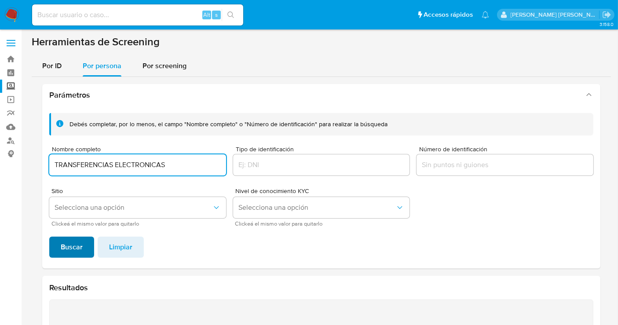
type input "TRANSFERENCIAS ELECTRONICAS"
click at [76, 246] on span "Buscar" at bounding box center [72, 247] width 22 height 19
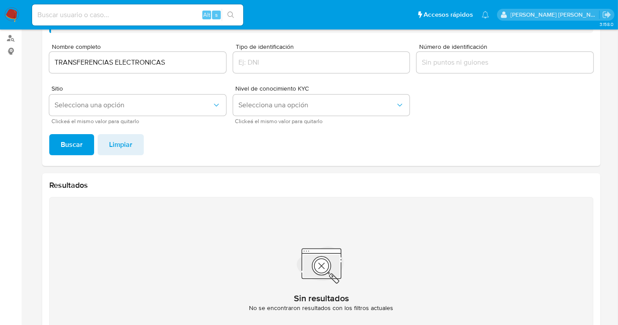
scroll to position [33, 0]
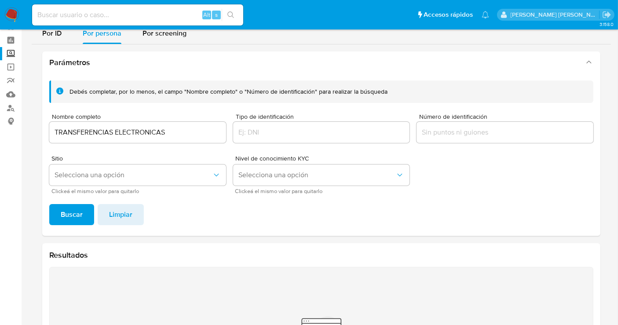
click at [110, 134] on input "TRANSFERENCIAS ELECTRONICAS" at bounding box center [137, 132] width 177 height 11
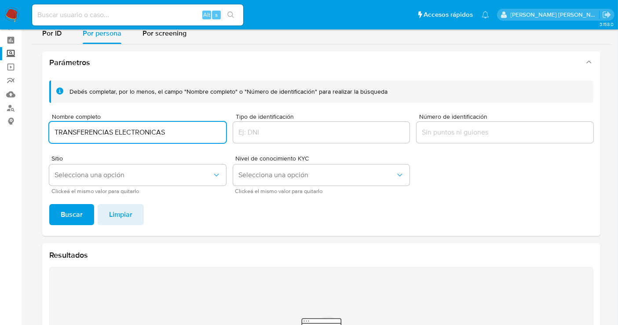
click at [110, 134] on input "TRANSFERENCIAS ELECTRONICAS" at bounding box center [137, 132] width 177 height 11
type input "[PERSON_NAME] [PERSON_NAME]"
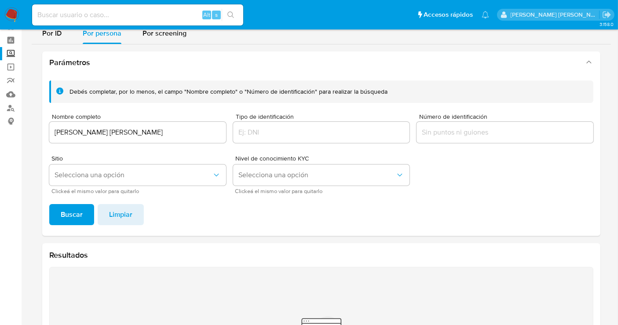
click at [67, 209] on span "Buscar" at bounding box center [72, 214] width 22 height 19
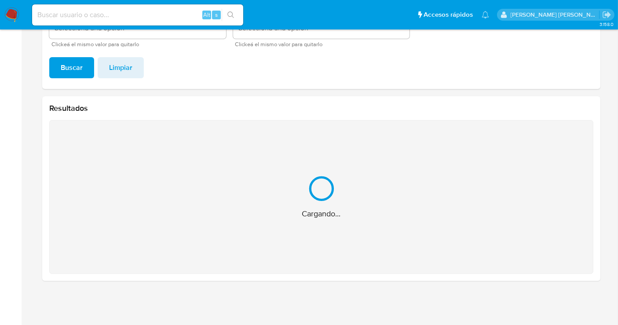
scroll to position [40, 0]
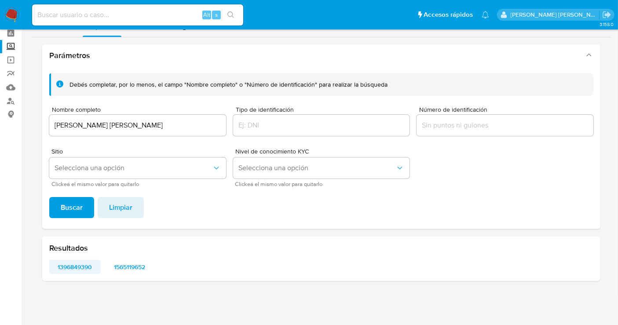
click at [73, 272] on span "1396849390" at bounding box center [74, 267] width 39 height 12
click at [125, 266] on span "1565119652" at bounding box center [129, 267] width 39 height 12
click at [10, 14] on img at bounding box center [11, 14] width 15 height 15
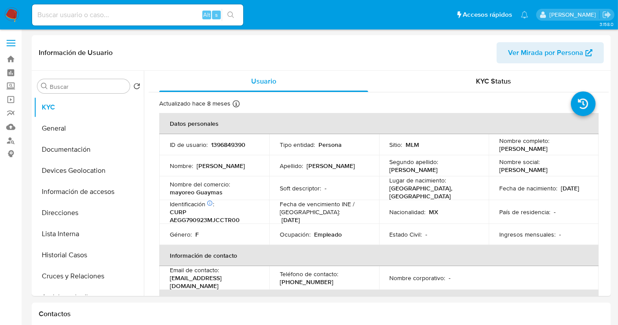
select select "10"
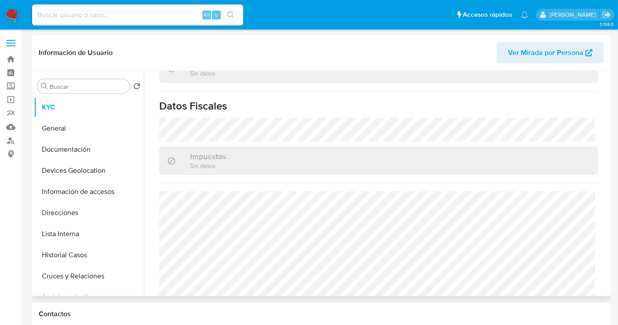
scroll to position [558, 0]
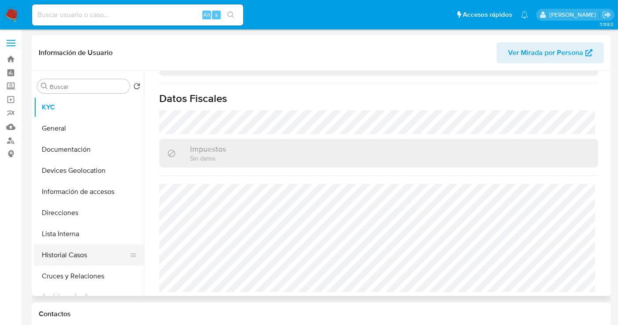
click at [69, 256] on button "Historial Casos" at bounding box center [85, 255] width 103 height 21
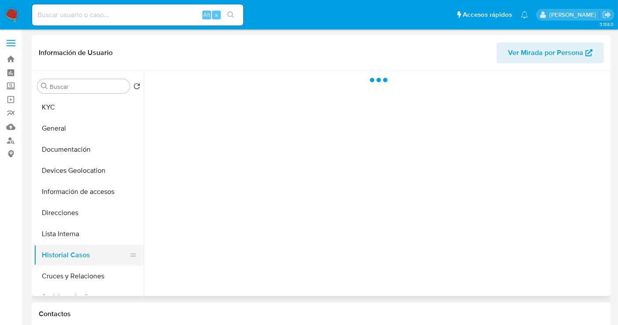
scroll to position [0, 0]
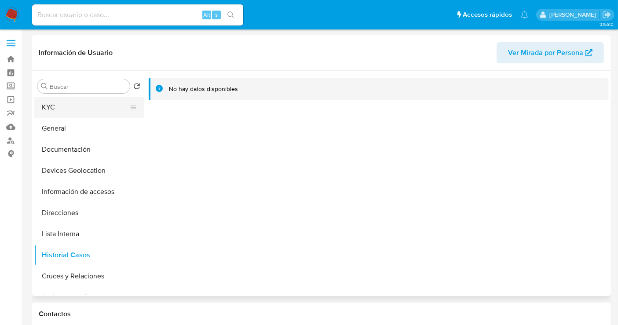
click at [58, 104] on button "KYC" at bounding box center [85, 107] width 103 height 21
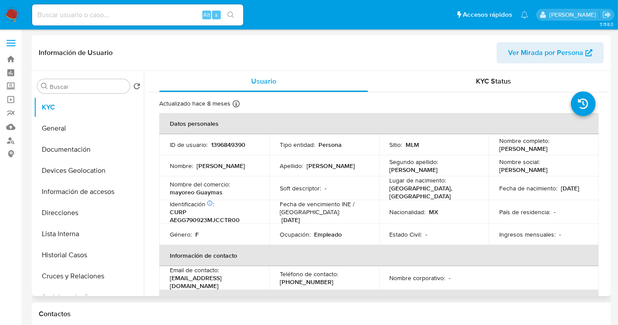
click at [228, 146] on p "1396849390" at bounding box center [228, 145] width 34 height 8
copy p "1396849390"
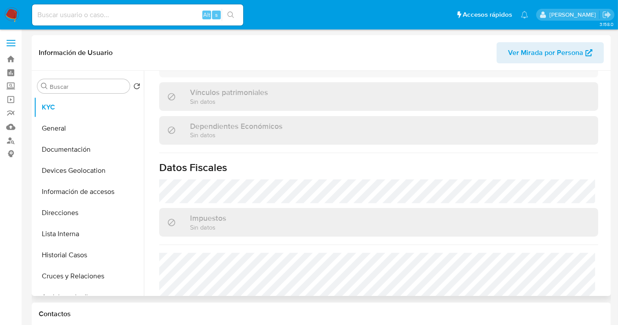
scroll to position [558, 0]
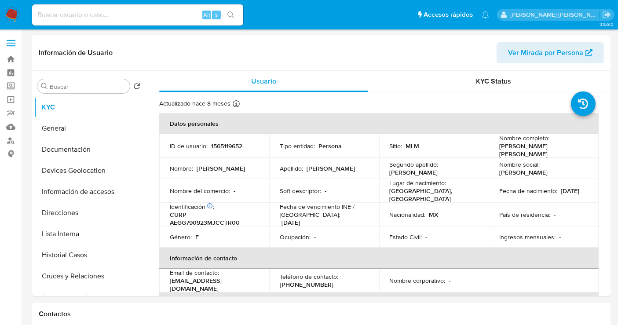
select select "10"
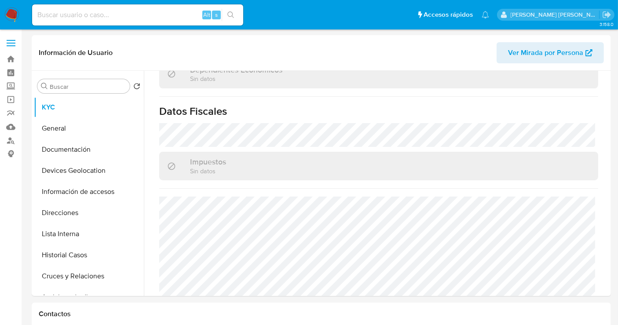
scroll to position [558, 0]
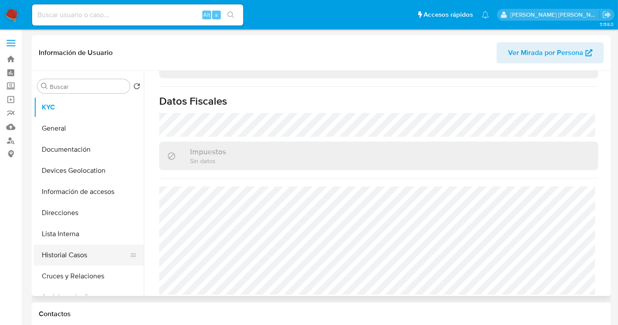
click at [62, 256] on button "Historial Casos" at bounding box center [85, 255] width 103 height 21
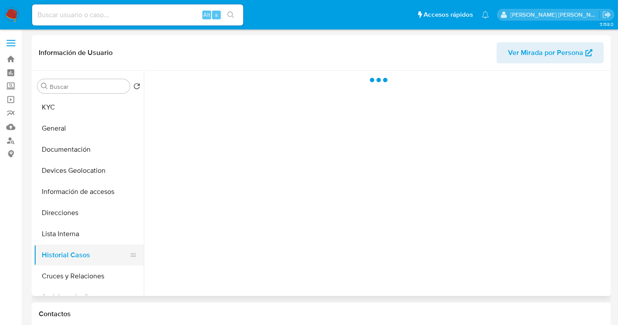
scroll to position [0, 0]
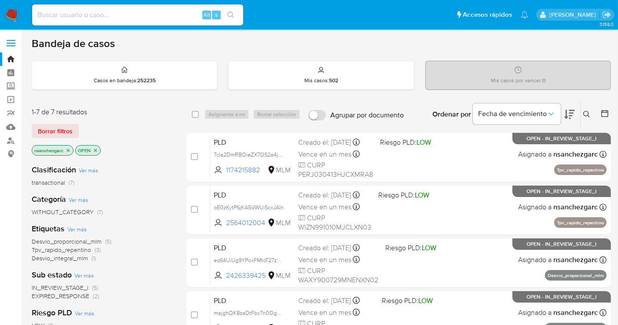
click at [584, 111] on icon at bounding box center [587, 114] width 7 height 7
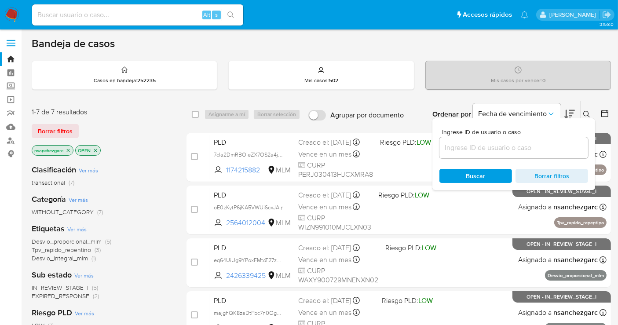
click at [461, 149] on input at bounding box center [514, 147] width 149 height 11
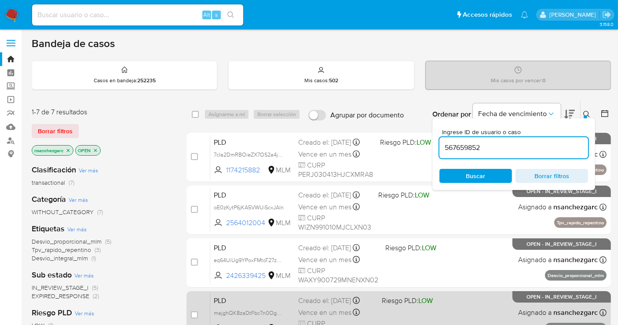
type input "567659852"
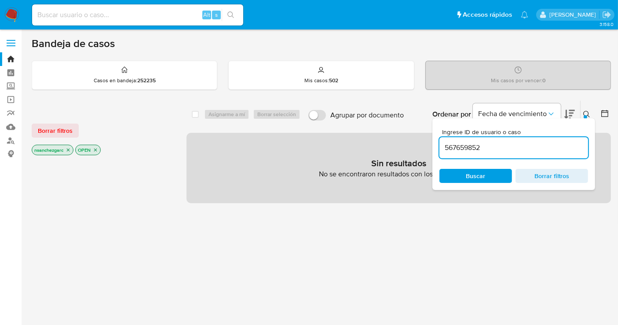
click at [68, 150] on icon "close-filter" at bounding box center [68, 150] width 3 height 3
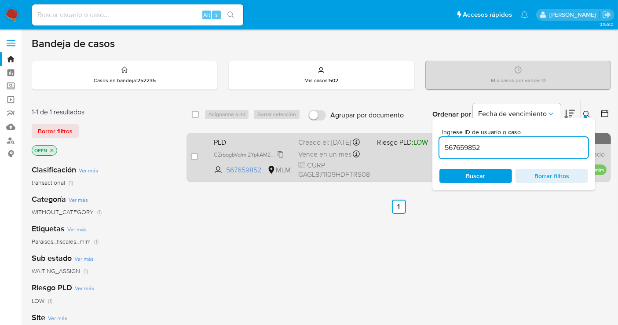
click at [281, 159] on span "CZrbqgbVqImi2YpkAM2ktz4C" at bounding box center [249, 154] width 71 height 10
click at [195, 155] on input "checkbox" at bounding box center [194, 156] width 7 height 7
checkbox input "true"
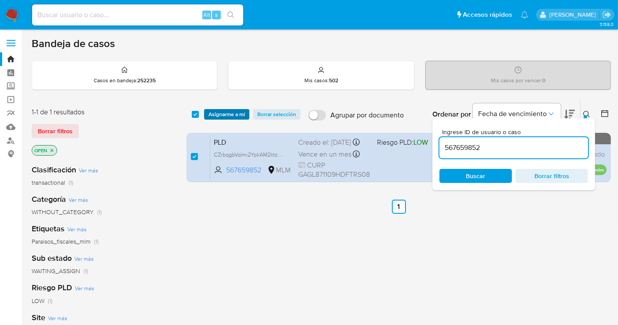
click at [222, 111] on span "Asignarme a mí" at bounding box center [227, 114] width 37 height 9
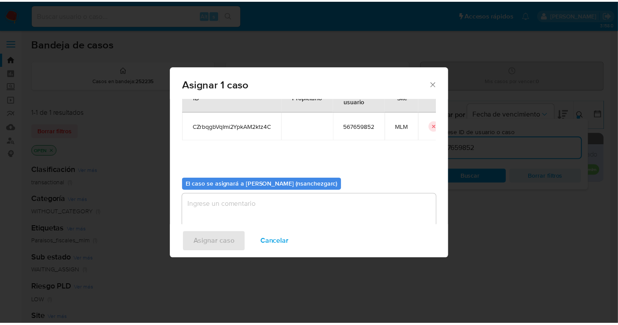
scroll to position [45, 0]
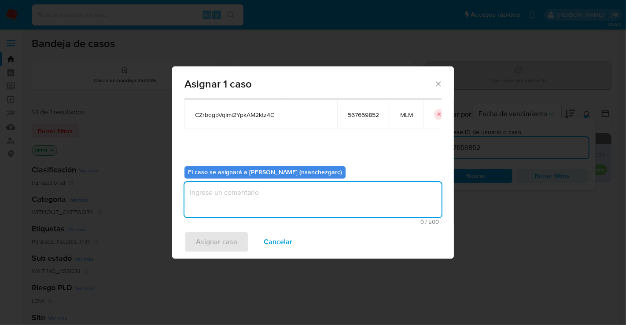
click at [214, 189] on textarea "assign-modal" at bounding box center [312, 199] width 257 height 35
type textarea "nesg"
click at [214, 238] on span "Asignar caso" at bounding box center [216, 241] width 41 height 19
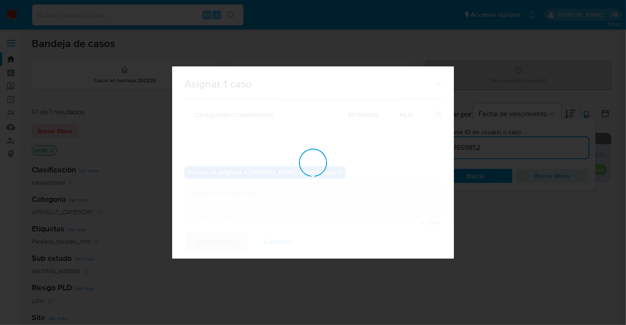
checkbox input "false"
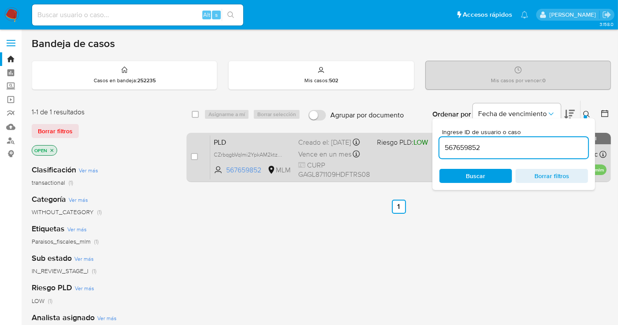
click at [308, 147] on div "Creado el: 12/08/2025 Creado el: 12/08/2025 02:11:33" at bounding box center [334, 143] width 72 height 10
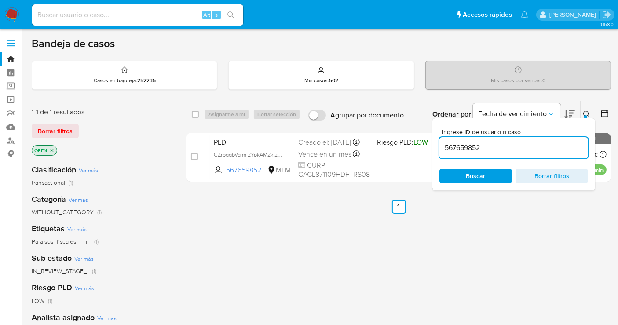
drag, startPoint x: 11, startPoint y: 14, endPoint x: 20, endPoint y: 21, distance: 10.9
click at [11, 14] on img at bounding box center [11, 14] width 15 height 15
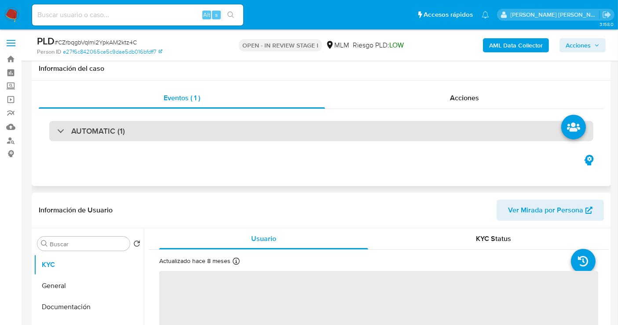
scroll to position [244, 0]
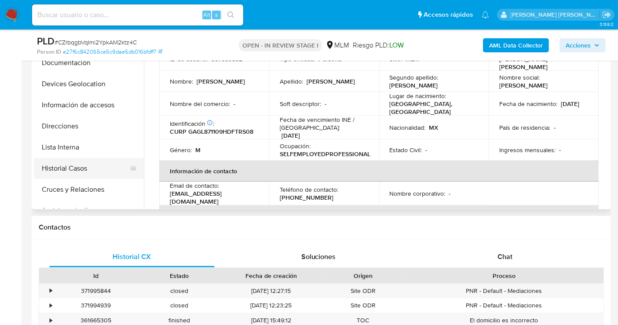
select select "10"
click at [70, 173] on button "Historial Casos" at bounding box center [85, 168] width 103 height 21
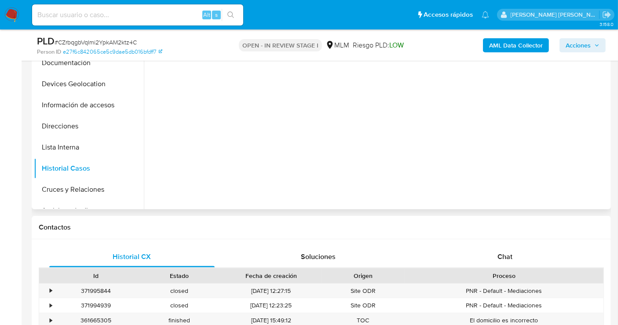
scroll to position [98, 0]
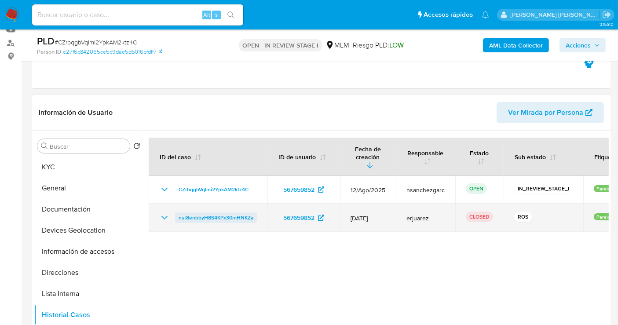
click at [226, 213] on span "nst8enbbyH8S4KPx30mHNKZa" at bounding box center [216, 218] width 75 height 11
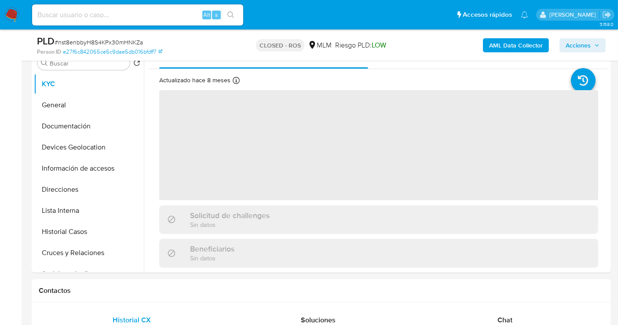
scroll to position [244, 0]
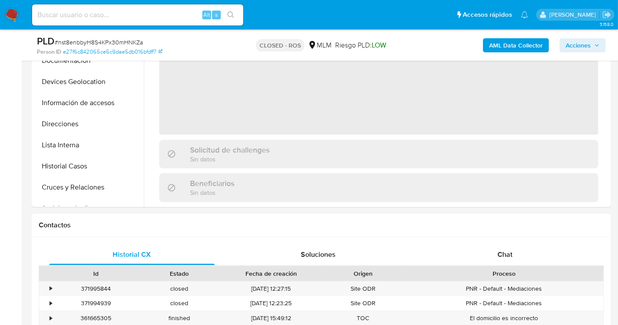
select select "10"
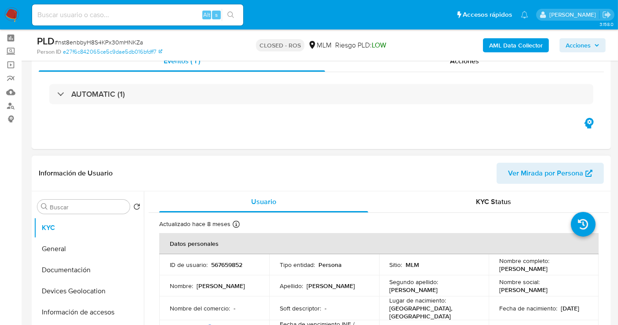
scroll to position [0, 0]
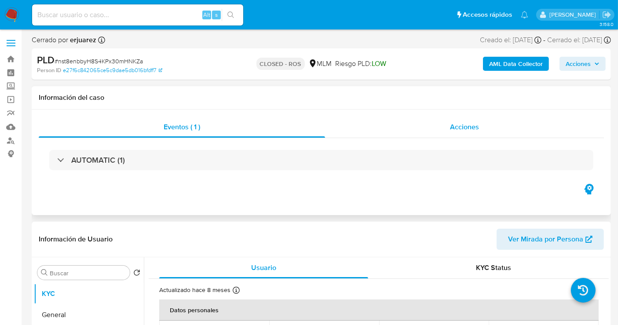
click at [463, 132] on span "Acciones" at bounding box center [464, 127] width 29 height 10
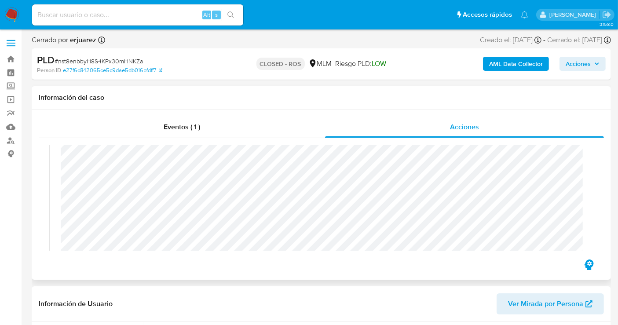
scroll to position [587, 0]
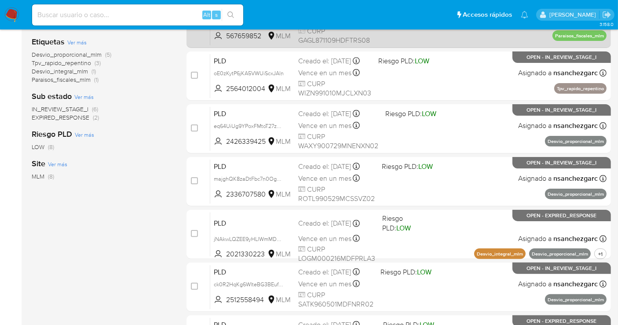
scroll to position [195, 0]
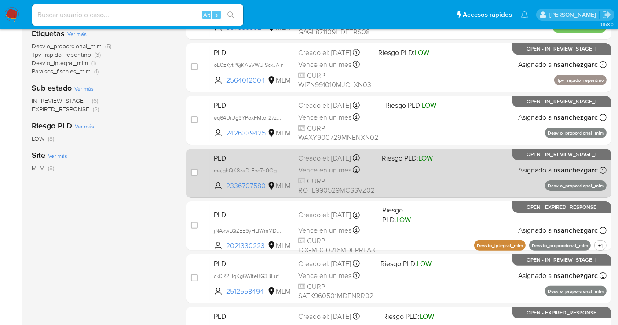
click at [320, 173] on span "Vence en un mes" at bounding box center [324, 170] width 53 height 10
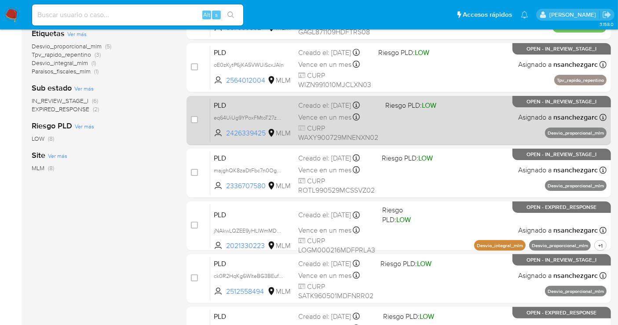
click at [323, 110] on div "PLD eq64UiUg9YPoxFMtoT27z00z 2426339425 MLM Riesgo PLD: LOW Creado el: [DATE] C…" at bounding box center [408, 120] width 397 height 44
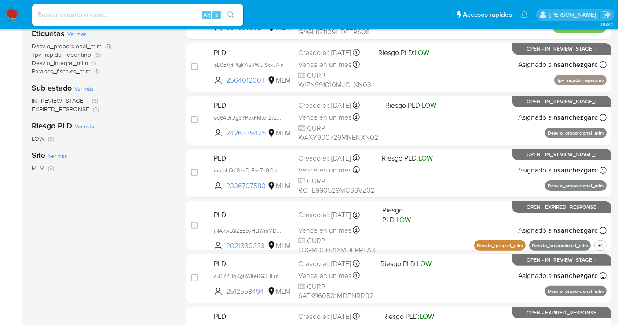
click at [12, 13] on img at bounding box center [11, 14] width 15 height 15
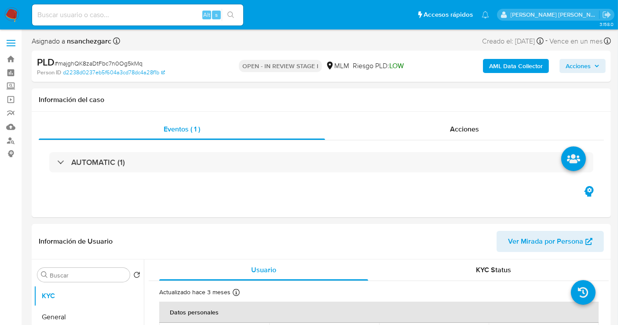
select select "10"
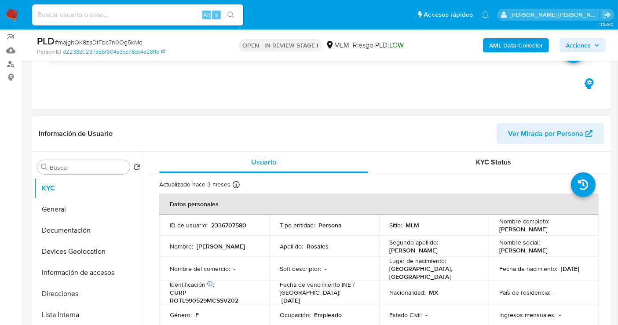
scroll to position [98, 0]
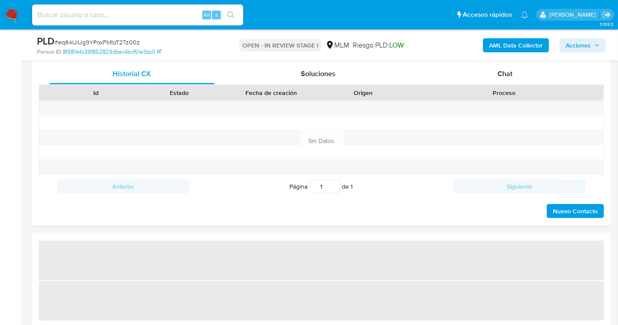
scroll to position [342, 0]
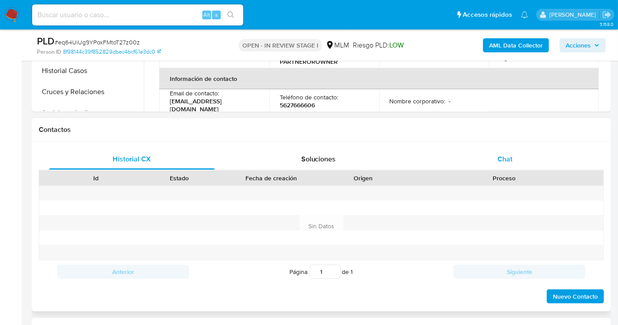
click at [503, 160] on span "Chat" at bounding box center [505, 159] width 15 height 10
select select "10"
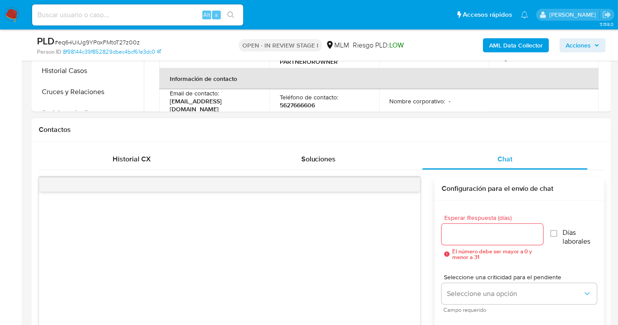
click at [455, 239] on input "Esperar Respuesta (días)" at bounding box center [493, 234] width 102 height 11
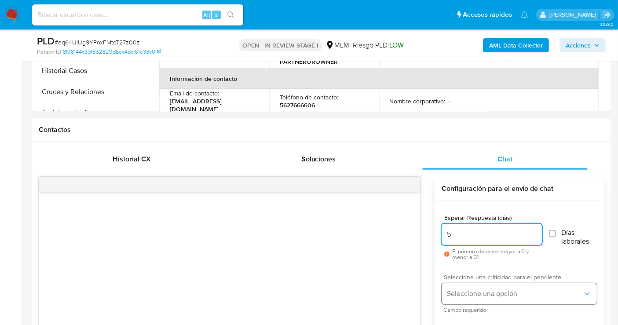
type input "5"
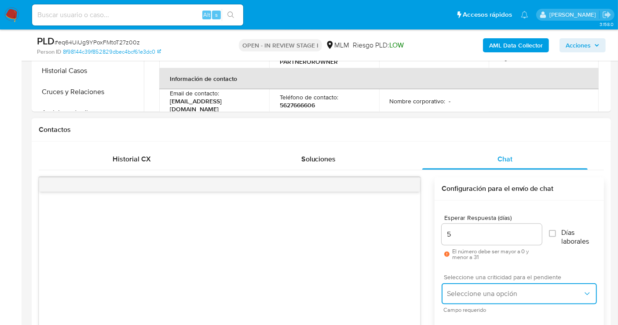
click at [461, 298] on button "Seleccione una opción" at bounding box center [519, 293] width 155 height 21
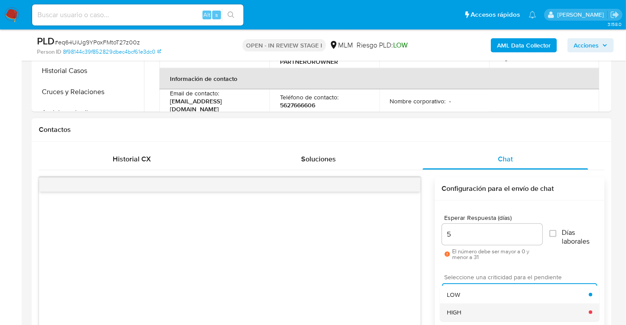
click at [466, 308] on div "HIGH" at bounding box center [518, 313] width 142 height 18
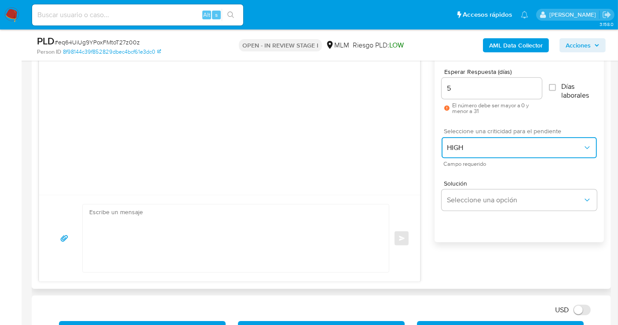
scroll to position [489, 0]
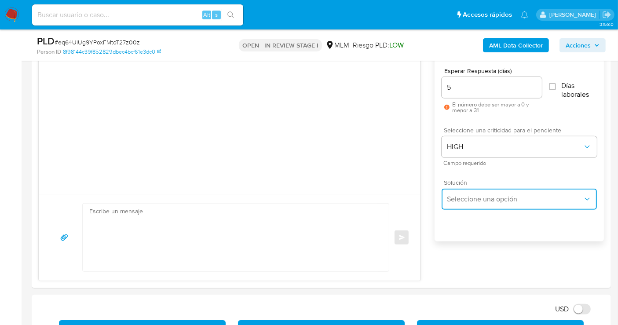
click at [462, 199] on span "Seleccione una opción" at bounding box center [515, 199] width 136 height 9
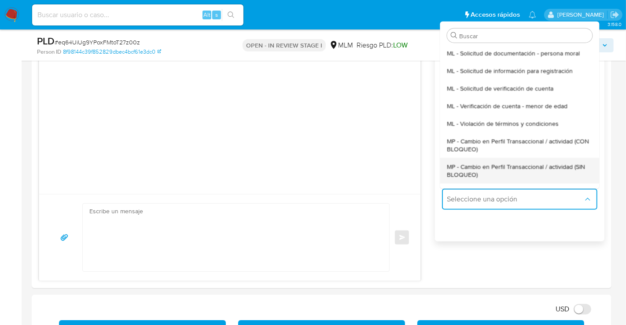
click at [459, 176] on span "MP - Cambio en Perfil Transaccional / actividad (SIN BLOQUEO)" at bounding box center [519, 170] width 145 height 16
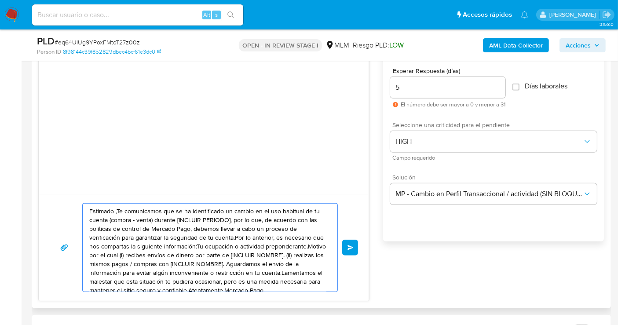
click at [195, 235] on textarea "Estimado ,Te comunicamos que se ha identificado un cambio en el uso habitual de…" at bounding box center [207, 248] width 237 height 88
paste textarea "cliente se ha identificado un cambio en el uso habitual de tu cuenta para garan…"
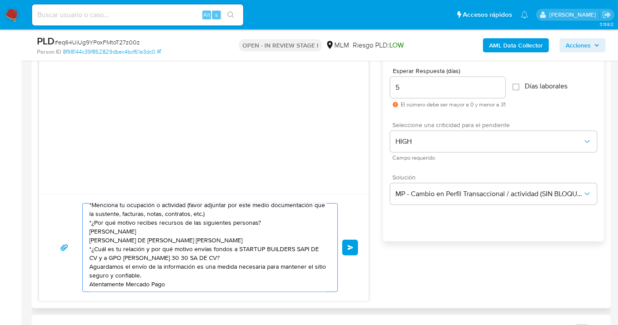
scroll to position [41, 0]
type textarea "Estimado cliente se ha identificado un cambio en el uso habitual de tu cuenta p…"
click at [349, 246] on span "Enviar" at bounding box center [351, 247] width 6 height 5
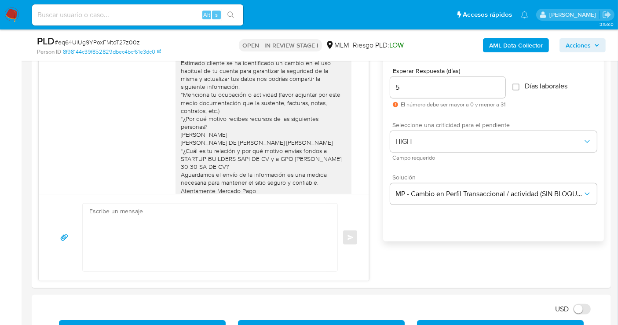
scroll to position [29, 0]
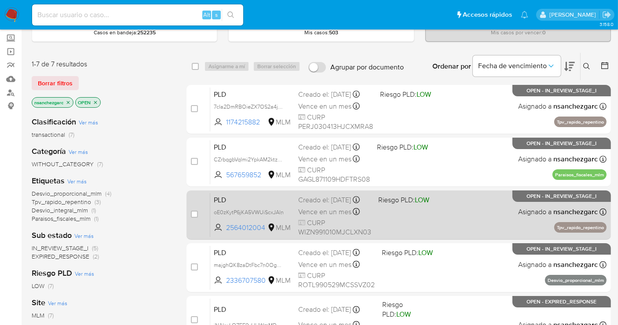
scroll to position [46, 0]
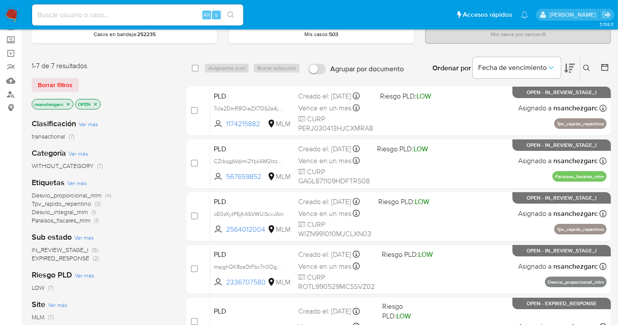
click at [70, 105] on icon "close-filter" at bounding box center [68, 104] width 5 height 5
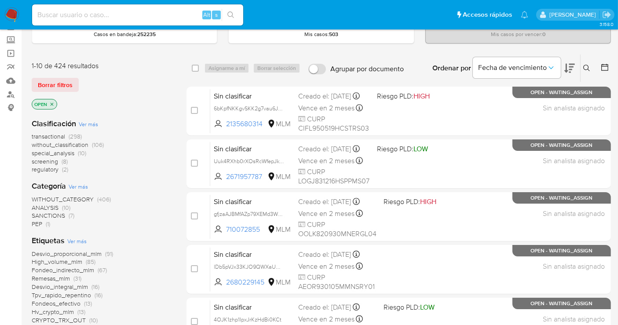
click at [71, 145] on span "without_classification" at bounding box center [60, 144] width 57 height 9
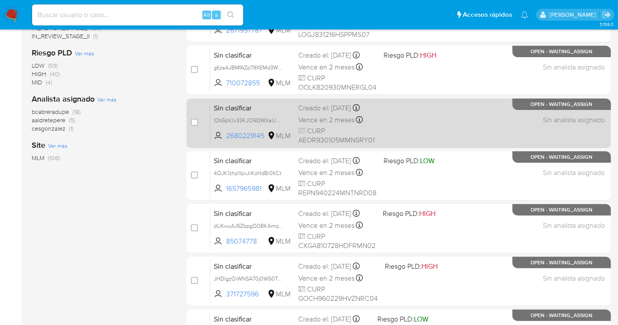
scroll to position [388, 0]
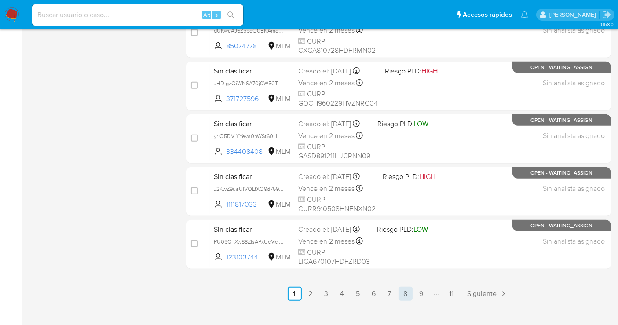
click at [400, 291] on link "8" at bounding box center [406, 294] width 14 height 14
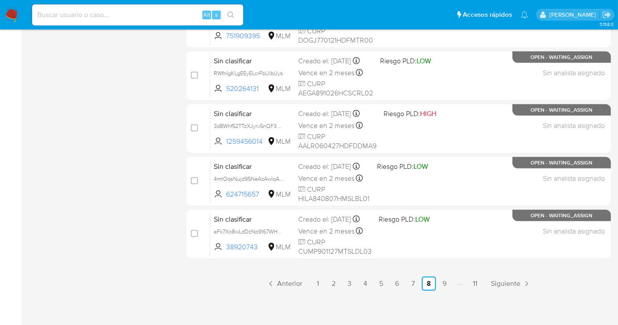
scroll to position [400, 0]
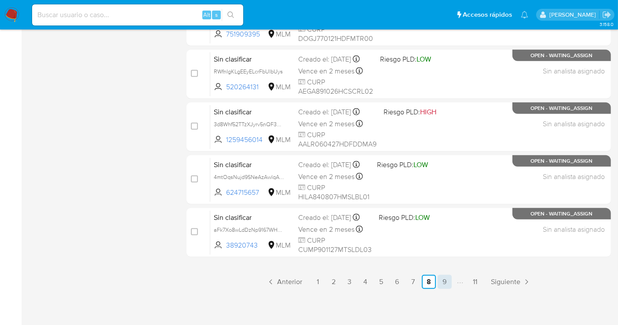
click at [441, 282] on link "9" at bounding box center [445, 282] width 14 height 14
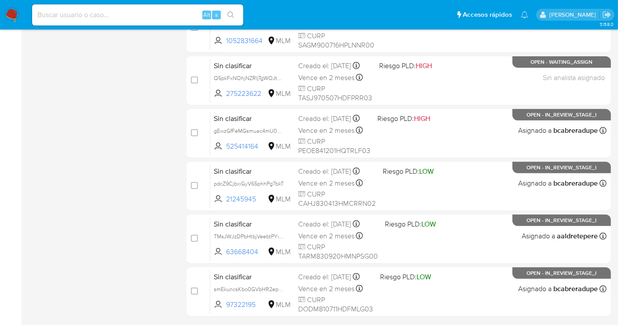
scroll to position [400, 0]
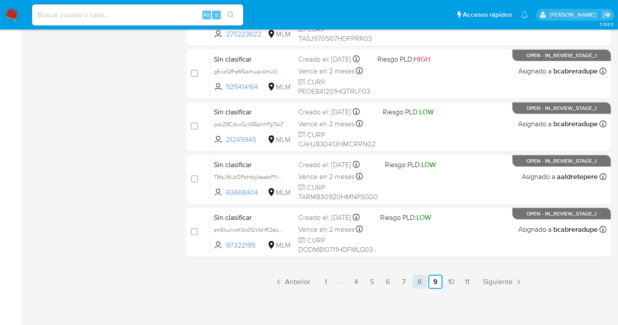
click at [416, 278] on link "8" at bounding box center [420, 282] width 14 height 14
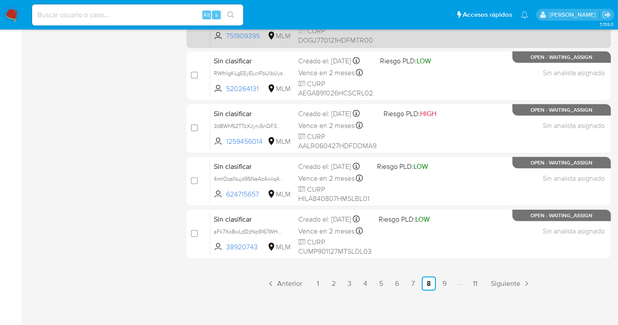
scroll to position [400, 0]
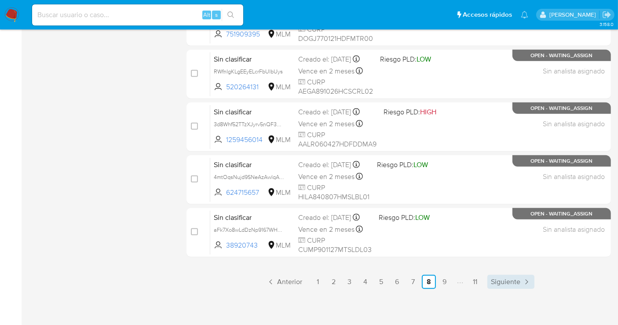
click at [503, 280] on span "Siguiente" at bounding box center [505, 282] width 29 height 7
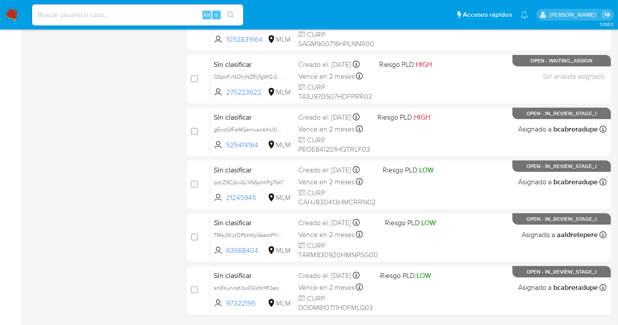
scroll to position [400, 0]
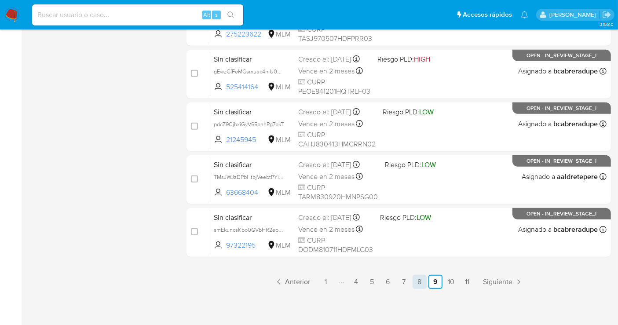
click at [422, 281] on link "8" at bounding box center [420, 282] width 14 height 14
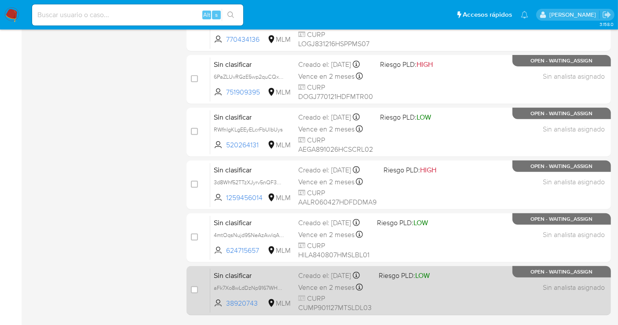
scroll to position [400, 0]
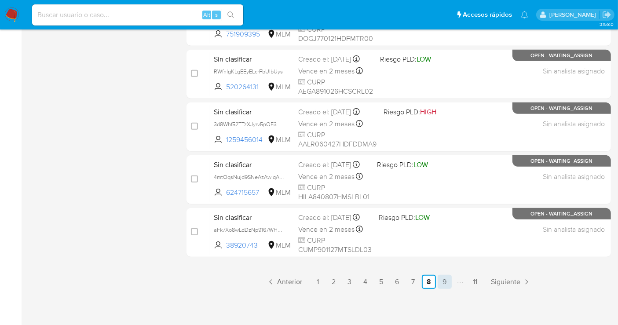
click at [444, 285] on link "9" at bounding box center [445, 282] width 14 height 14
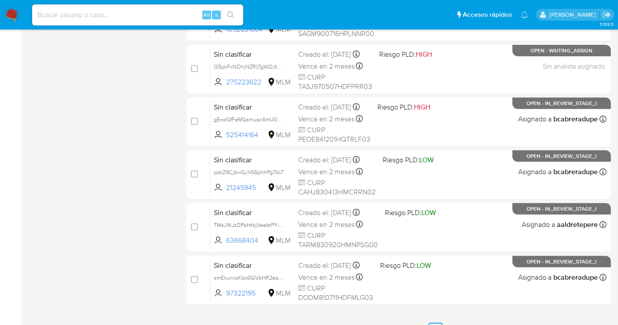
scroll to position [400, 0]
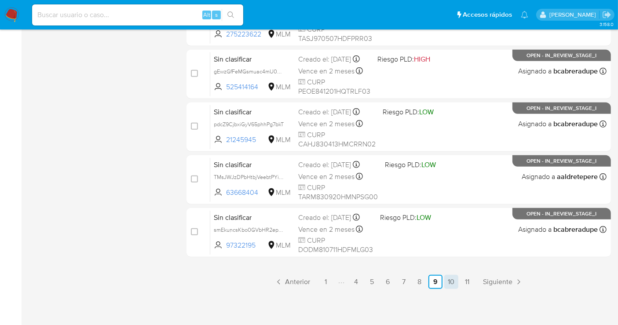
click at [452, 284] on link "10" at bounding box center [451, 282] width 14 height 14
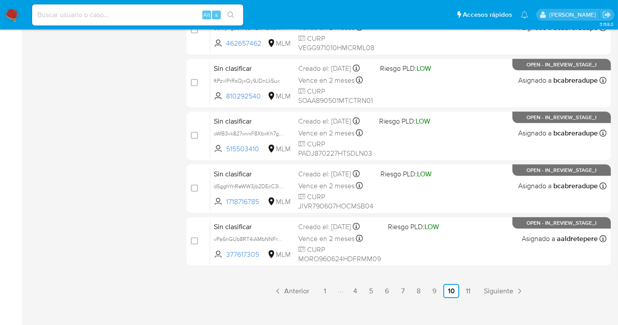
scroll to position [400, 0]
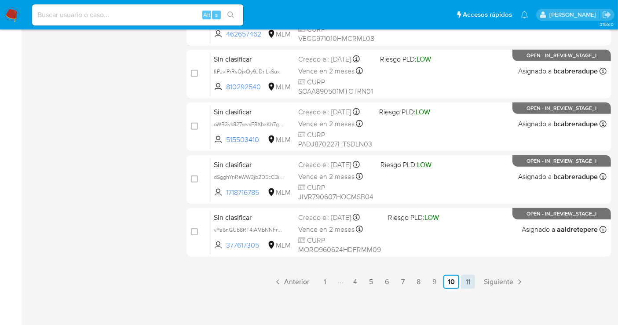
click at [469, 283] on link "11" at bounding box center [468, 282] width 14 height 14
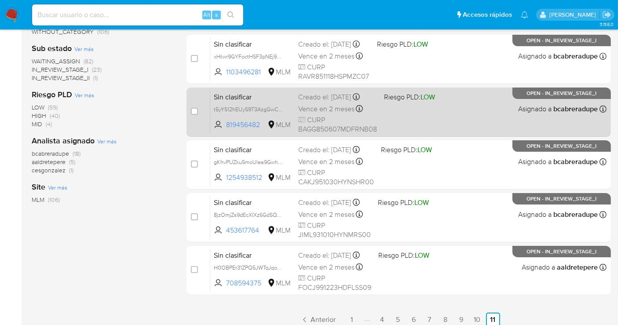
scroll to position [195, 0]
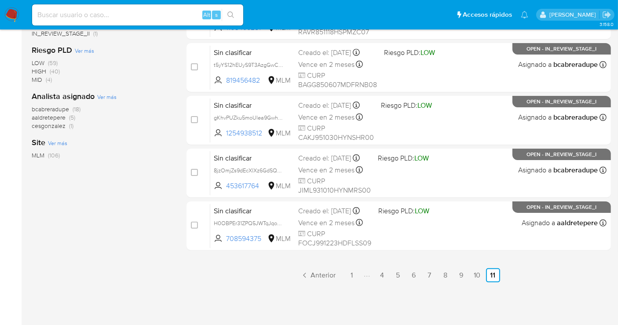
click at [143, 14] on input at bounding box center [137, 14] width 211 height 11
paste input "XBOZtgsBPP8McnNAfIvcD0Ql"
type input "XBOZtgsBPP8McnNAfIvcD0Ql"
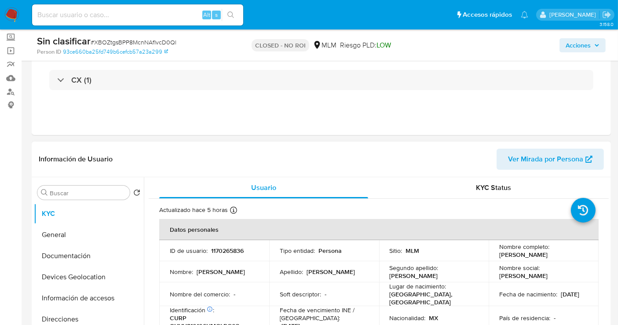
select select "10"
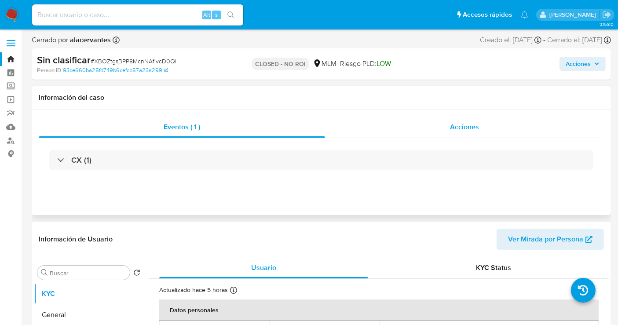
click at [461, 123] on span "Acciones" at bounding box center [464, 127] width 29 height 10
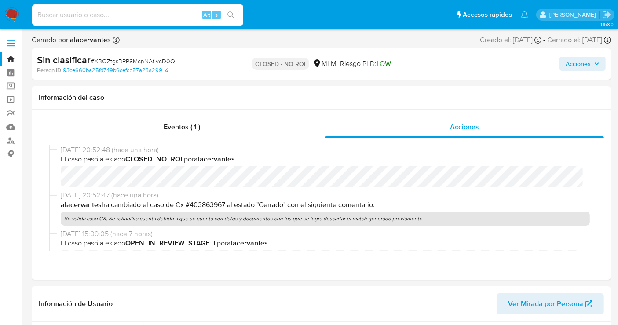
click at [123, 13] on input at bounding box center [137, 14] width 211 height 11
paste input "l61hCKZCHVT9bU0pA6wSPr4g"
type input "l61hCKZCHVT9bU0pA6wSPr4g"
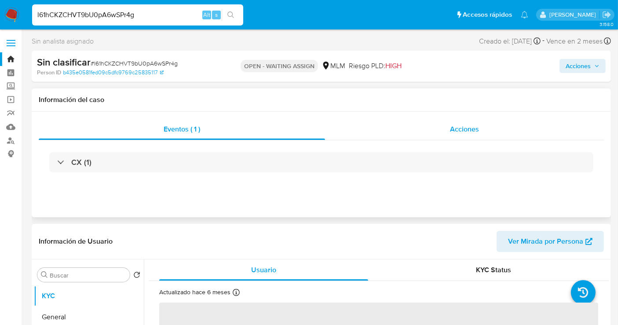
click at [440, 135] on div "Acciones" at bounding box center [464, 129] width 279 height 21
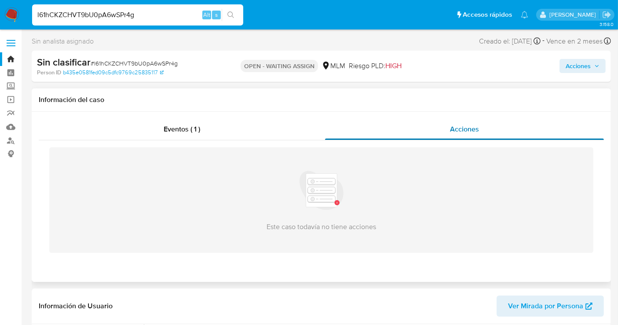
select select "10"
click at [13, 11] on img at bounding box center [11, 14] width 15 height 15
